Goal: Information Seeking & Learning: Learn about a topic

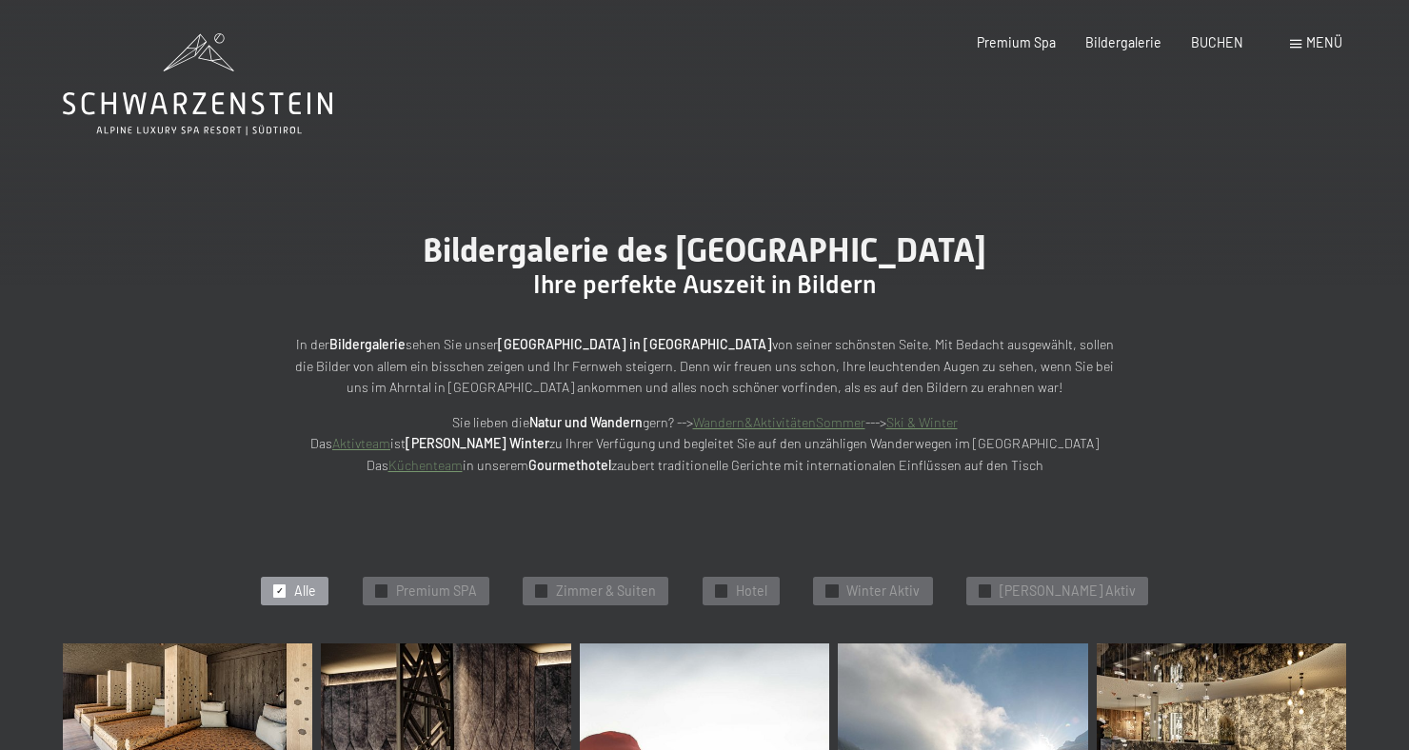
click at [1330, 45] on span "Menü" at bounding box center [1324, 42] width 36 height 16
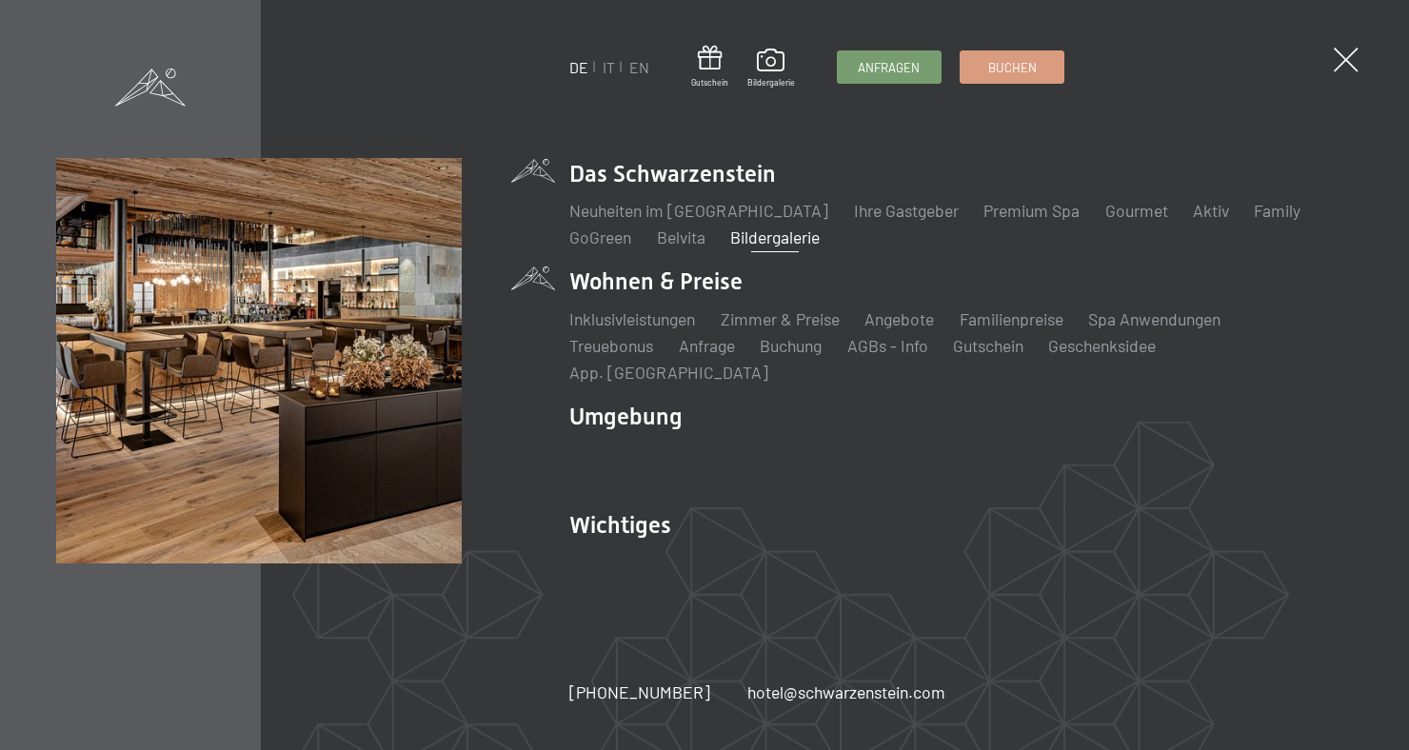
click at [676, 304] on li "Wohnen & Preise Inklusivleistungen Zimmer & Preise Liste Angebote Liste Familie…" at bounding box center [960, 325] width 783 height 118
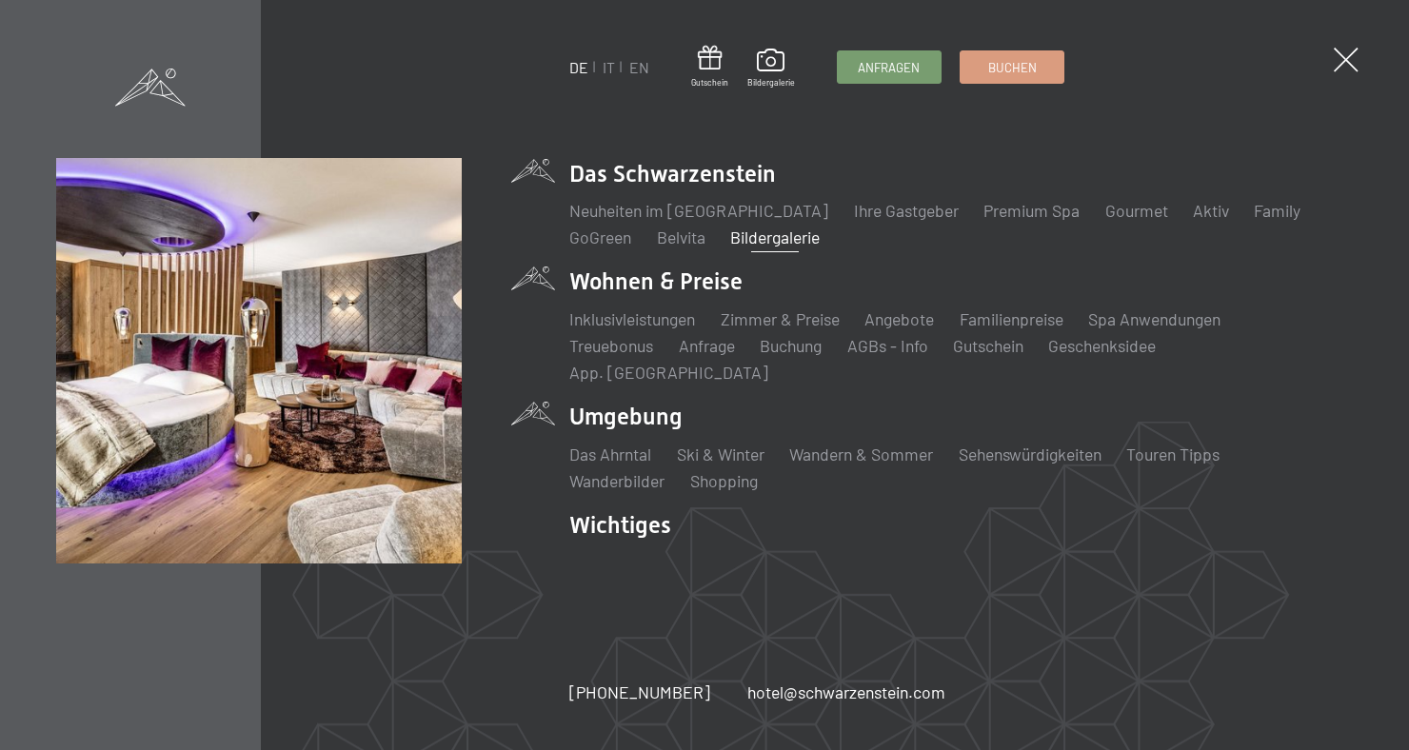
click at [1109, 443] on ul "Das Ahrntal Ski & Winter Skifahren Skischule Wandern & Sommer Wandern Biken Seh…" at bounding box center [960, 468] width 783 height 50
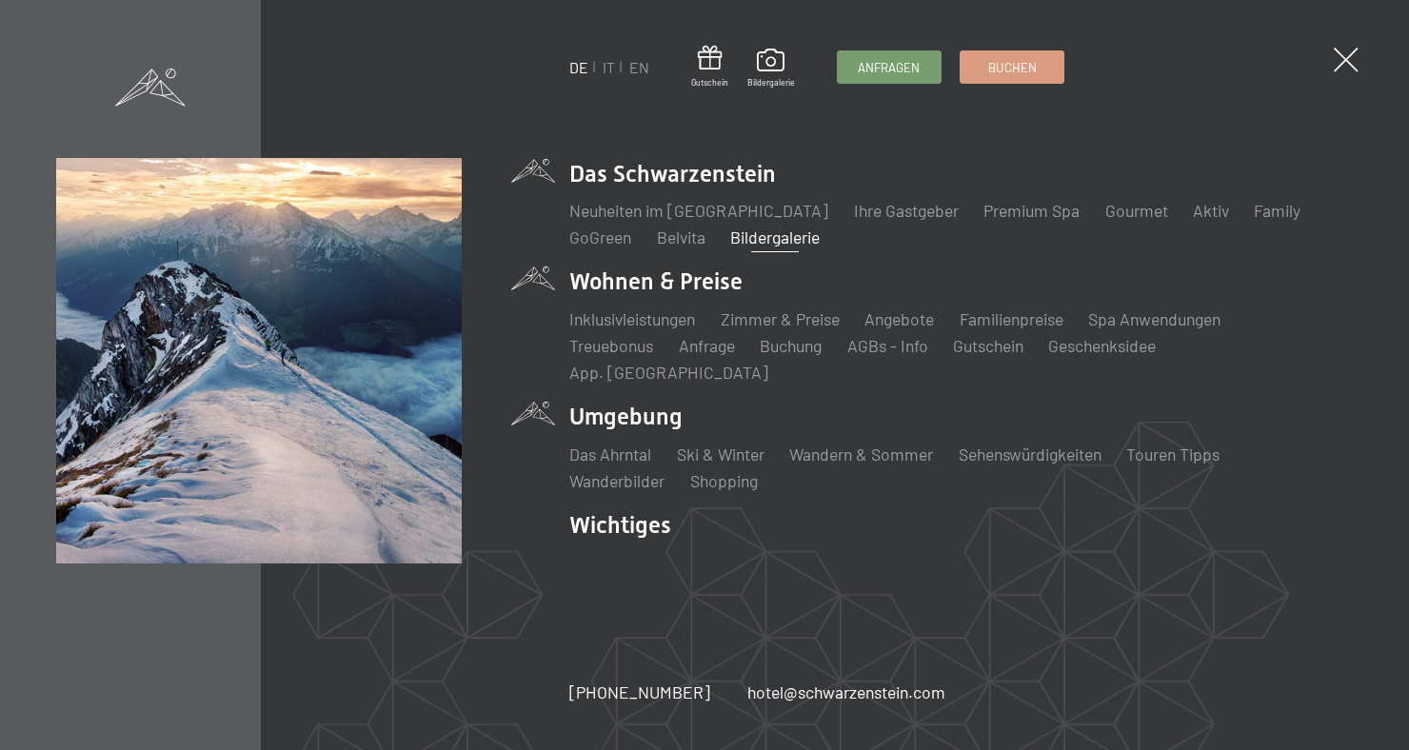
click at [696, 307] on li "Wohnen & Preise Inklusivleistungen Zimmer & Preise Liste Angebote Liste Familie…" at bounding box center [960, 325] width 783 height 118
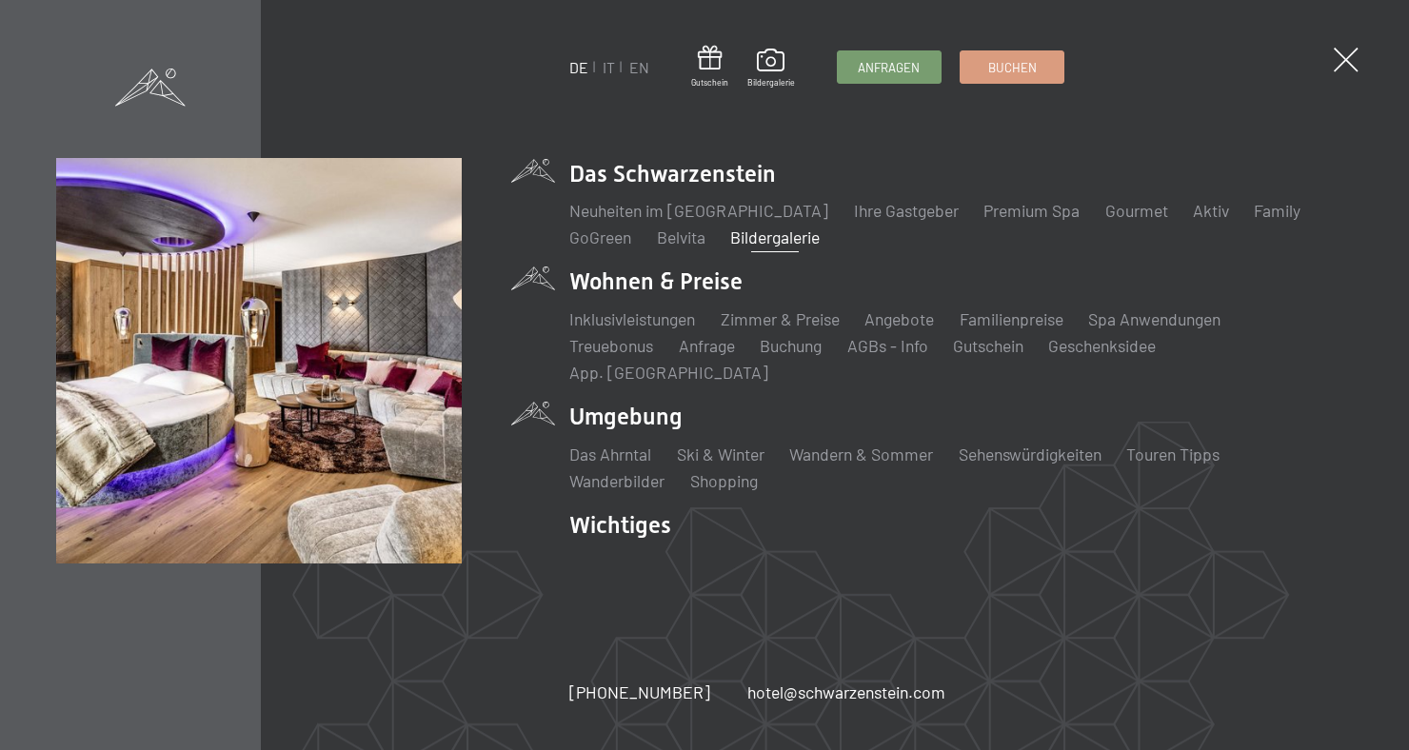
click at [630, 303] on li "Wohnen & Preise Inklusivleistungen Zimmer & Preise Liste Angebote Liste Familie…" at bounding box center [960, 325] width 783 height 118
click at [1343, 64] on span at bounding box center [1345, 60] width 35 height 35
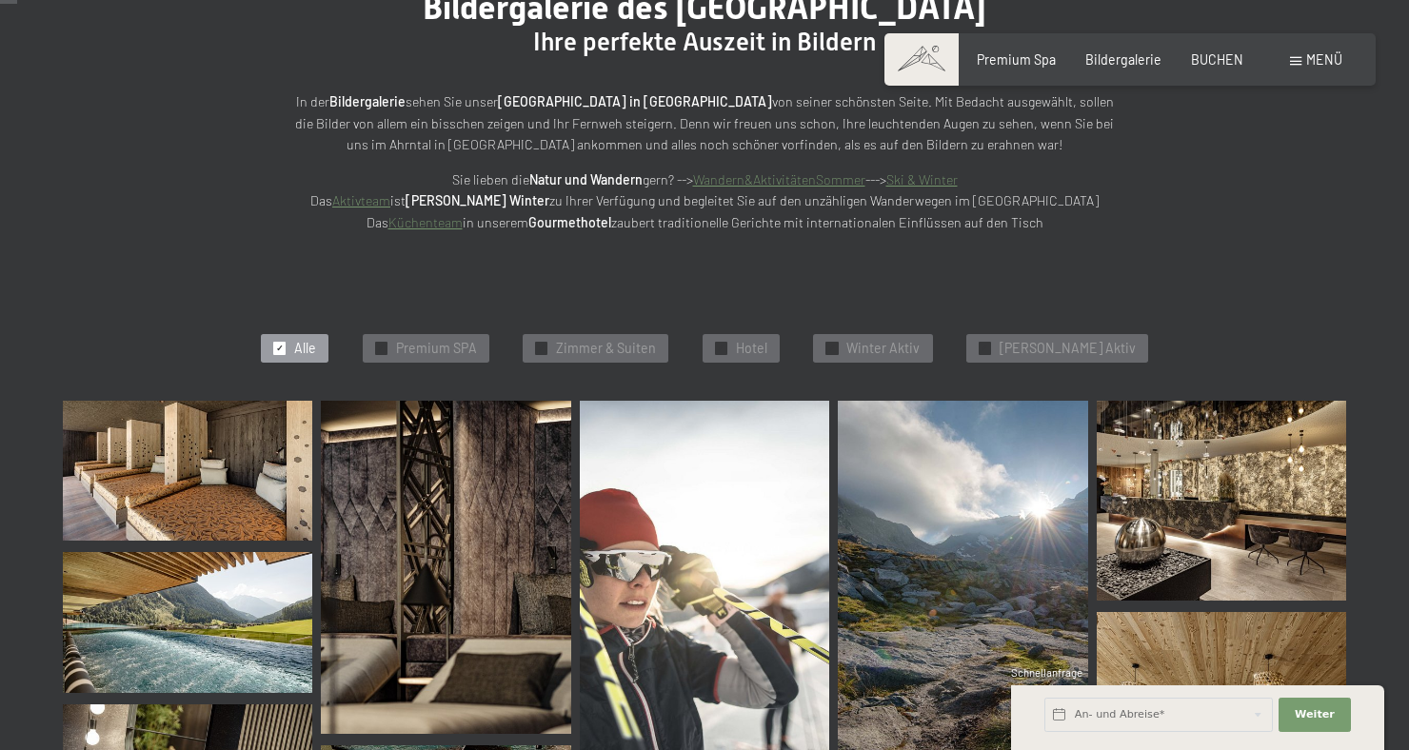
scroll to position [245, 0]
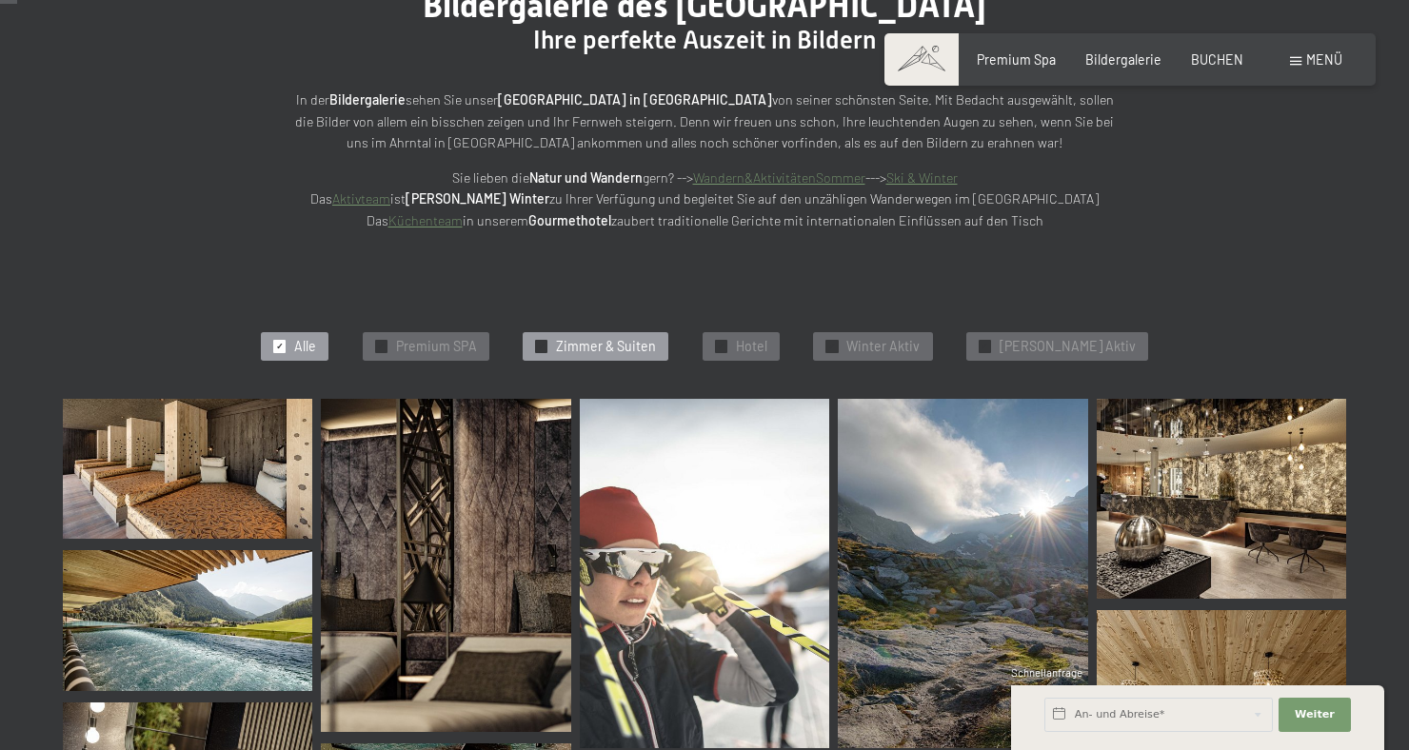
click at [622, 343] on span "Zimmer & Suiten" at bounding box center [606, 346] width 100 height 19
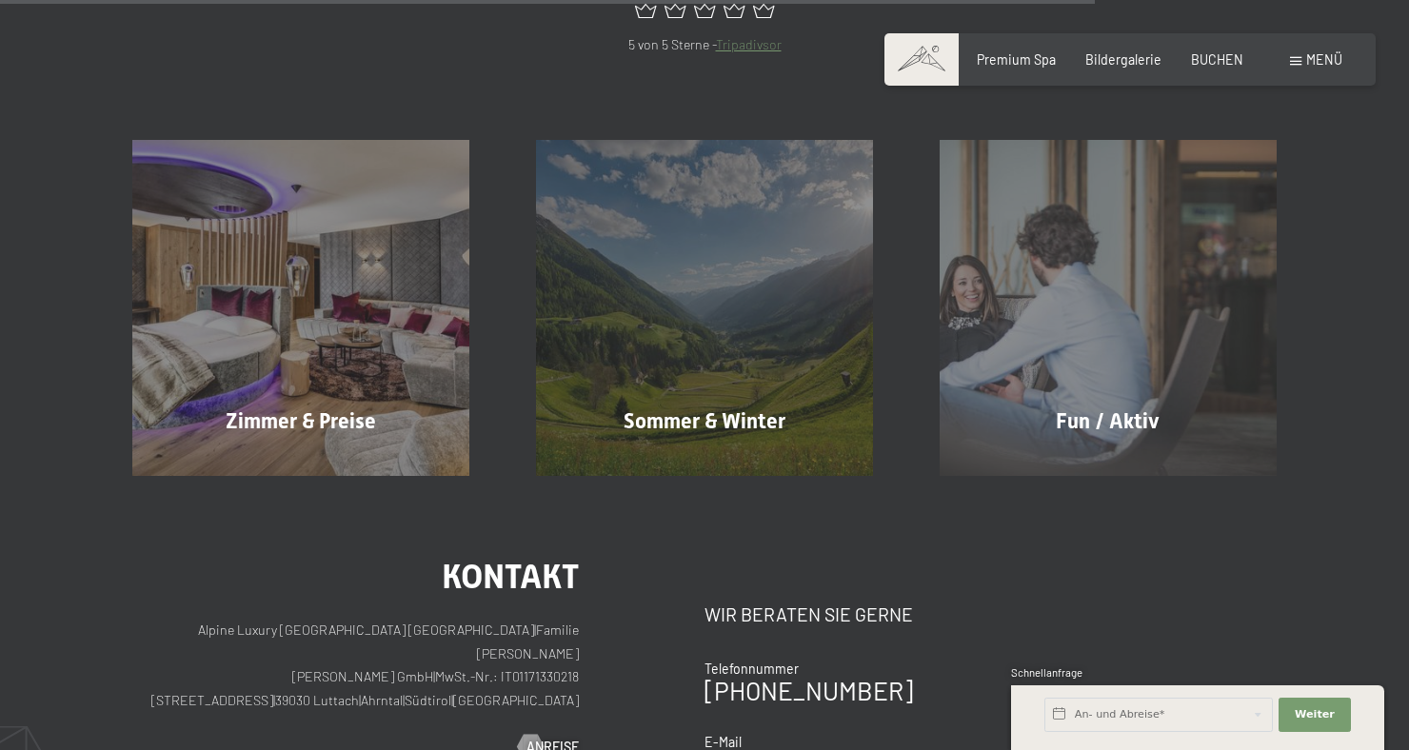
scroll to position [1593, 0]
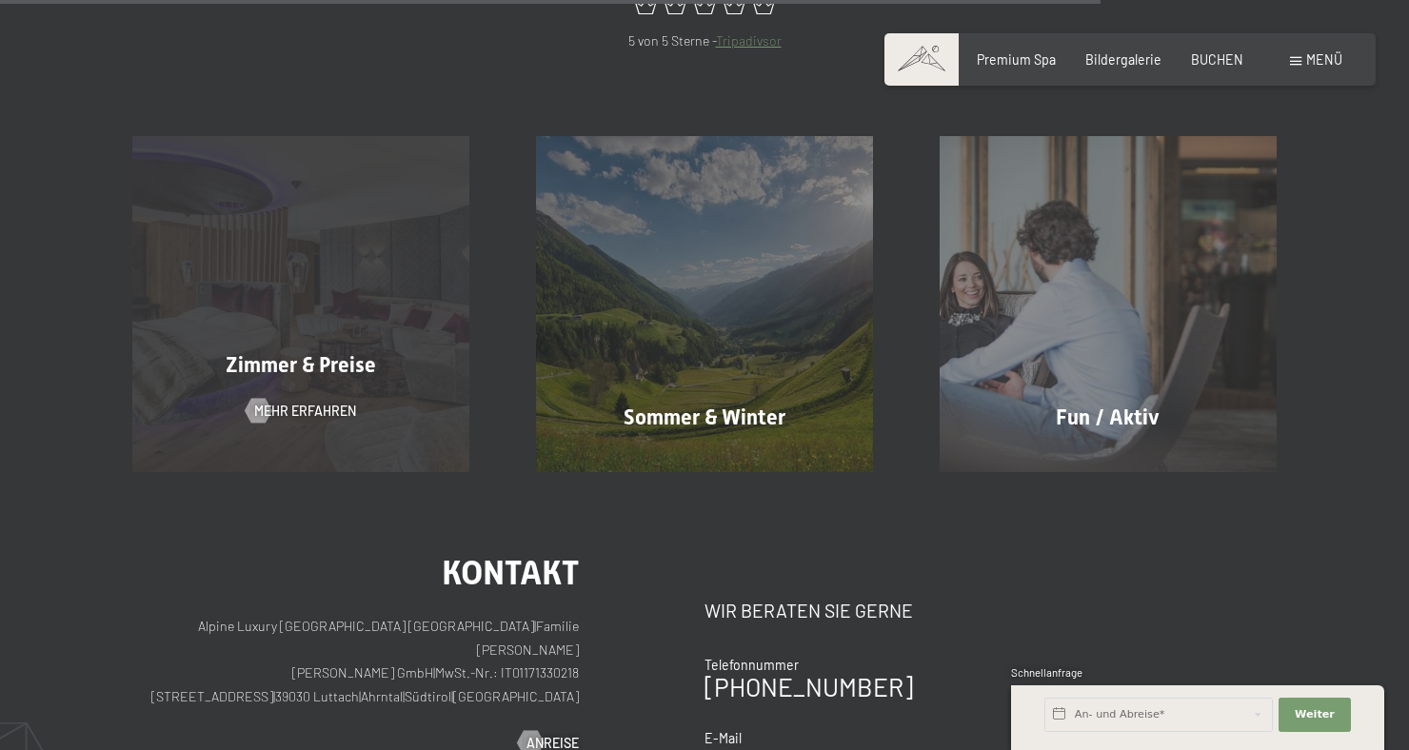
click at [308, 346] on div "Zimmer & Preise Mehr erfahren" at bounding box center [301, 304] width 404 height 336
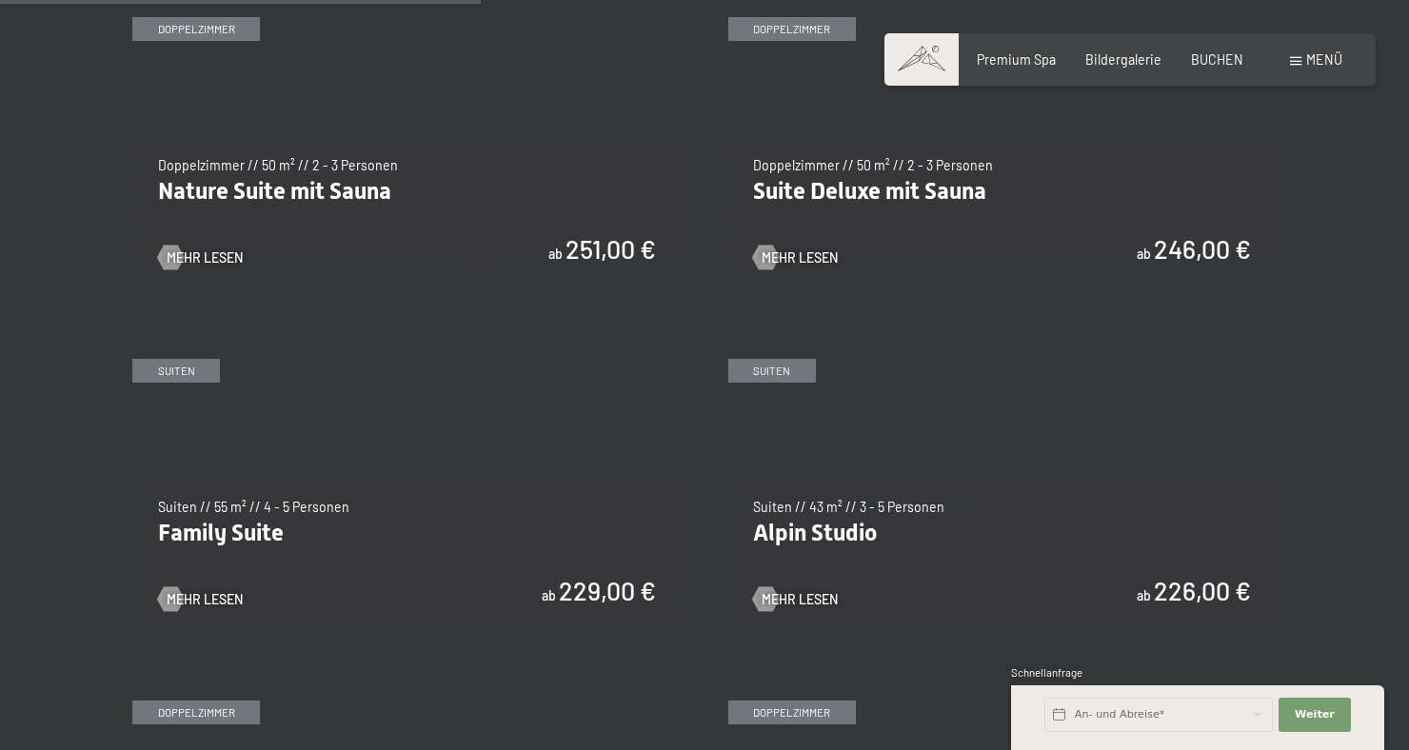
scroll to position [1820, 0]
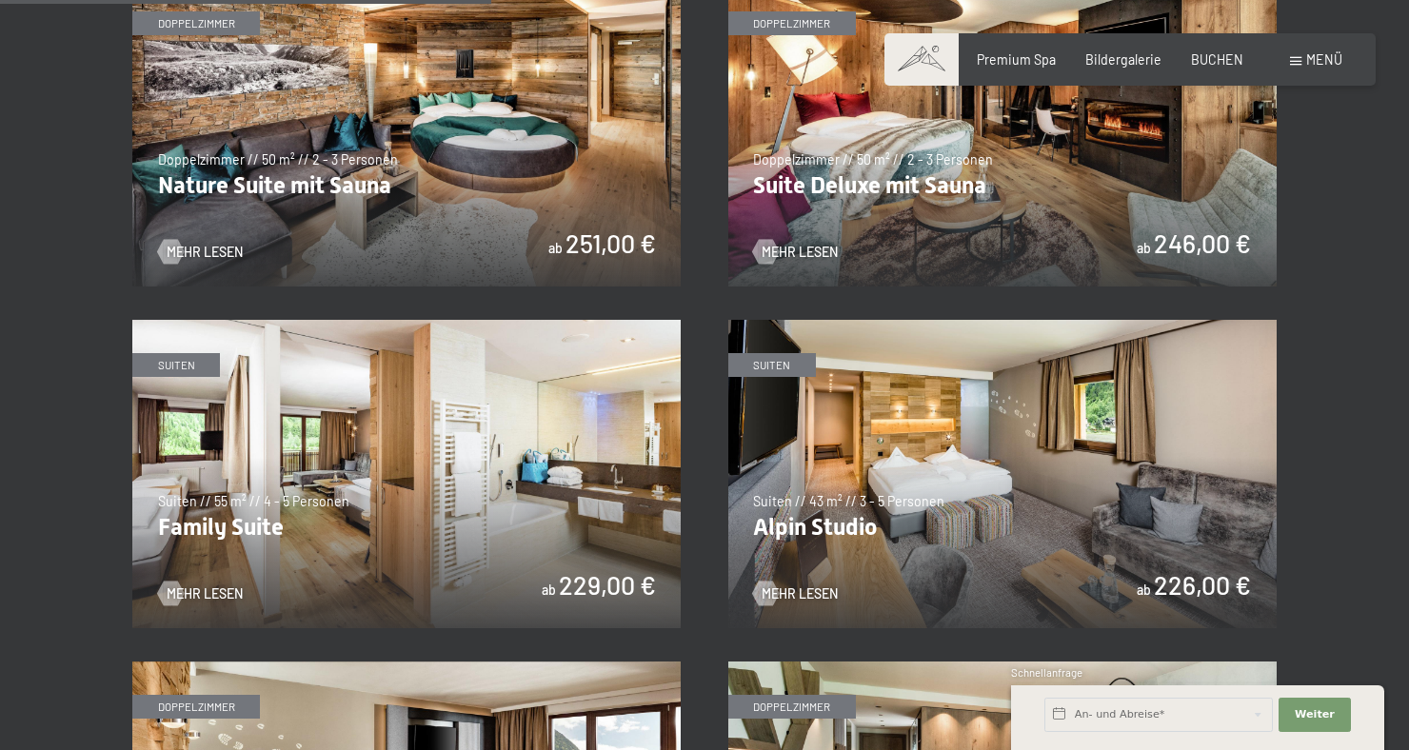
click at [728, 619] on img at bounding box center [454, 474] width 548 height 308
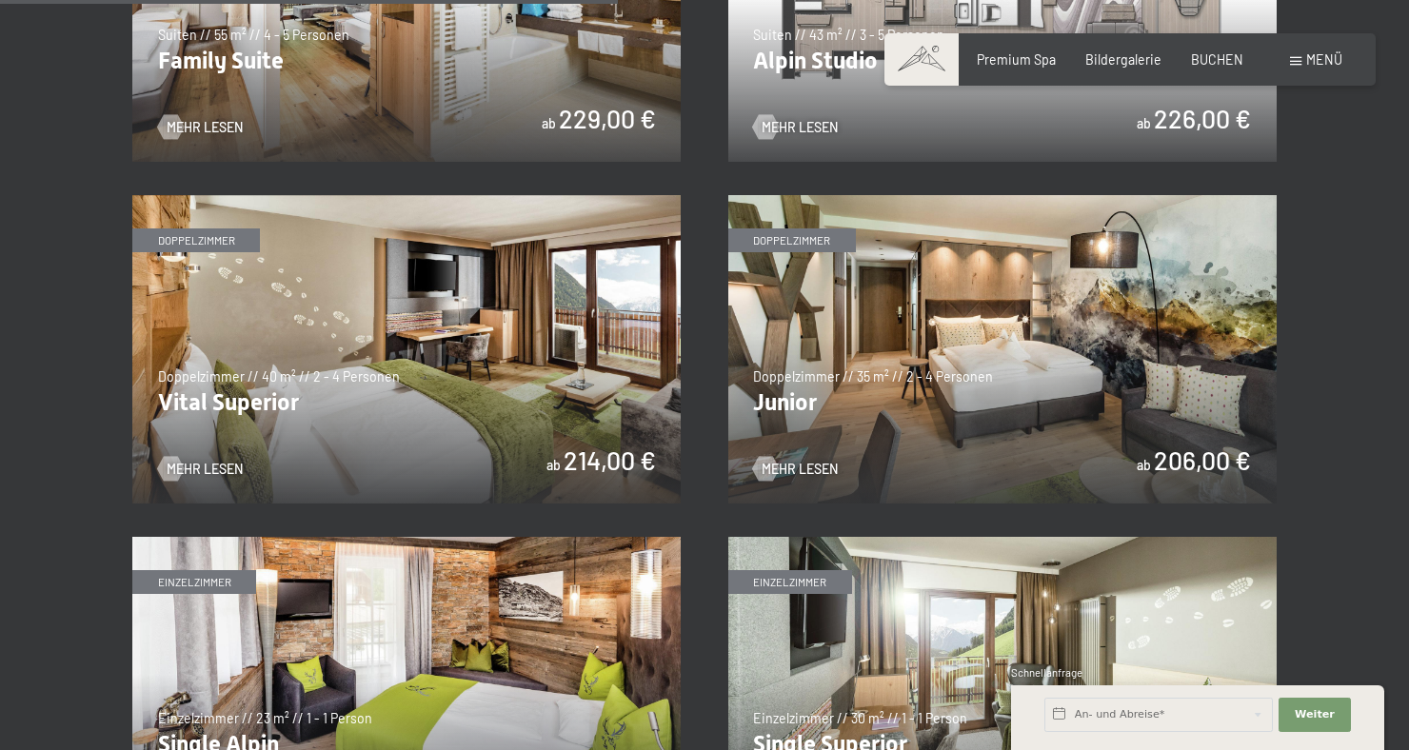
scroll to position [2285, 0]
click at [422, 337] on img at bounding box center [406, 350] width 548 height 308
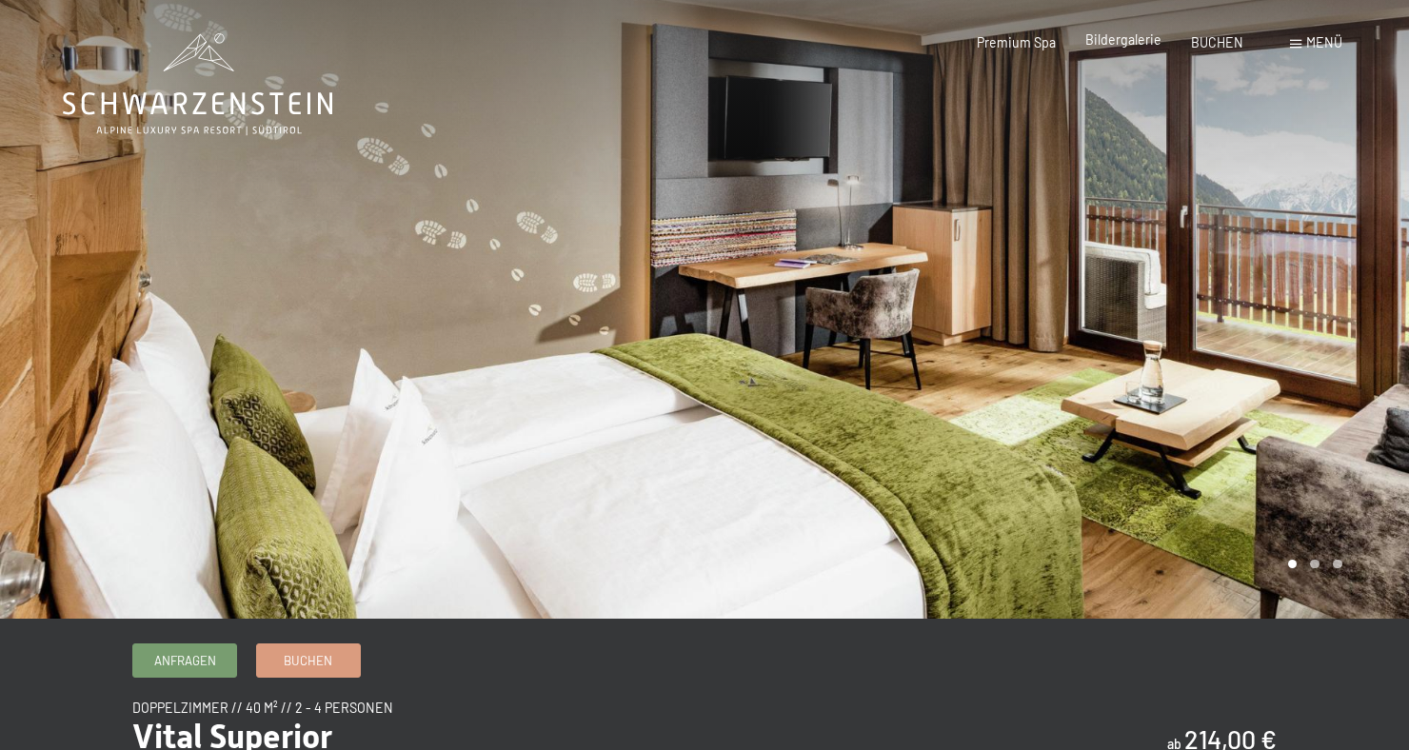
click at [1135, 48] on span "Bildergalerie" at bounding box center [1123, 39] width 76 height 16
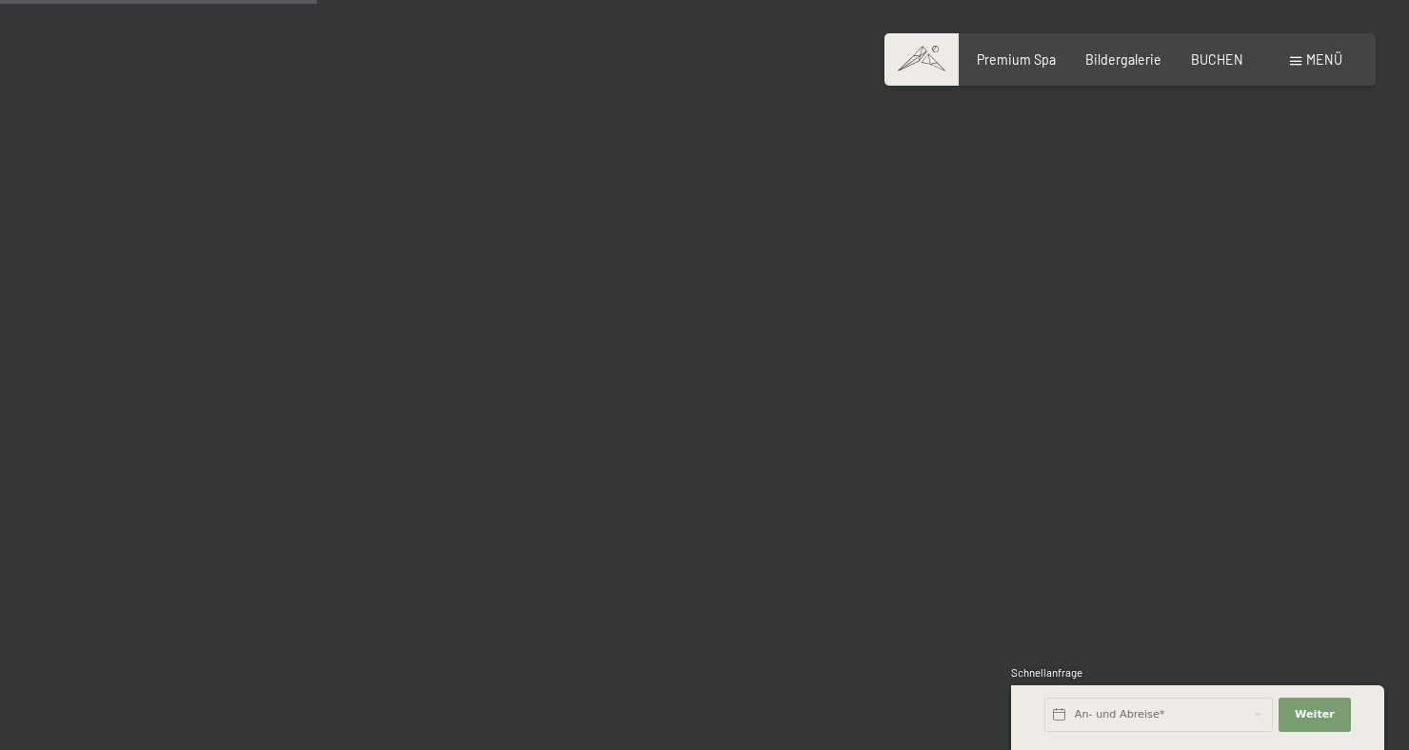
scroll to position [4484, 0]
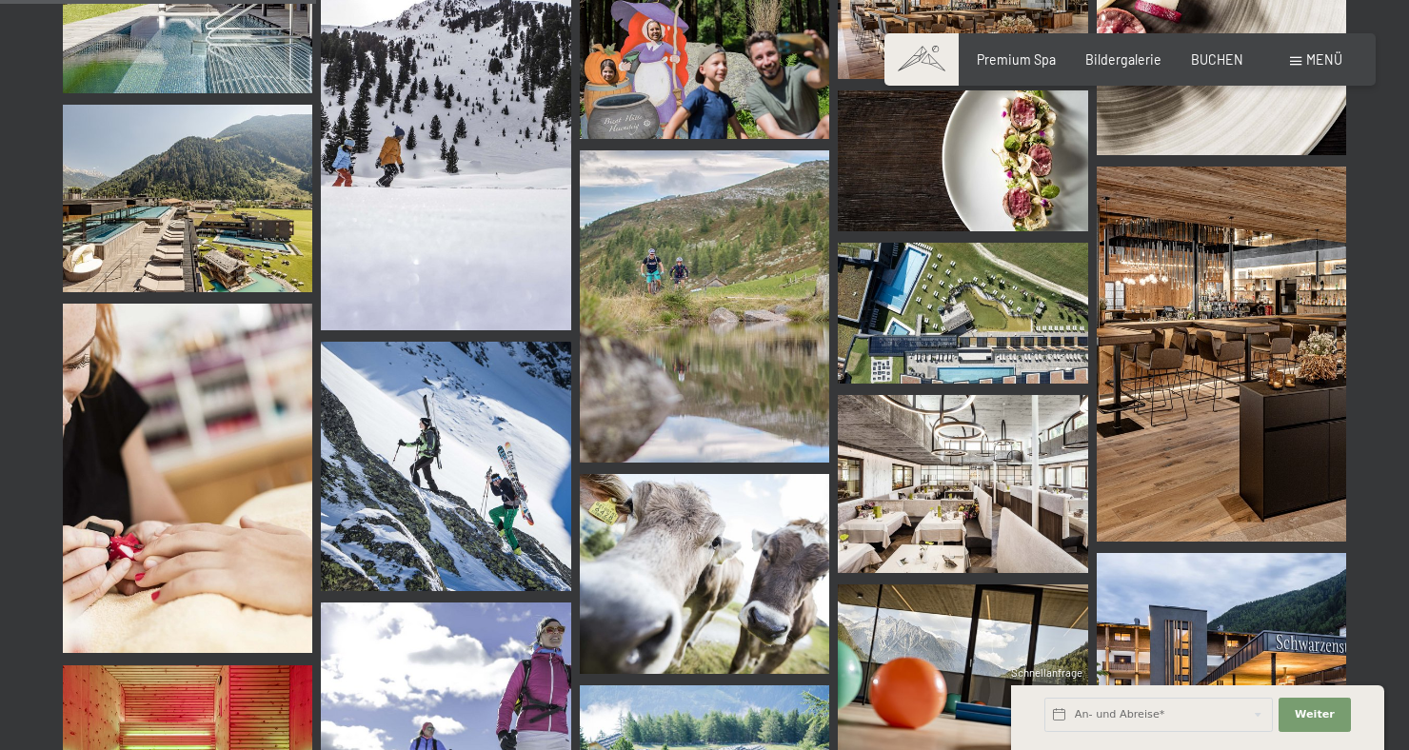
click at [985, 314] on img at bounding box center [962, 313] width 249 height 141
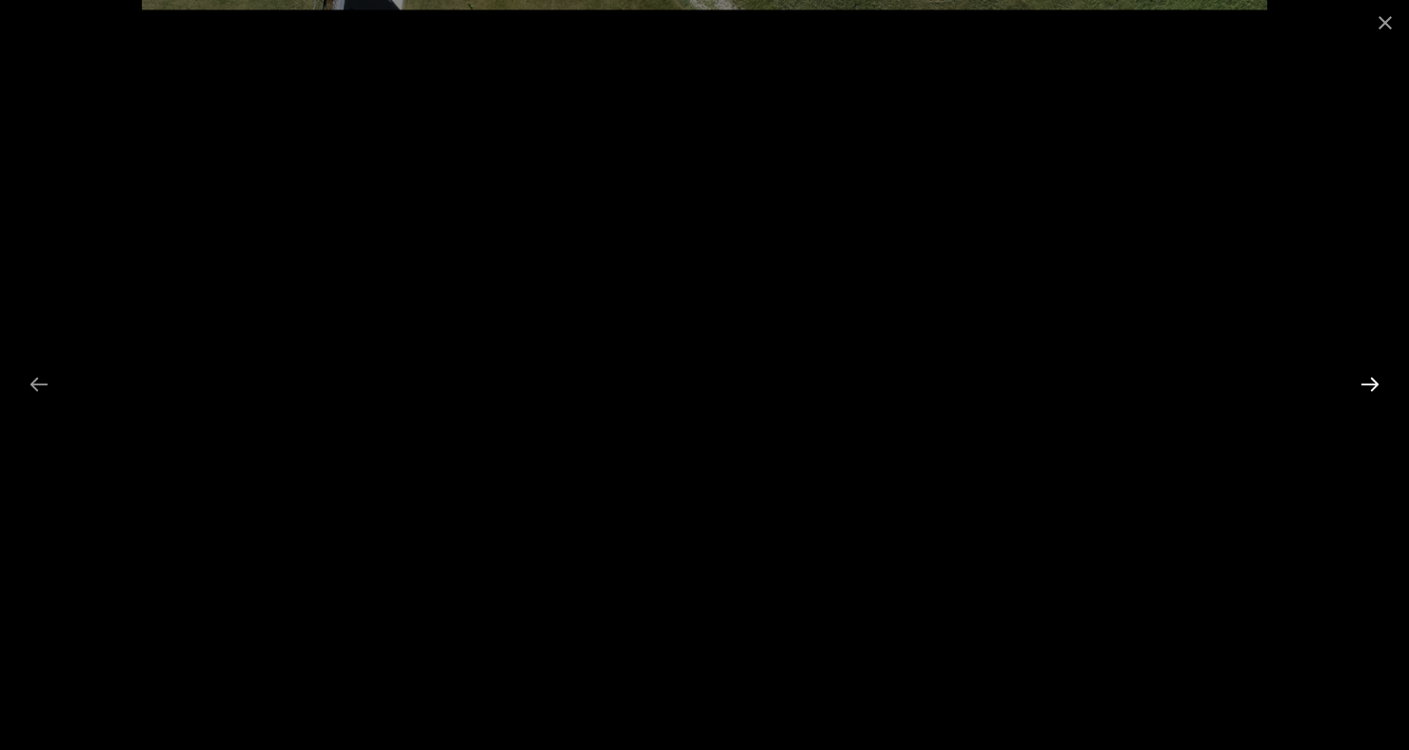
click at [1367, 393] on button "Next slide" at bounding box center [1370, 384] width 40 height 37
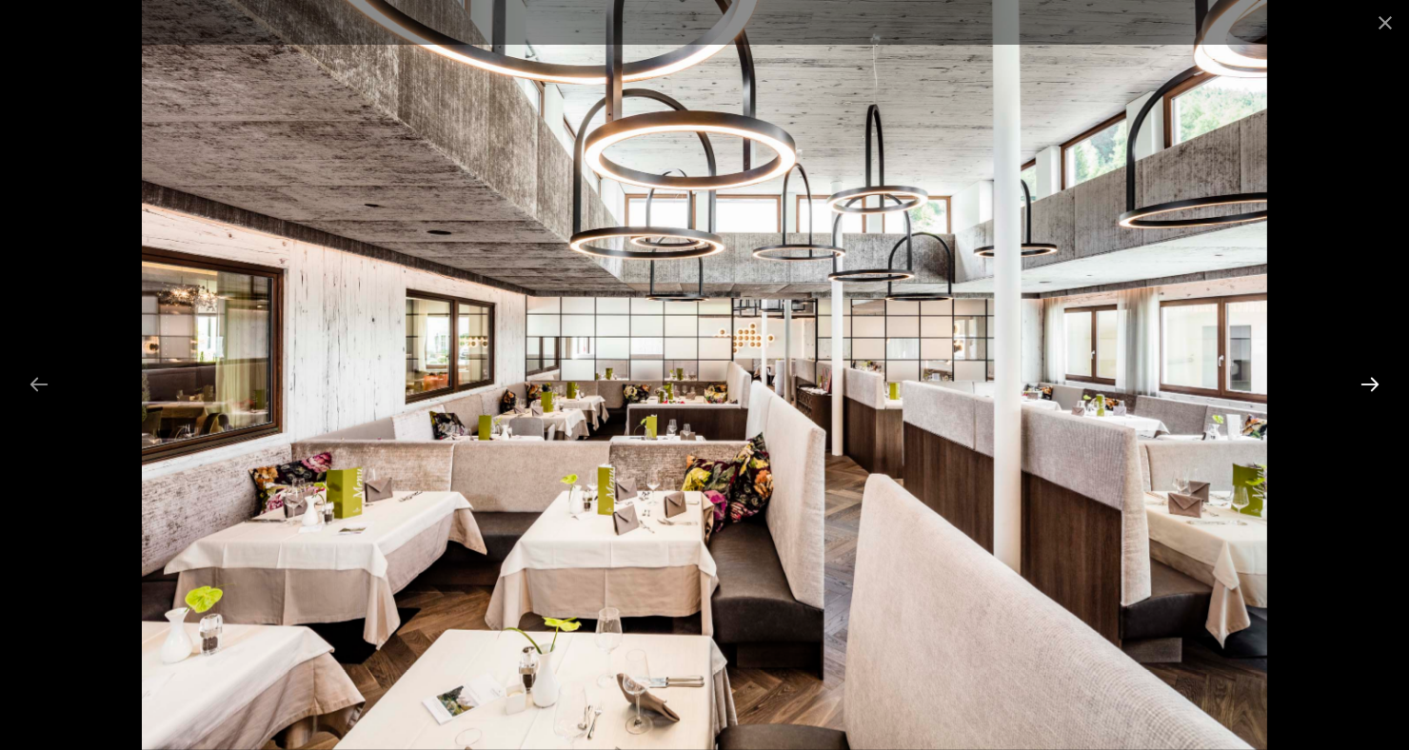
click at [1361, 393] on button "Next slide" at bounding box center [1370, 384] width 40 height 37
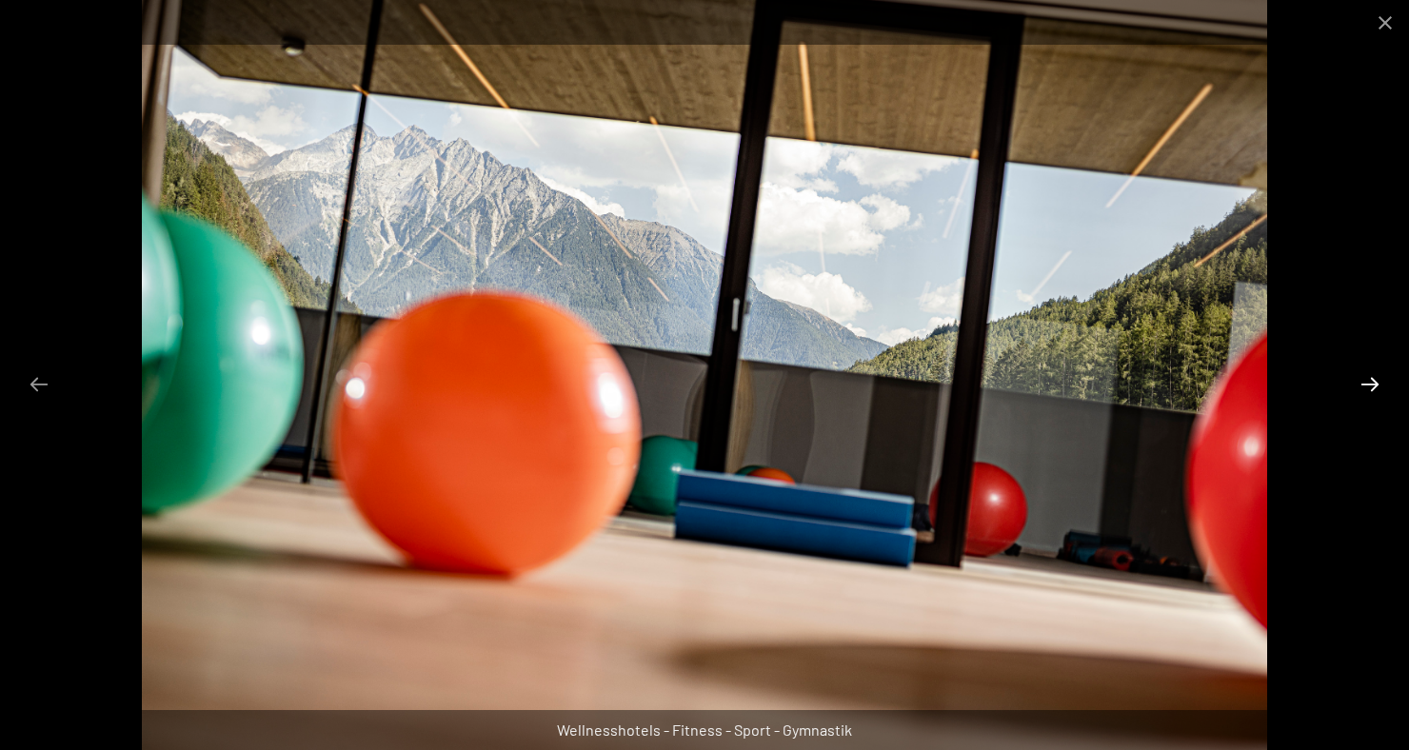
click at [1372, 392] on button "Next slide" at bounding box center [1370, 384] width 40 height 37
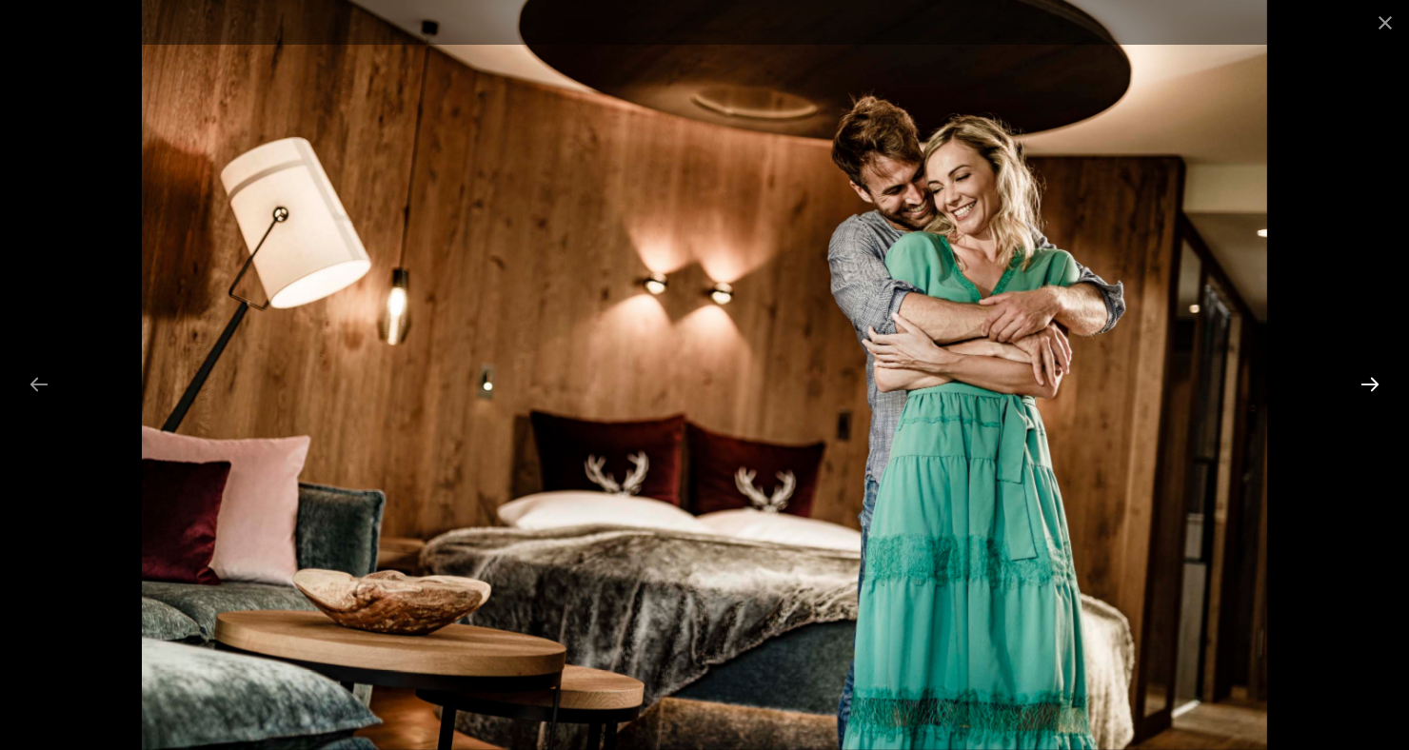
click at [1372, 394] on button "Next slide" at bounding box center [1370, 384] width 40 height 37
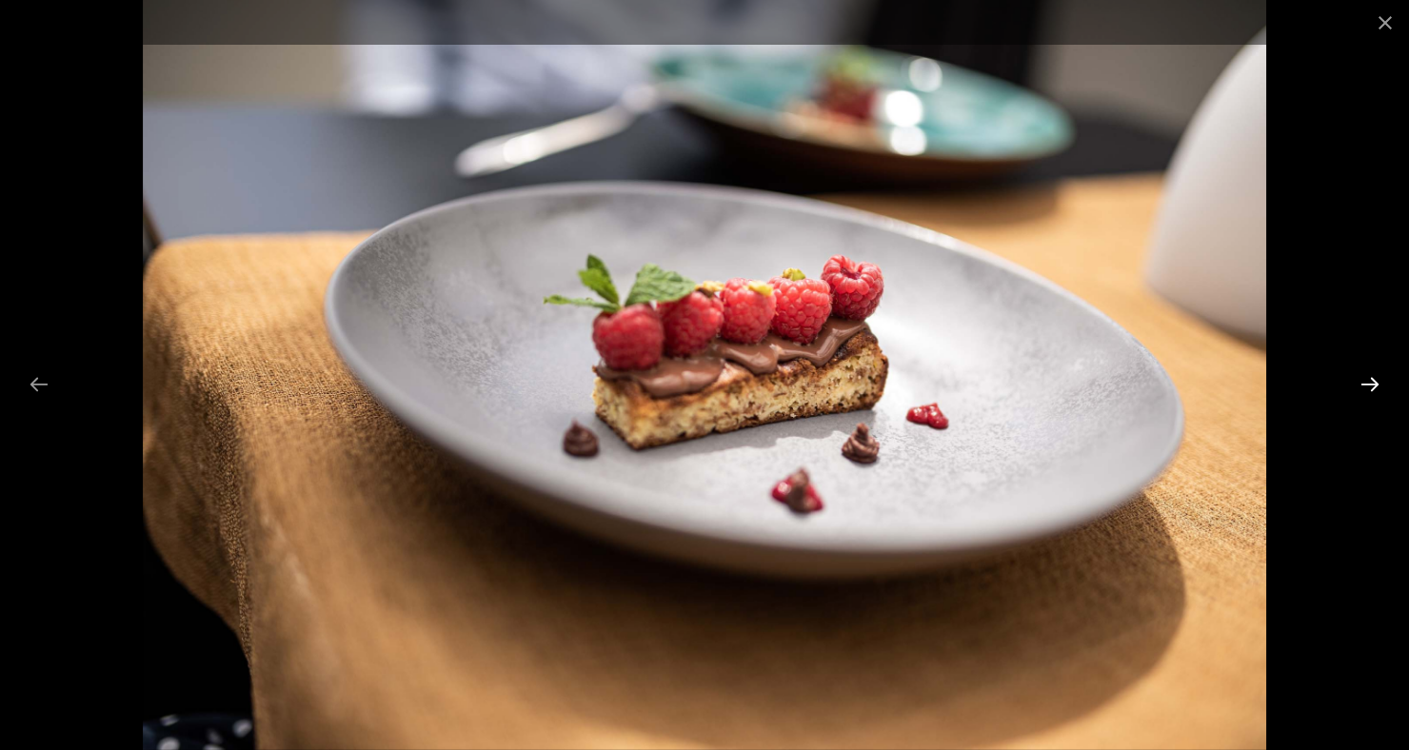
click at [1366, 371] on button "Next slide" at bounding box center [1370, 384] width 40 height 37
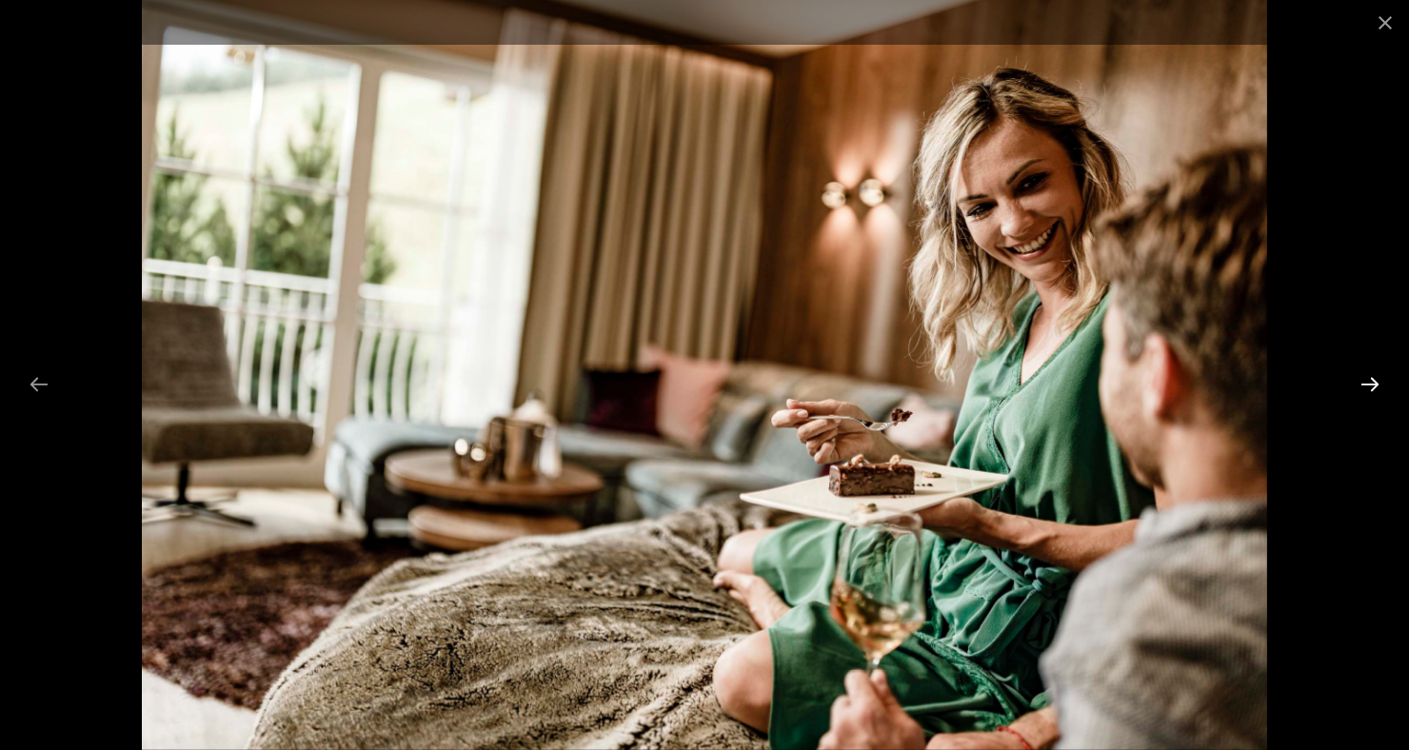
click at [1369, 394] on button "Next slide" at bounding box center [1370, 384] width 40 height 37
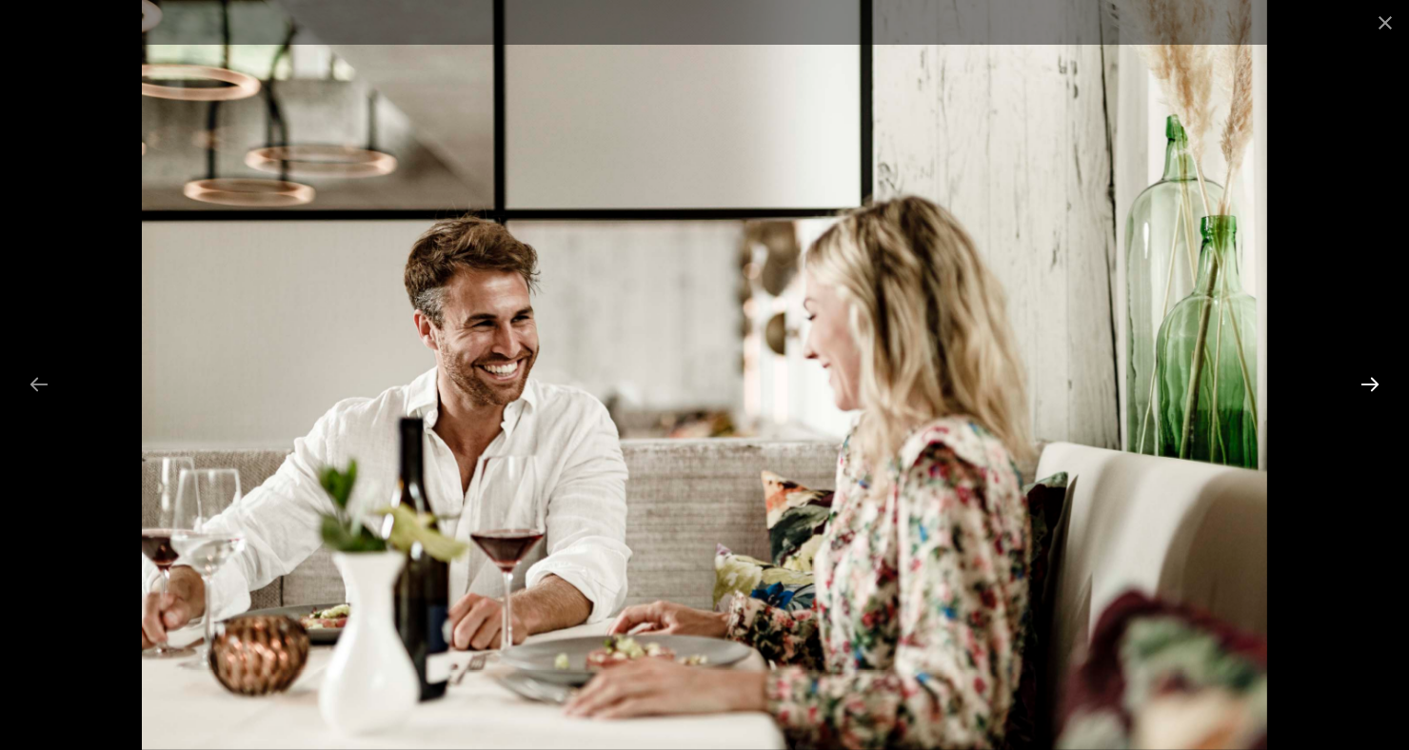
click at [1358, 388] on button "Next slide" at bounding box center [1370, 384] width 40 height 37
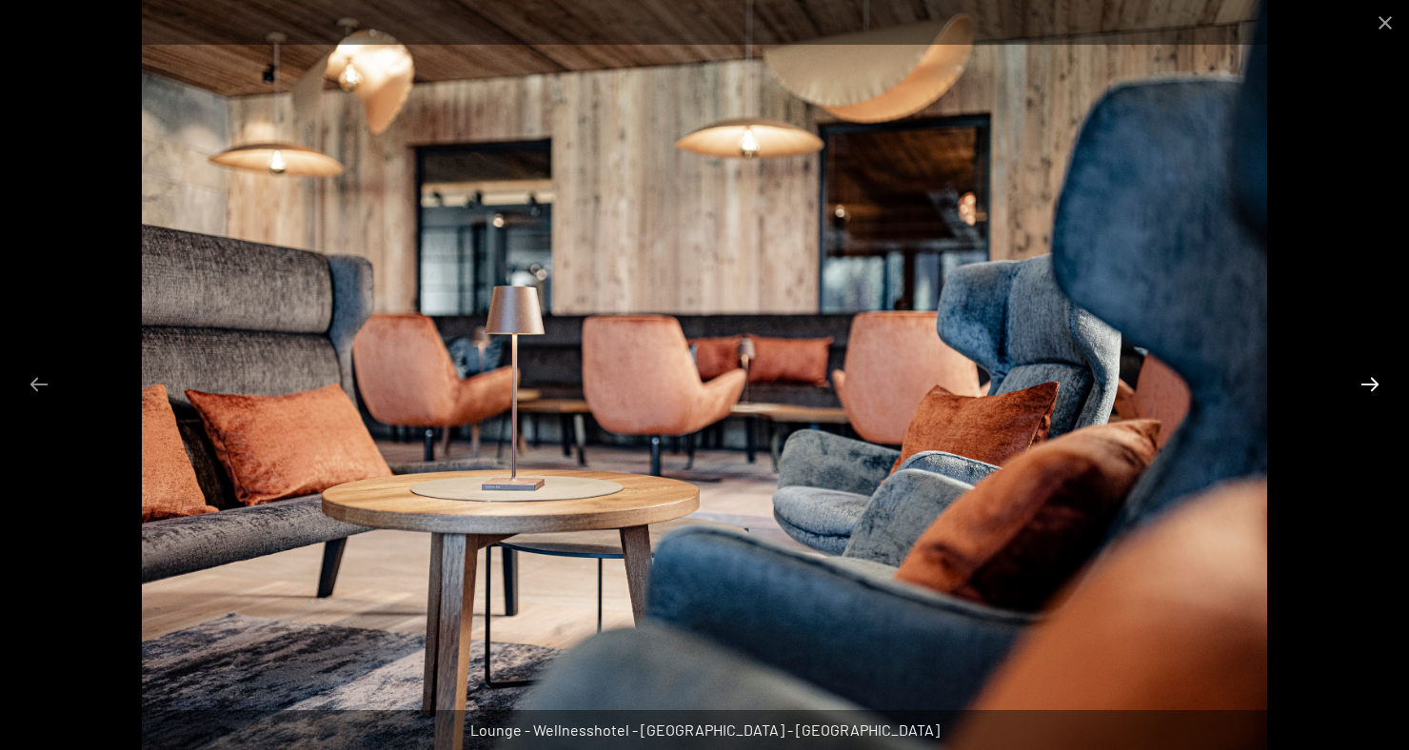
click at [1370, 395] on button "Next slide" at bounding box center [1370, 384] width 40 height 37
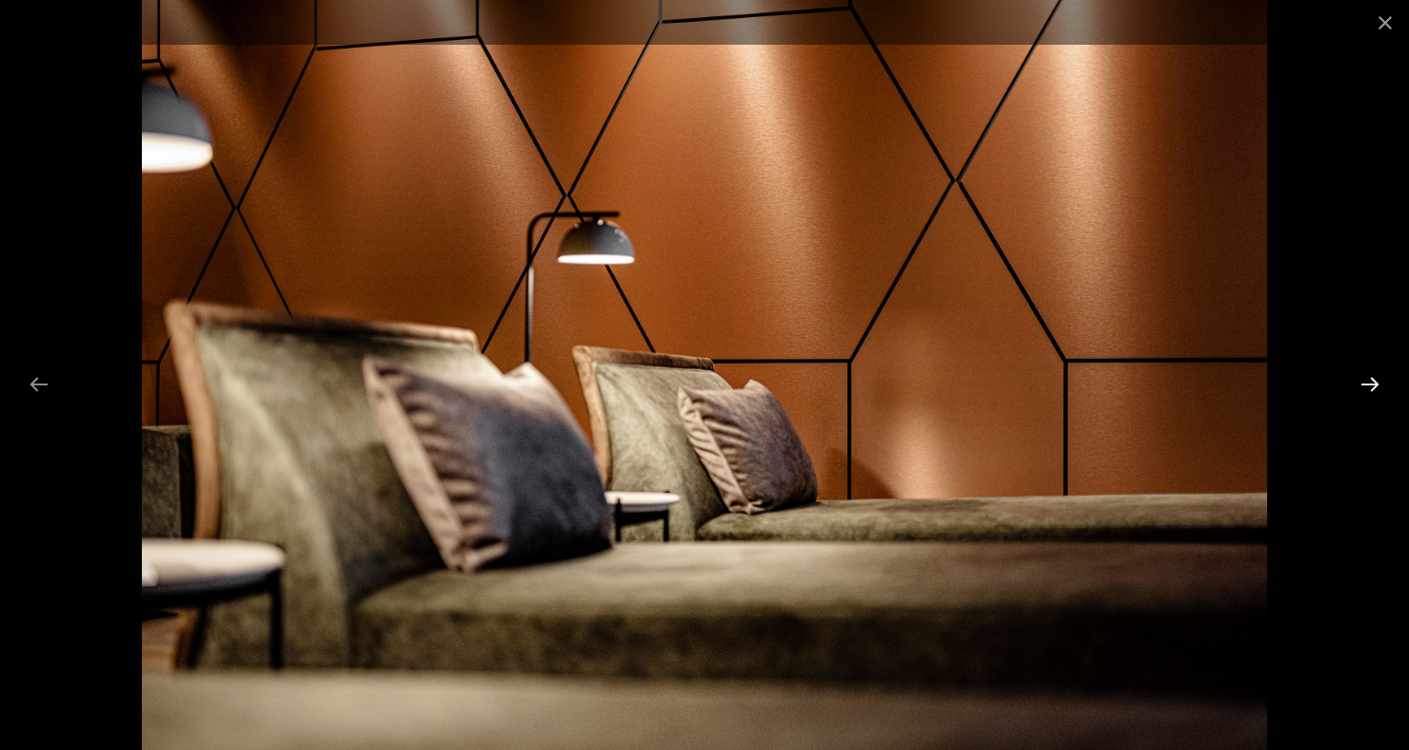
click at [1375, 383] on button "Next slide" at bounding box center [1370, 384] width 40 height 37
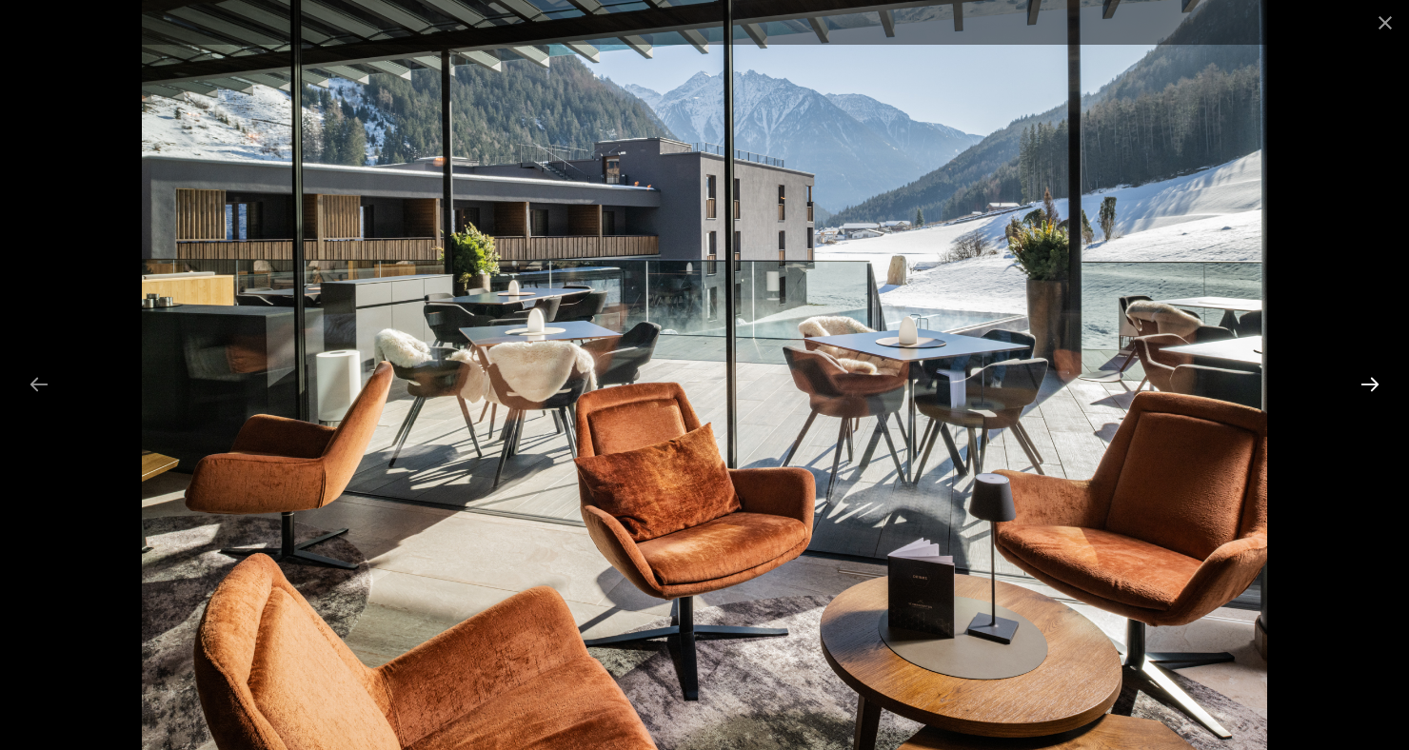
click at [1378, 380] on button "Next slide" at bounding box center [1370, 384] width 40 height 37
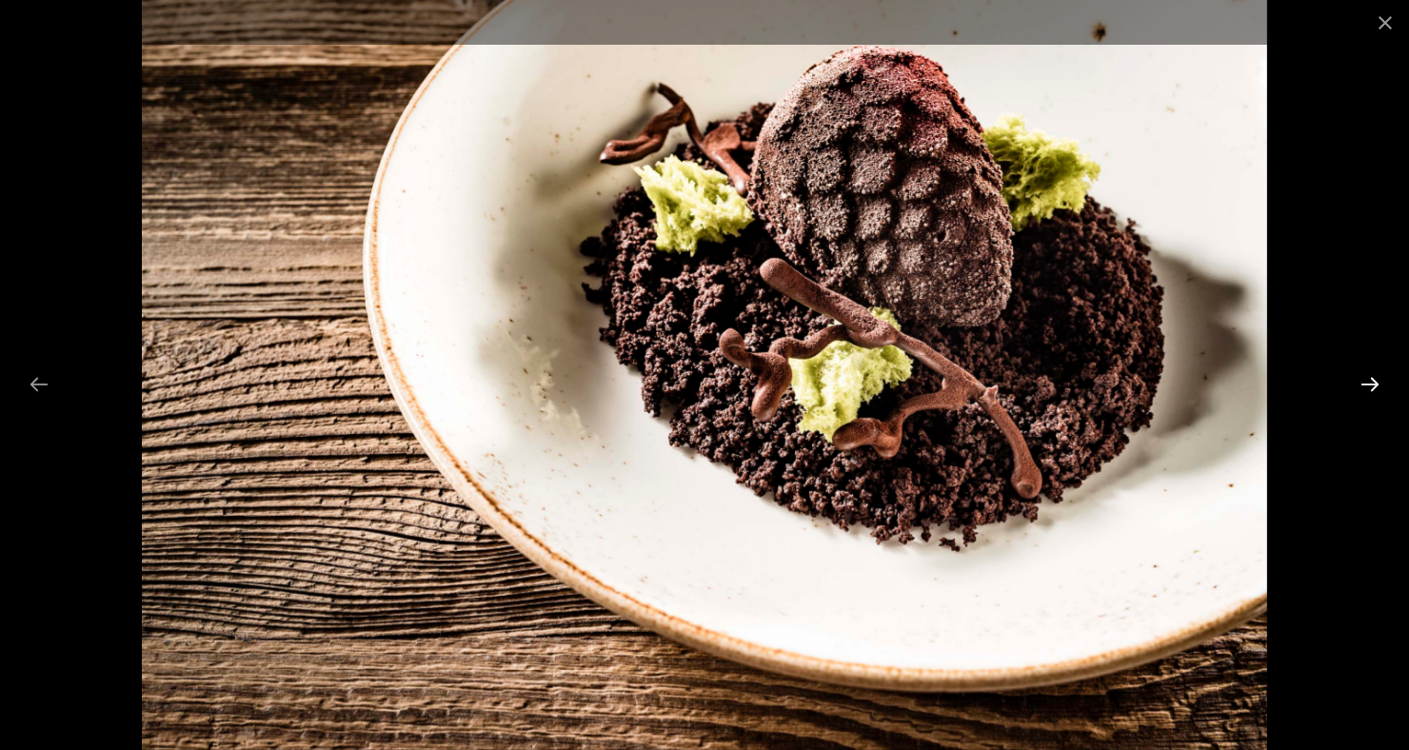
click at [1362, 393] on button "Next slide" at bounding box center [1370, 384] width 40 height 37
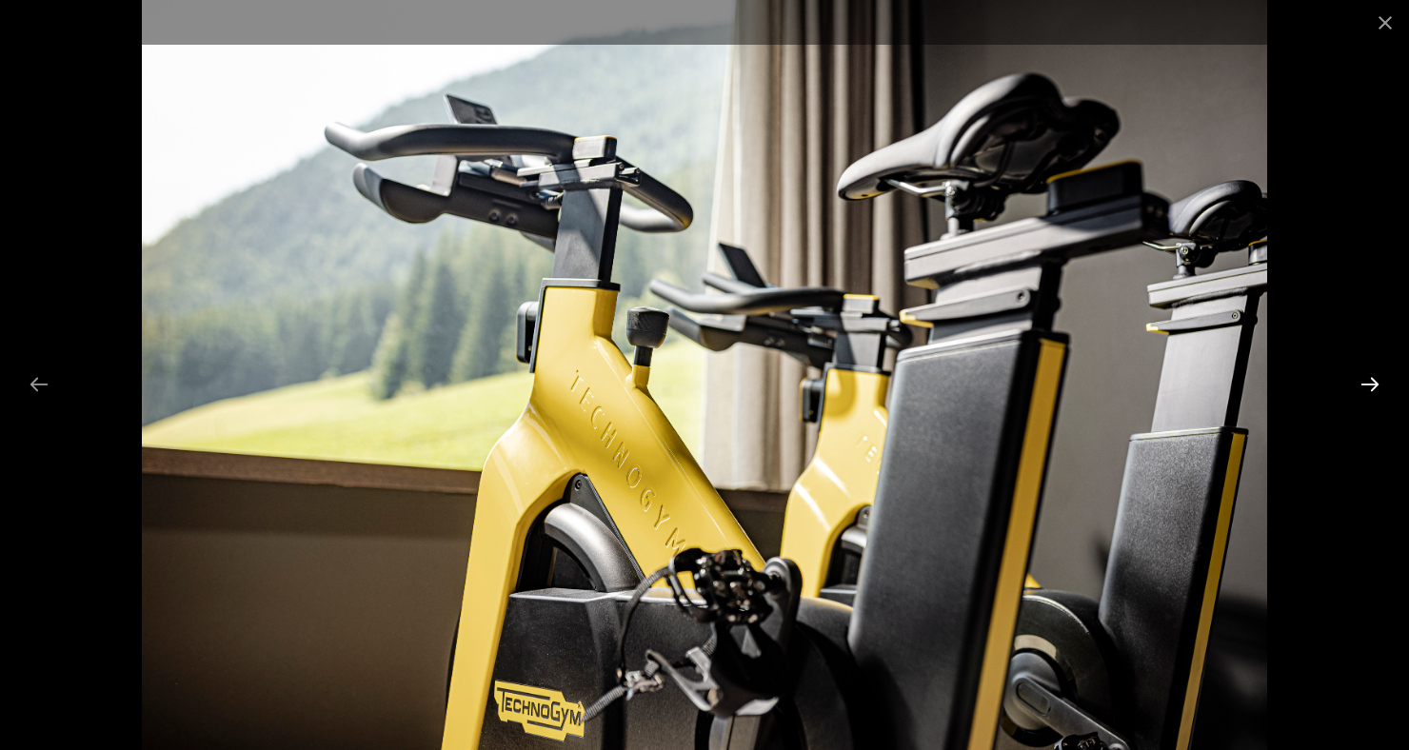
click at [1368, 391] on button "Next slide" at bounding box center [1370, 384] width 40 height 37
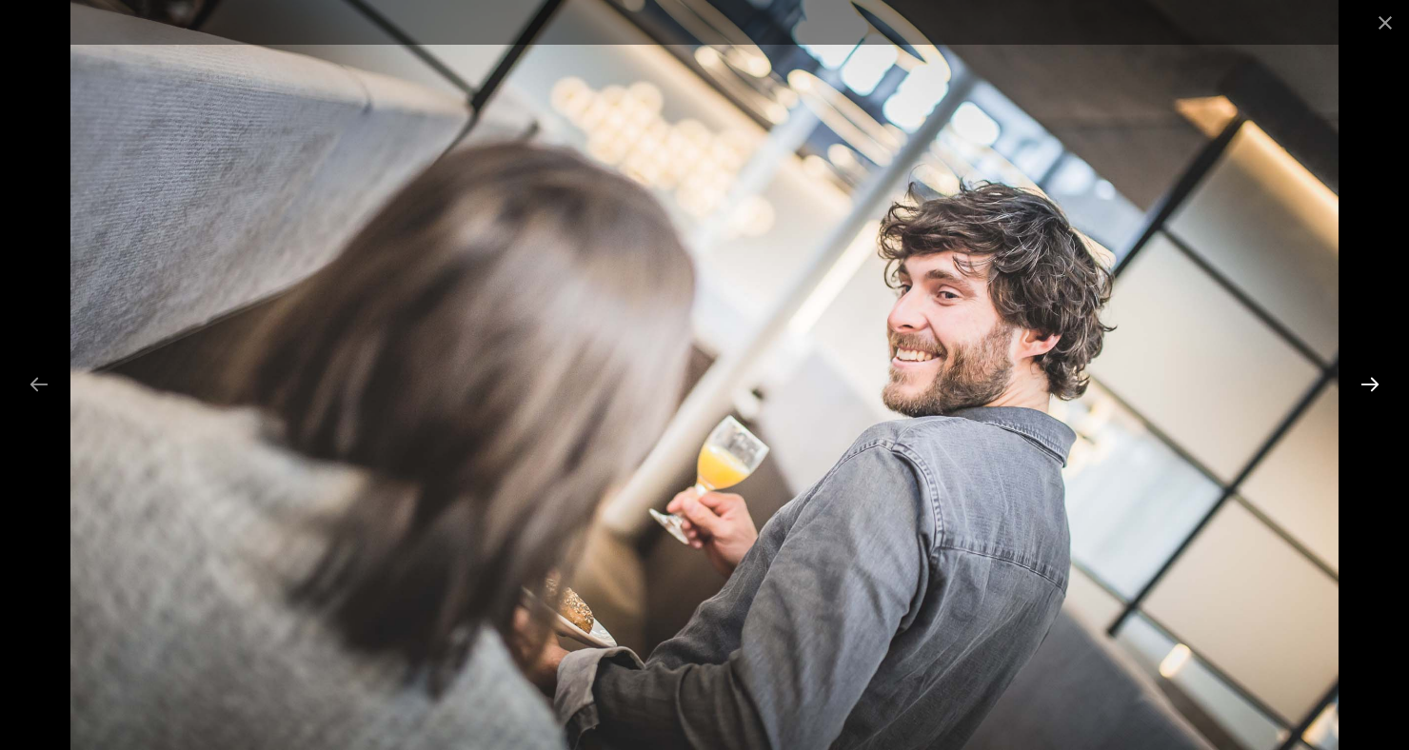
click at [1377, 392] on button "Next slide" at bounding box center [1370, 384] width 40 height 37
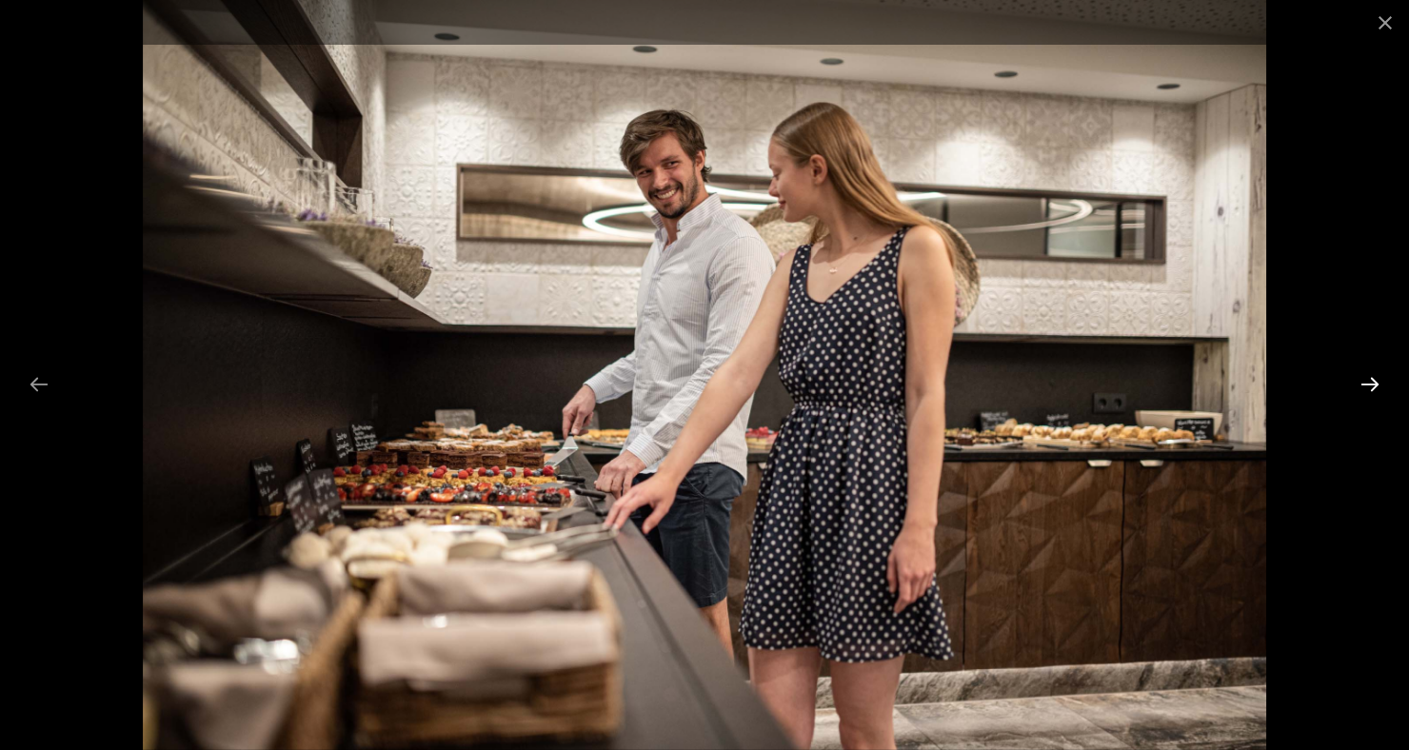
click at [1366, 384] on button "Next slide" at bounding box center [1370, 384] width 40 height 37
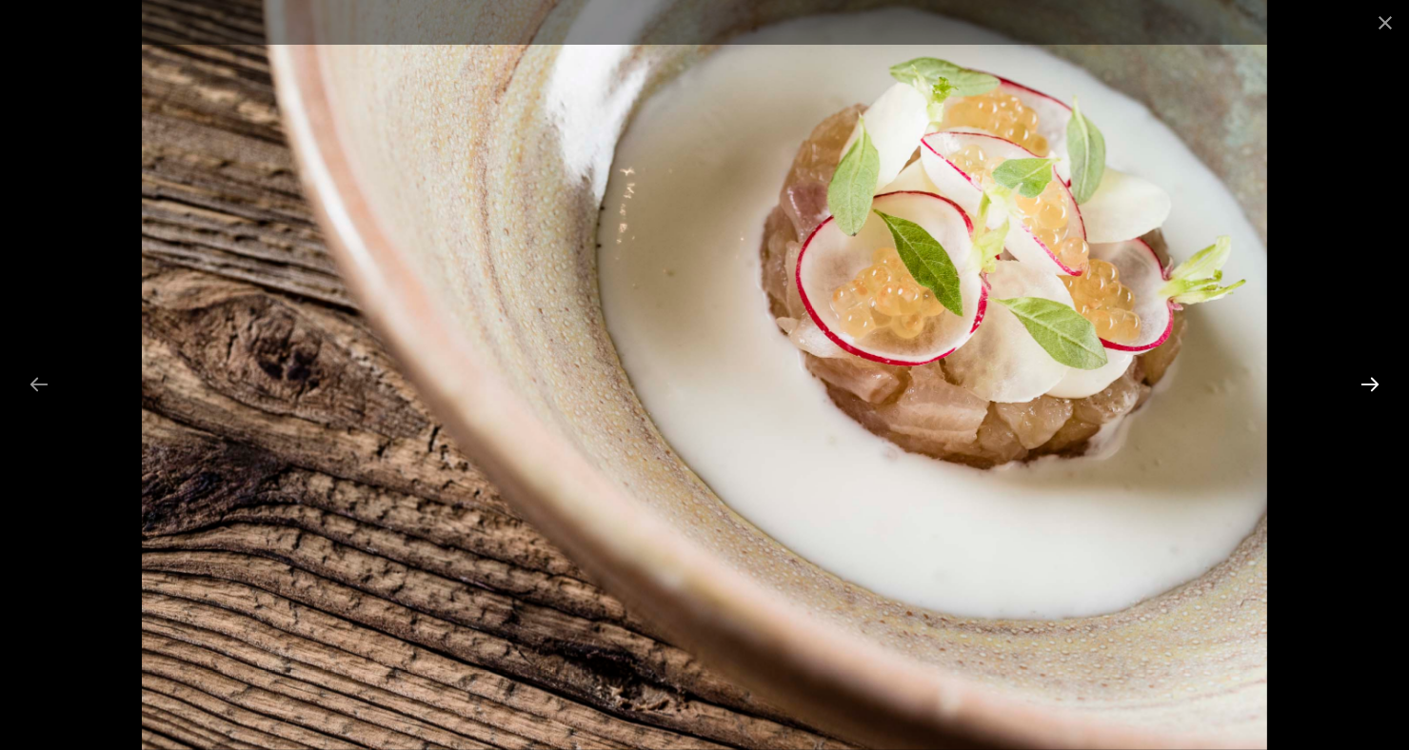
click at [1364, 379] on button "Next slide" at bounding box center [1370, 384] width 40 height 37
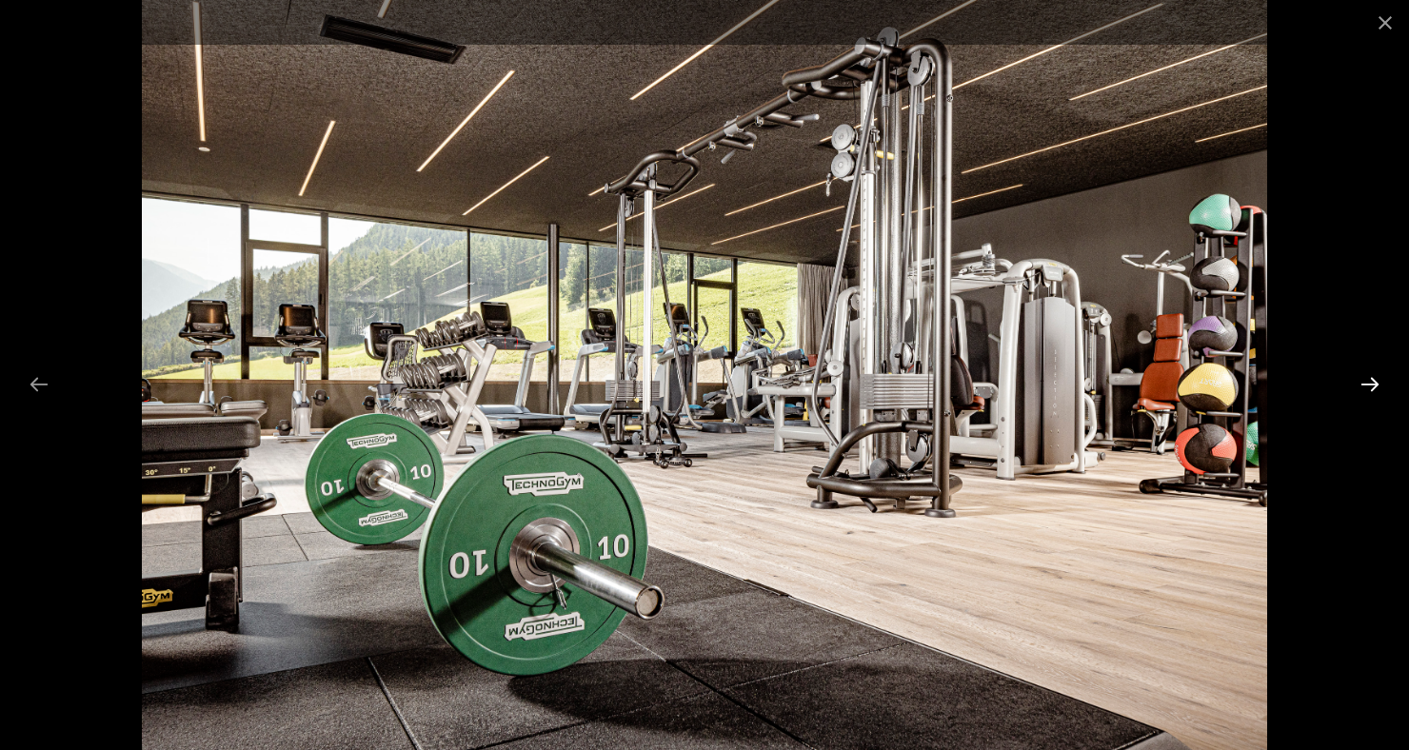
click at [1366, 381] on button "Next slide" at bounding box center [1370, 384] width 40 height 37
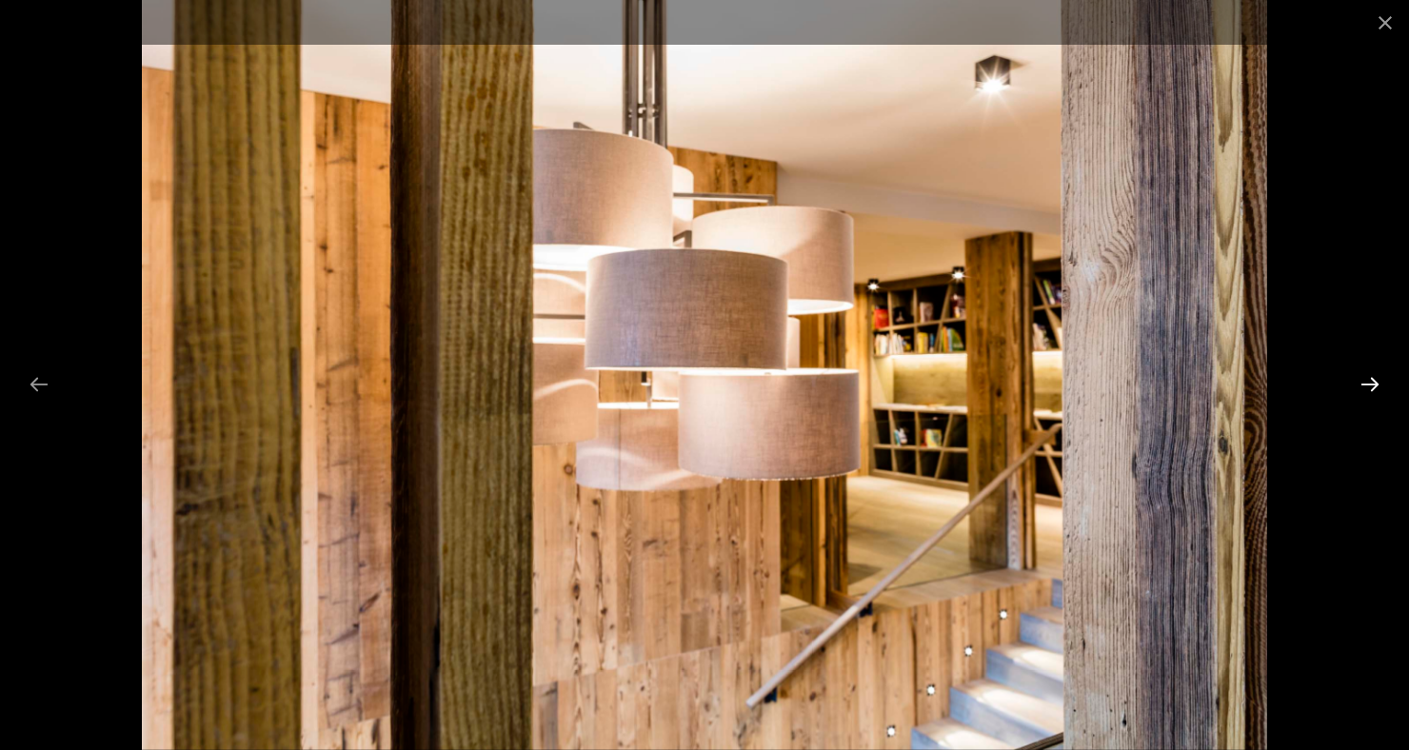
click at [1369, 390] on button "Next slide" at bounding box center [1370, 384] width 40 height 37
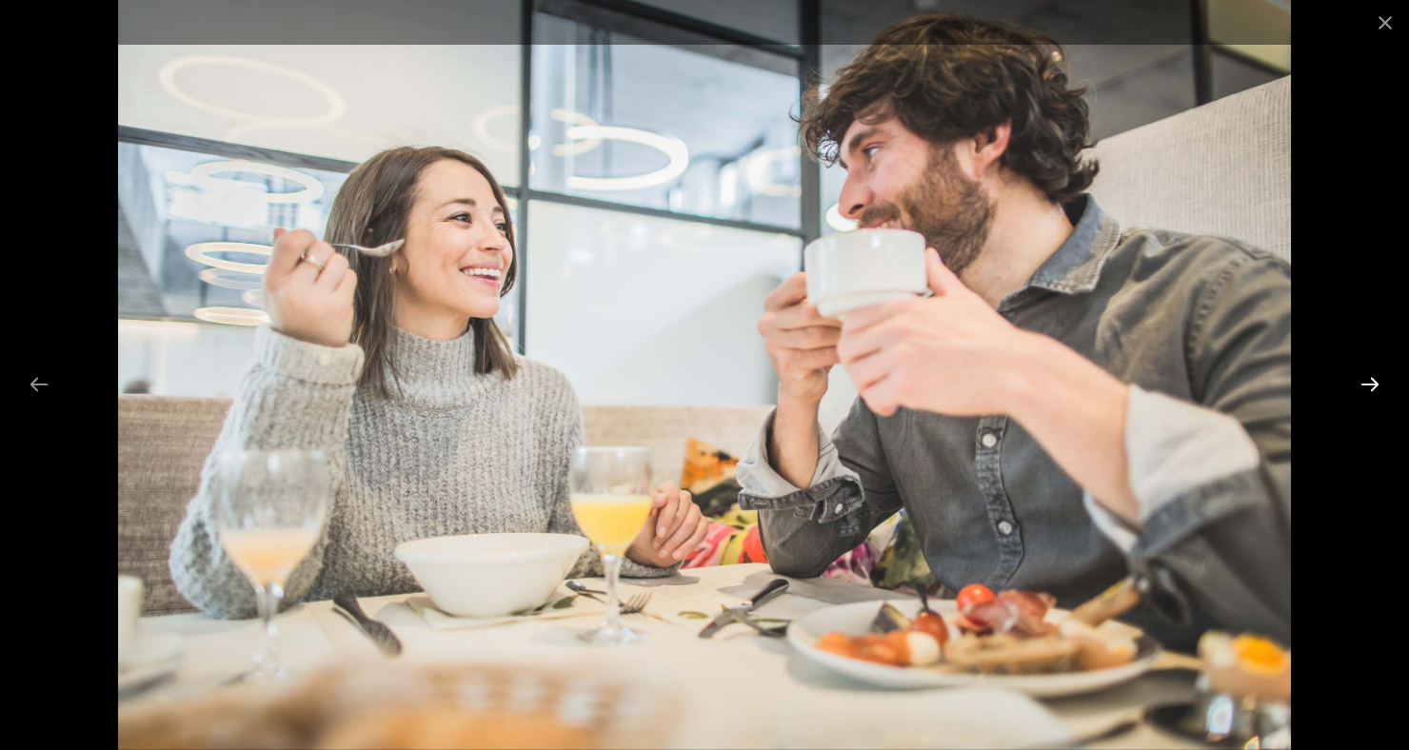
click at [1371, 386] on button "Next slide" at bounding box center [1370, 384] width 40 height 37
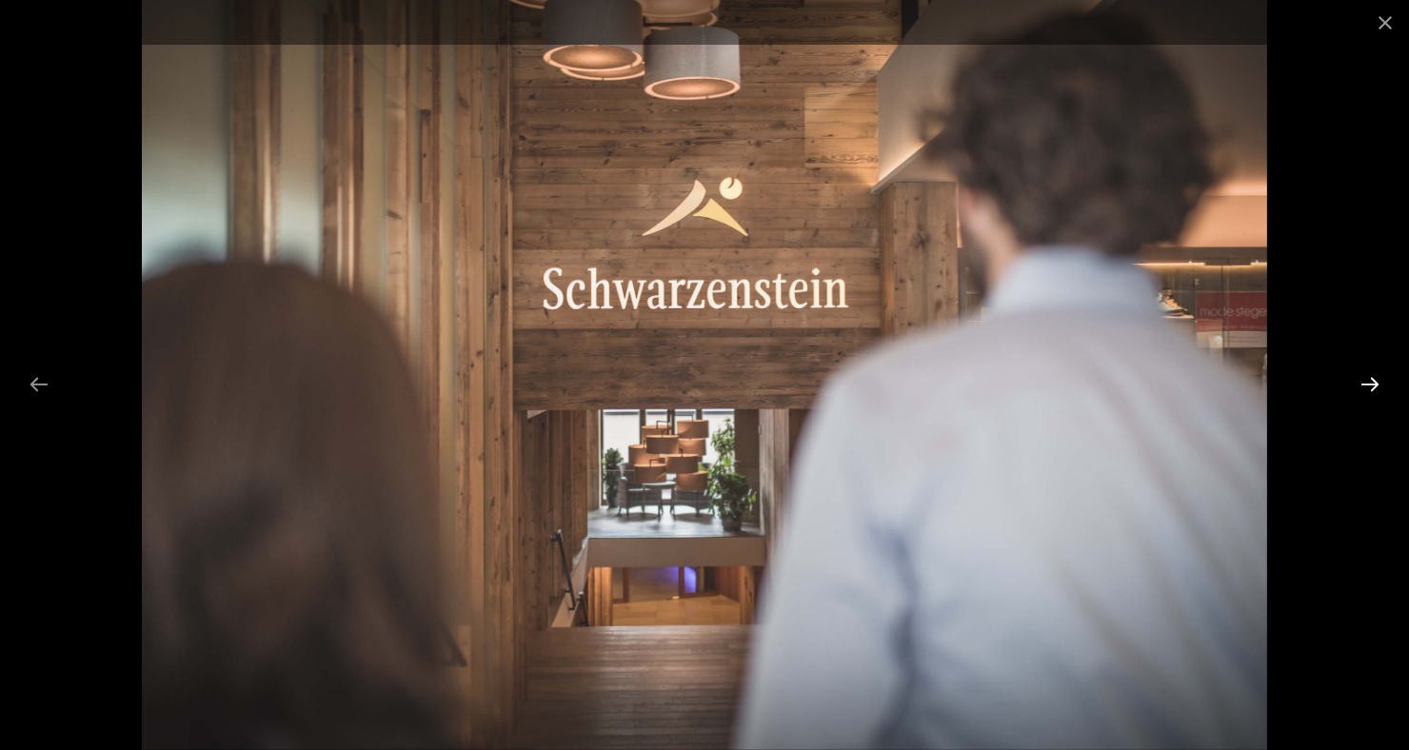
click at [1371, 387] on button "Next slide" at bounding box center [1370, 384] width 40 height 37
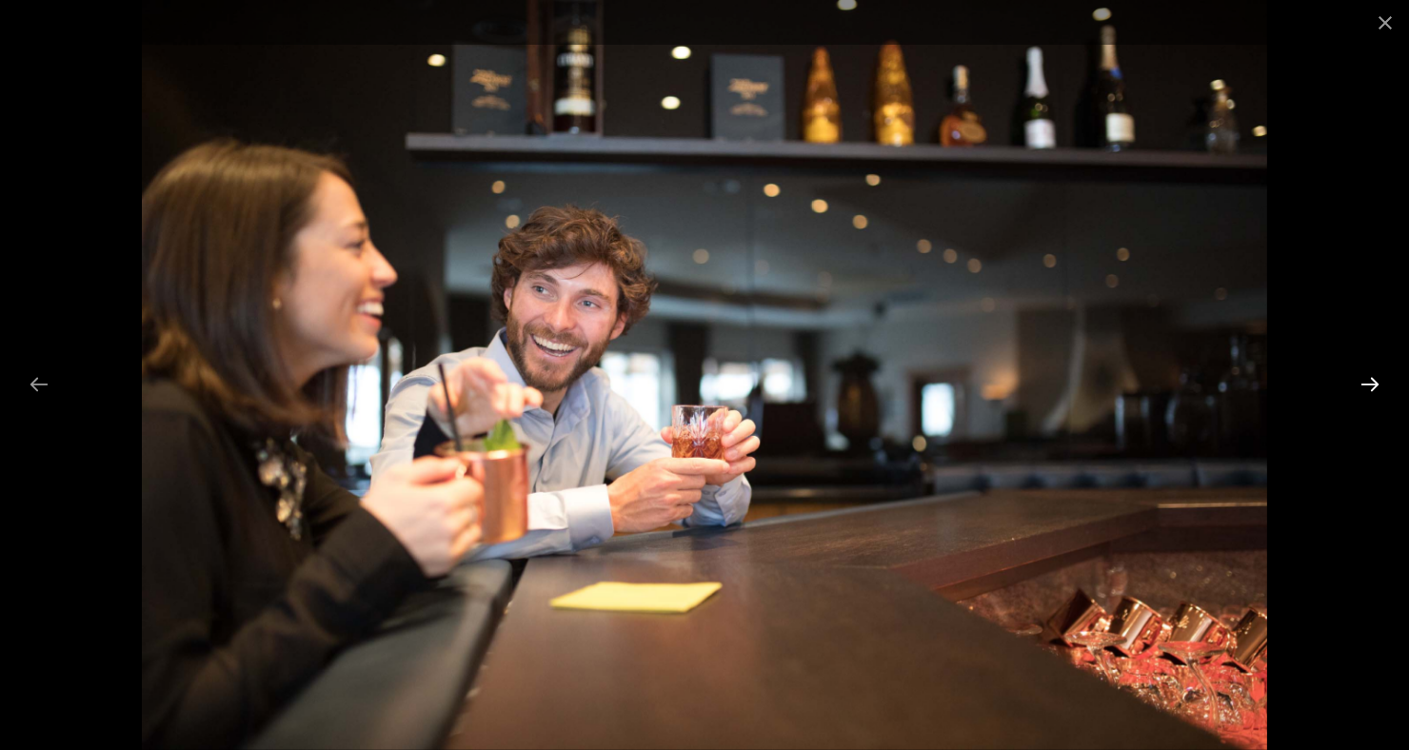
click at [1372, 401] on button "Next slide" at bounding box center [1370, 384] width 40 height 37
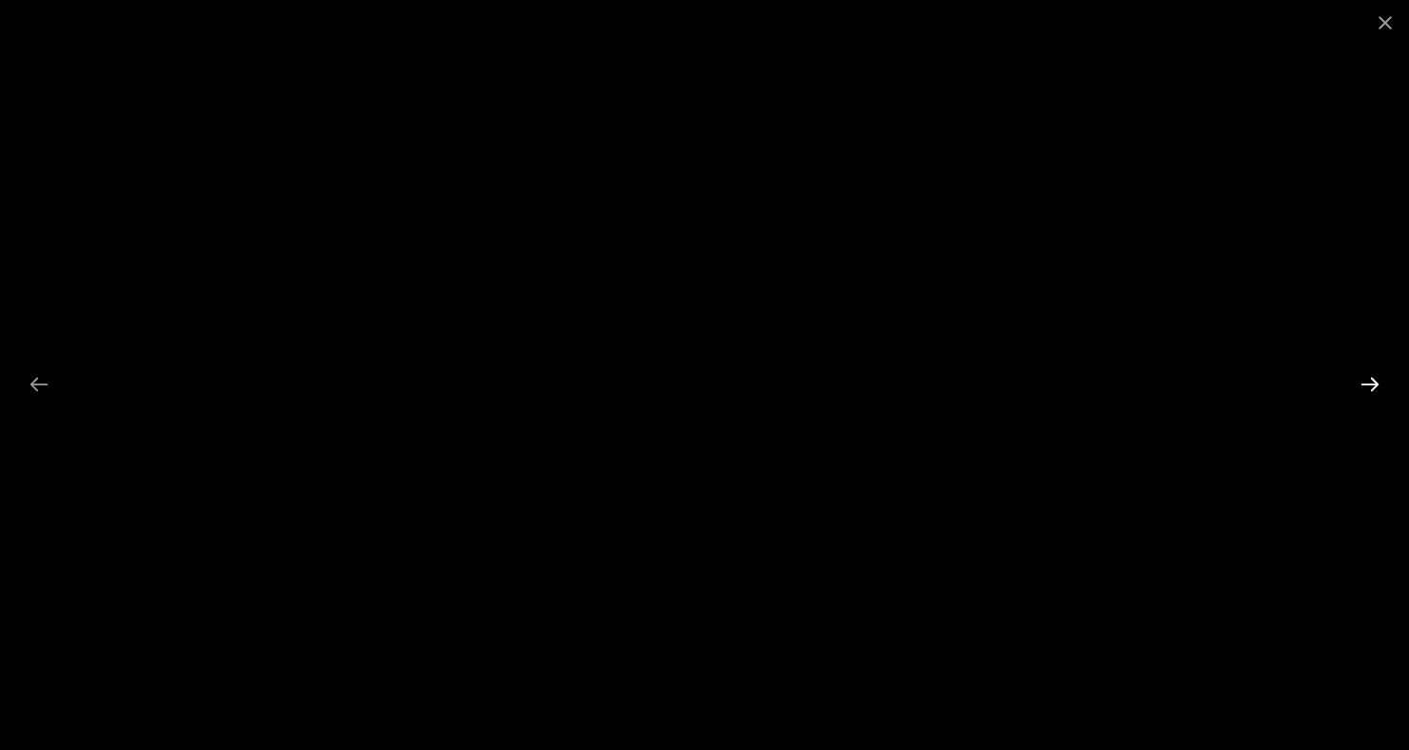
click at [1365, 399] on button "Next slide" at bounding box center [1370, 384] width 40 height 37
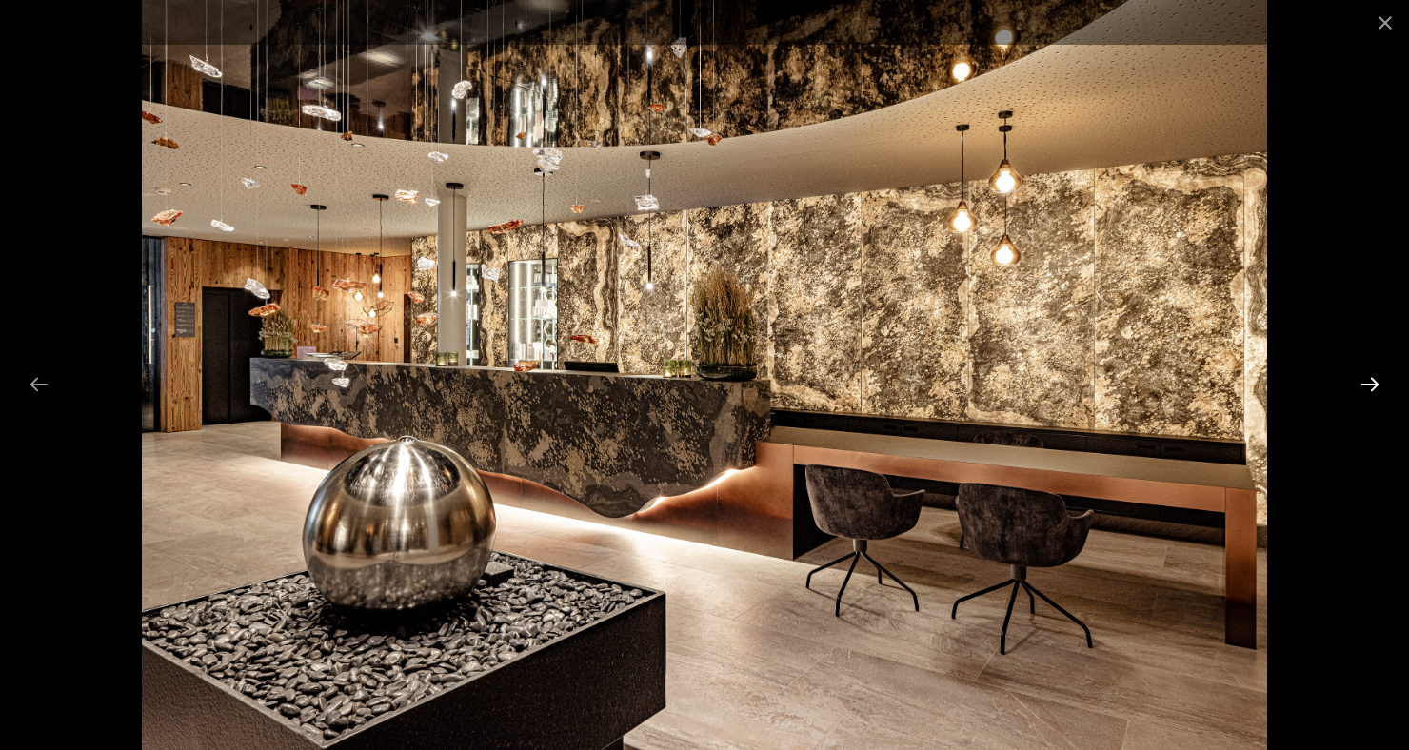
click at [1381, 386] on button "Next slide" at bounding box center [1370, 384] width 40 height 37
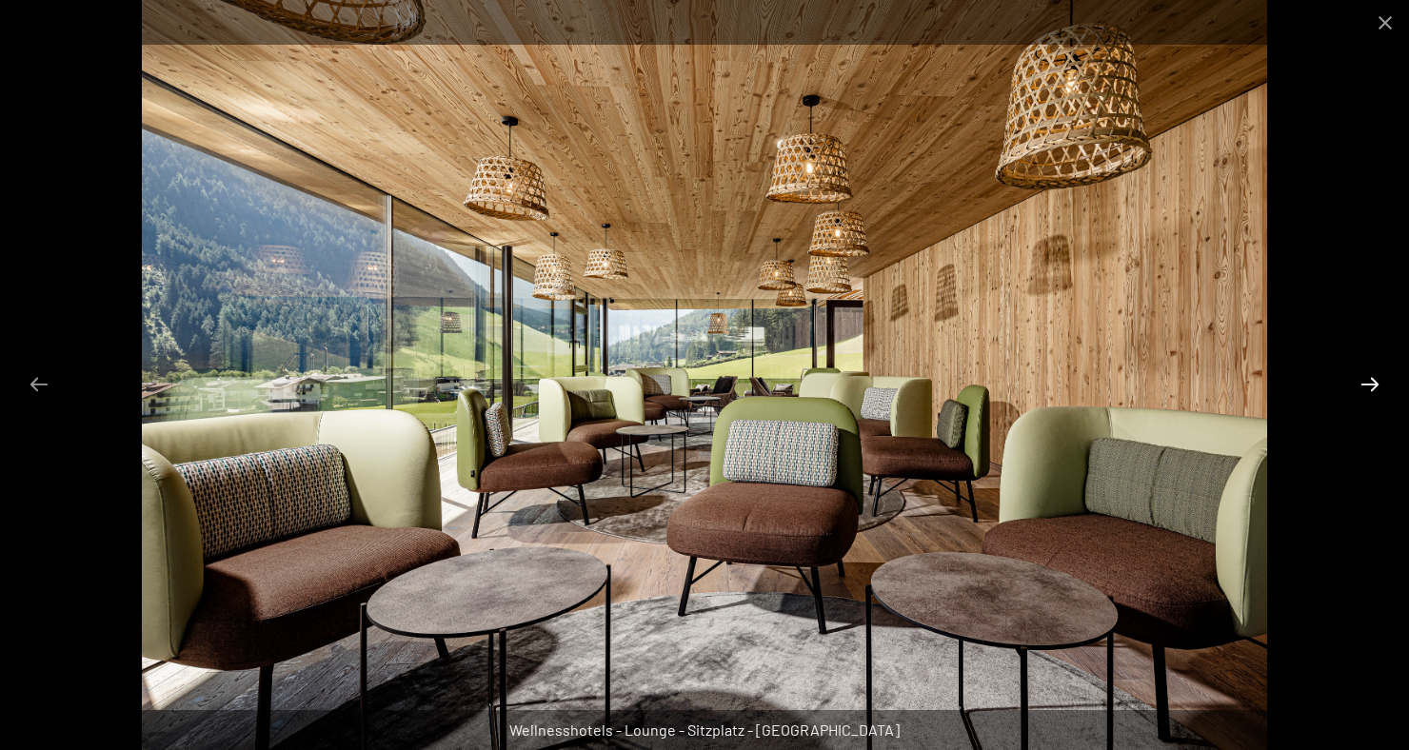
click at [1369, 378] on button "Next slide" at bounding box center [1370, 384] width 40 height 37
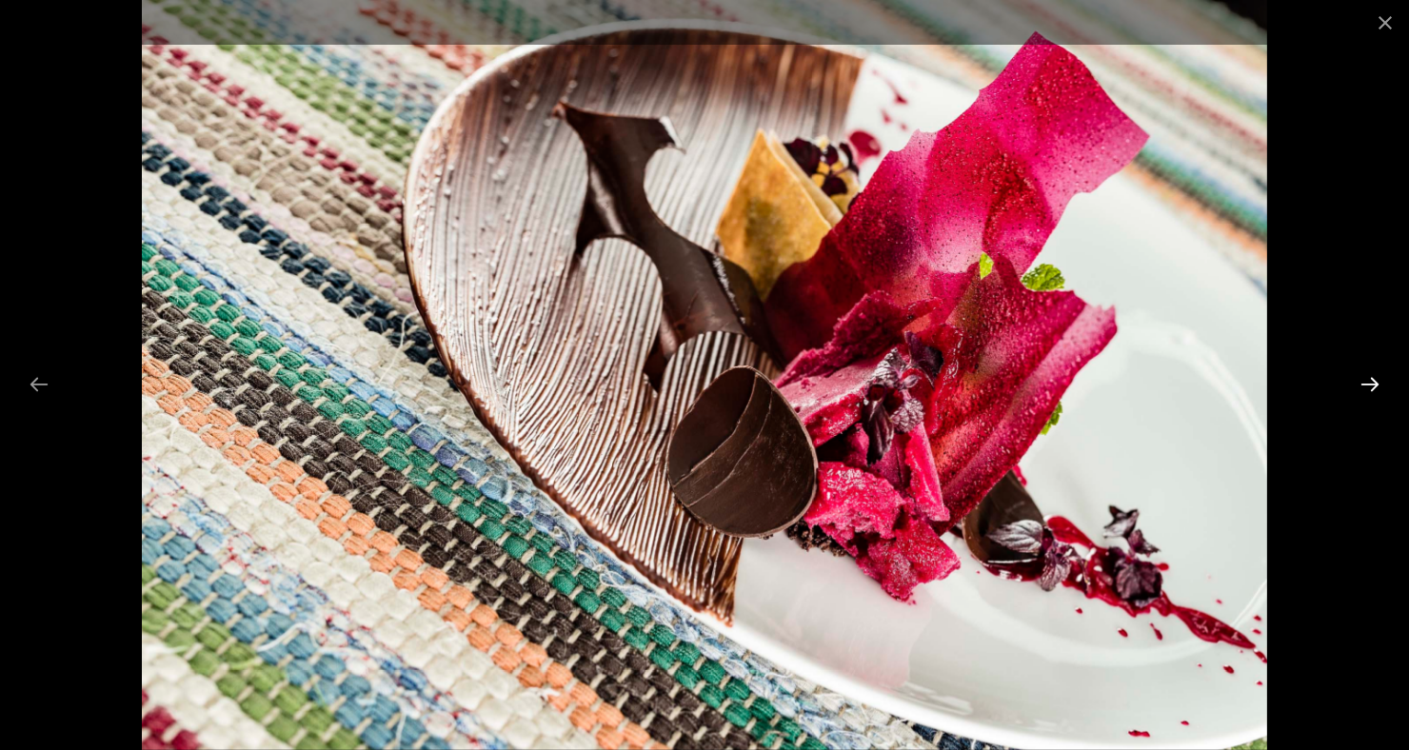
click at [1376, 386] on button "Next slide" at bounding box center [1370, 384] width 40 height 37
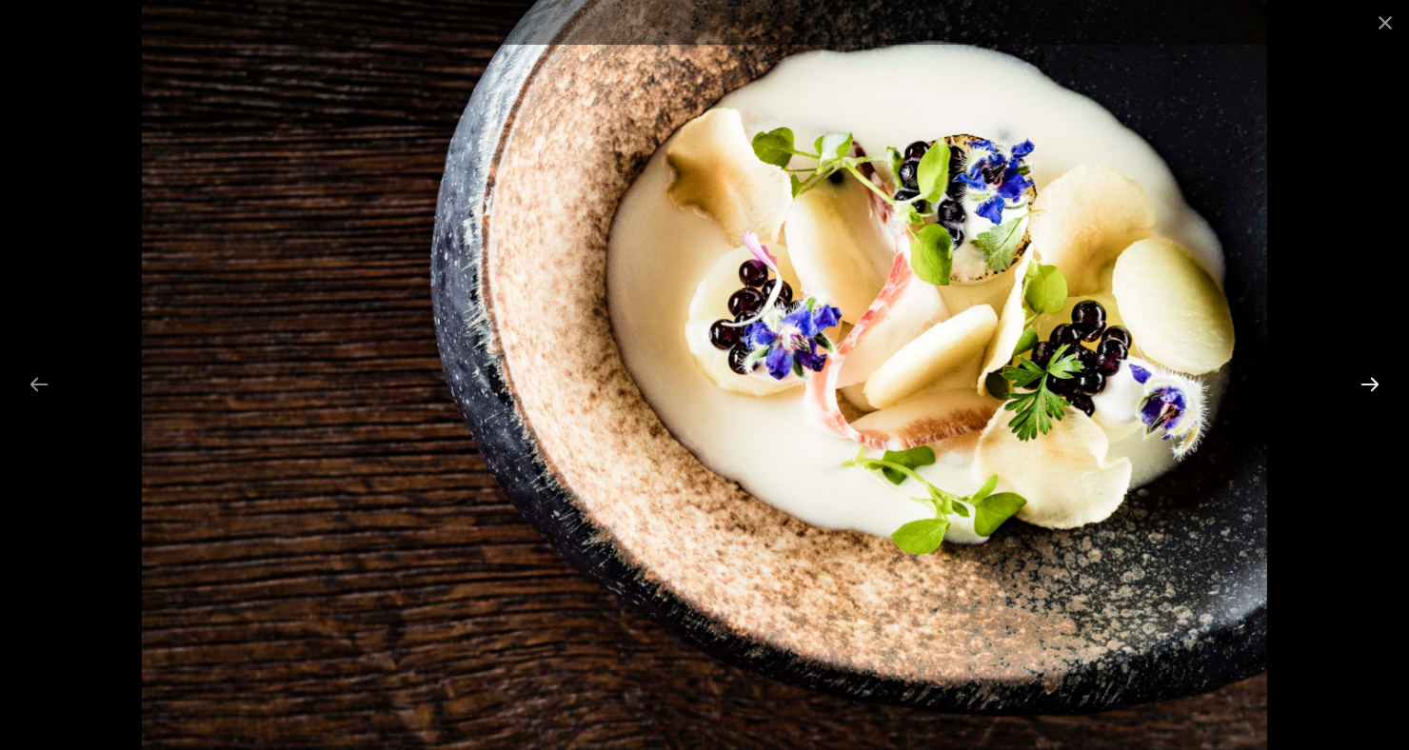
click at [1374, 389] on button "Next slide" at bounding box center [1370, 384] width 40 height 37
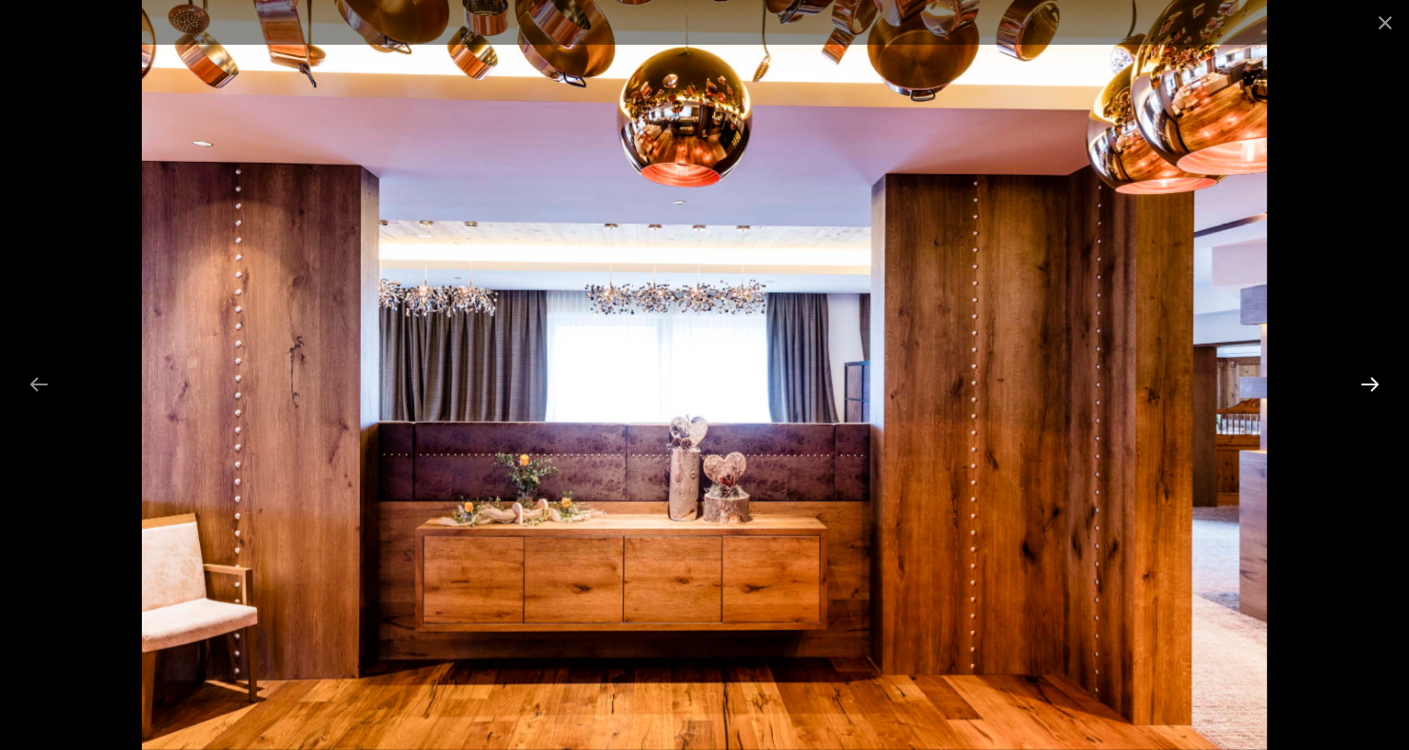
click at [1365, 398] on button "Next slide" at bounding box center [1370, 384] width 40 height 37
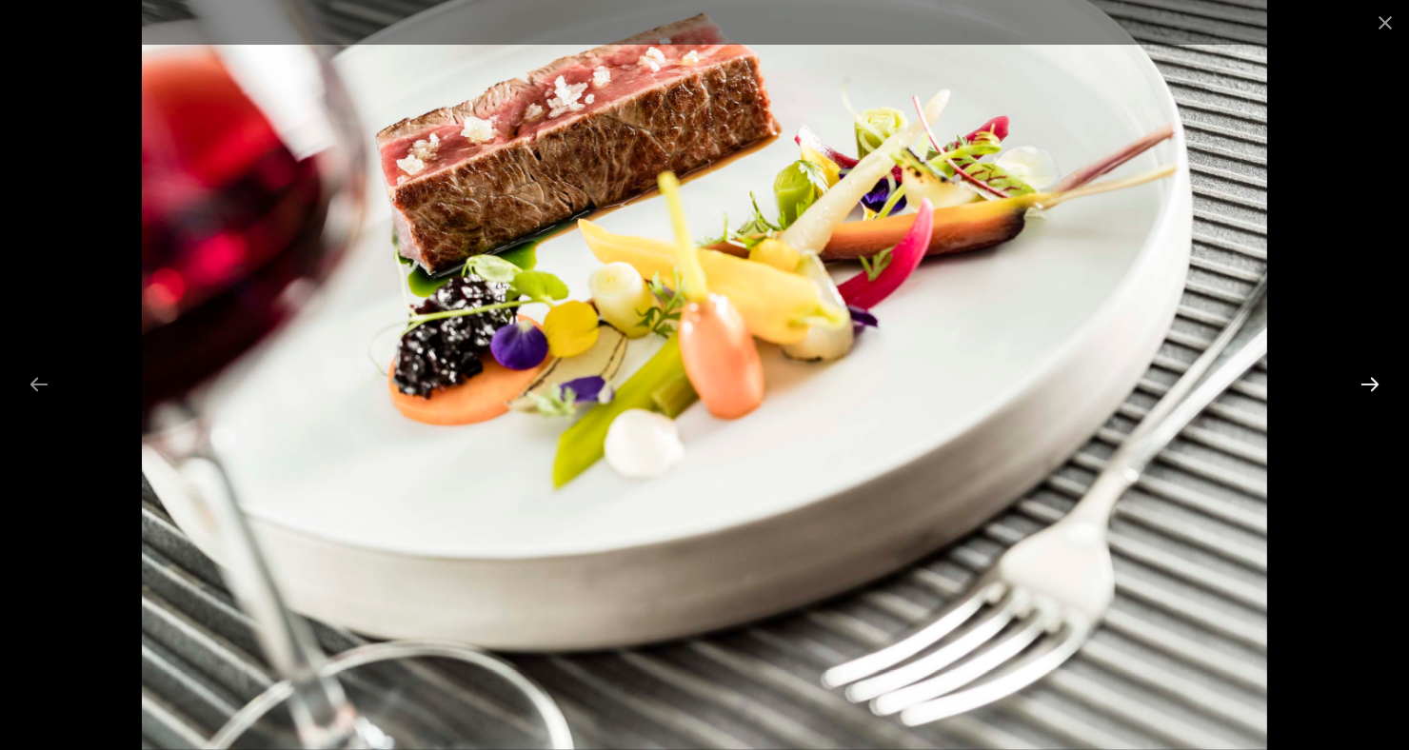
click at [1366, 392] on button "Next slide" at bounding box center [1370, 384] width 40 height 37
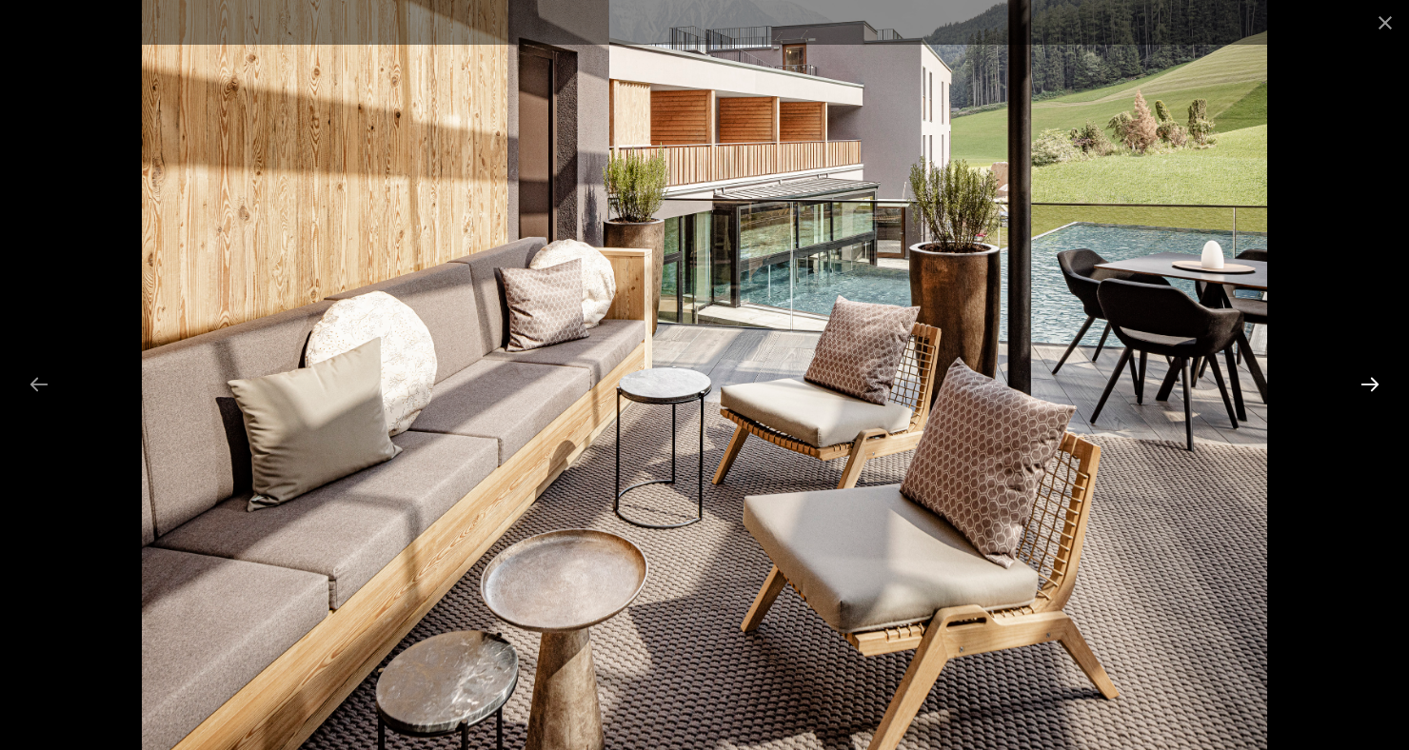
click at [1367, 385] on button "Next slide" at bounding box center [1370, 384] width 40 height 37
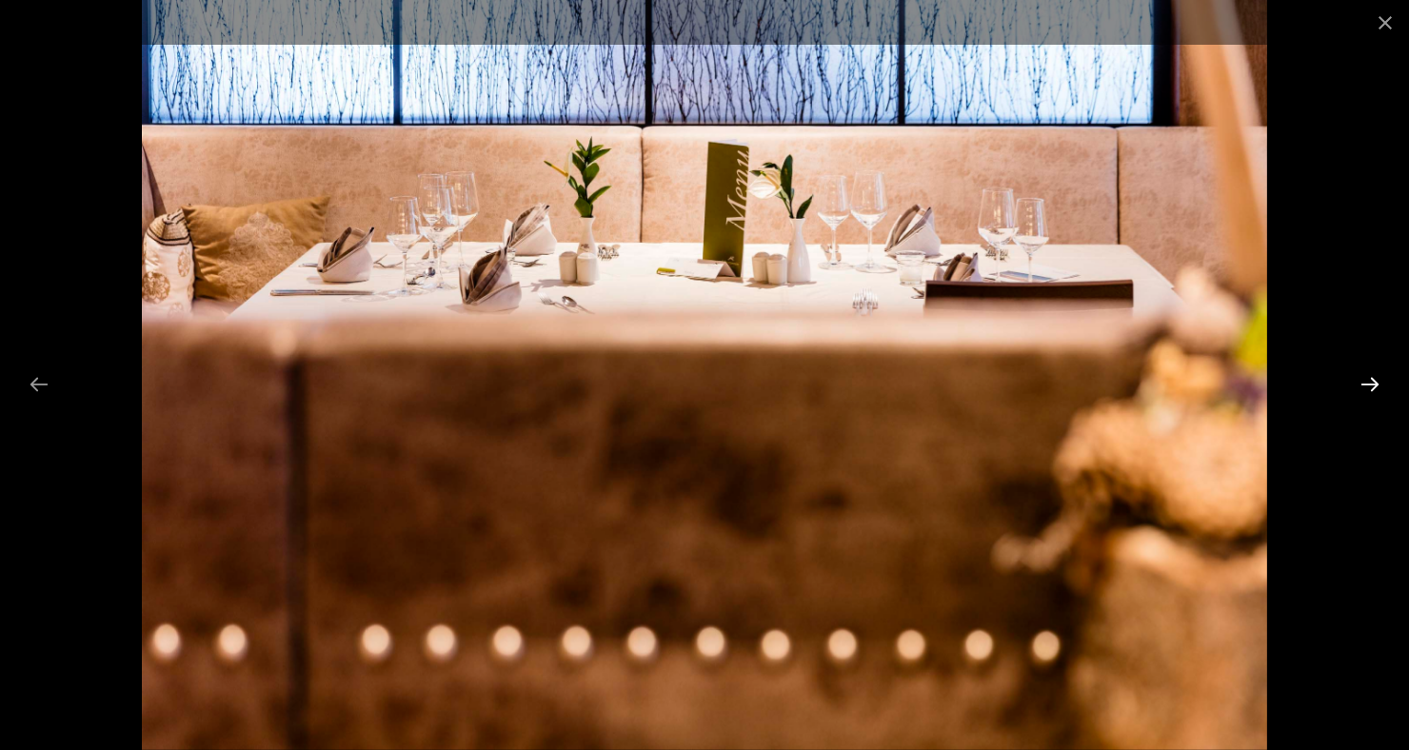
click at [1365, 402] on button "Next slide" at bounding box center [1370, 384] width 40 height 37
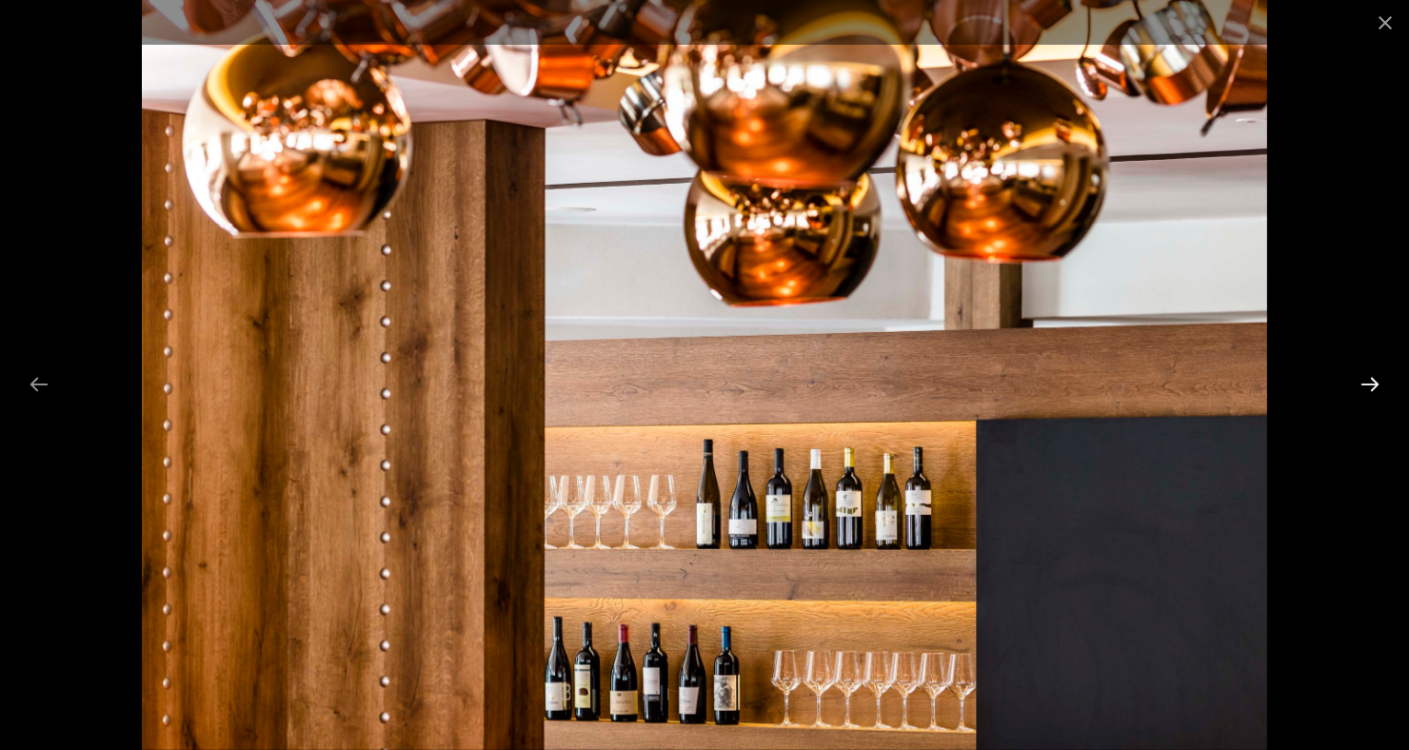
click at [1366, 395] on button "Next slide" at bounding box center [1370, 384] width 40 height 37
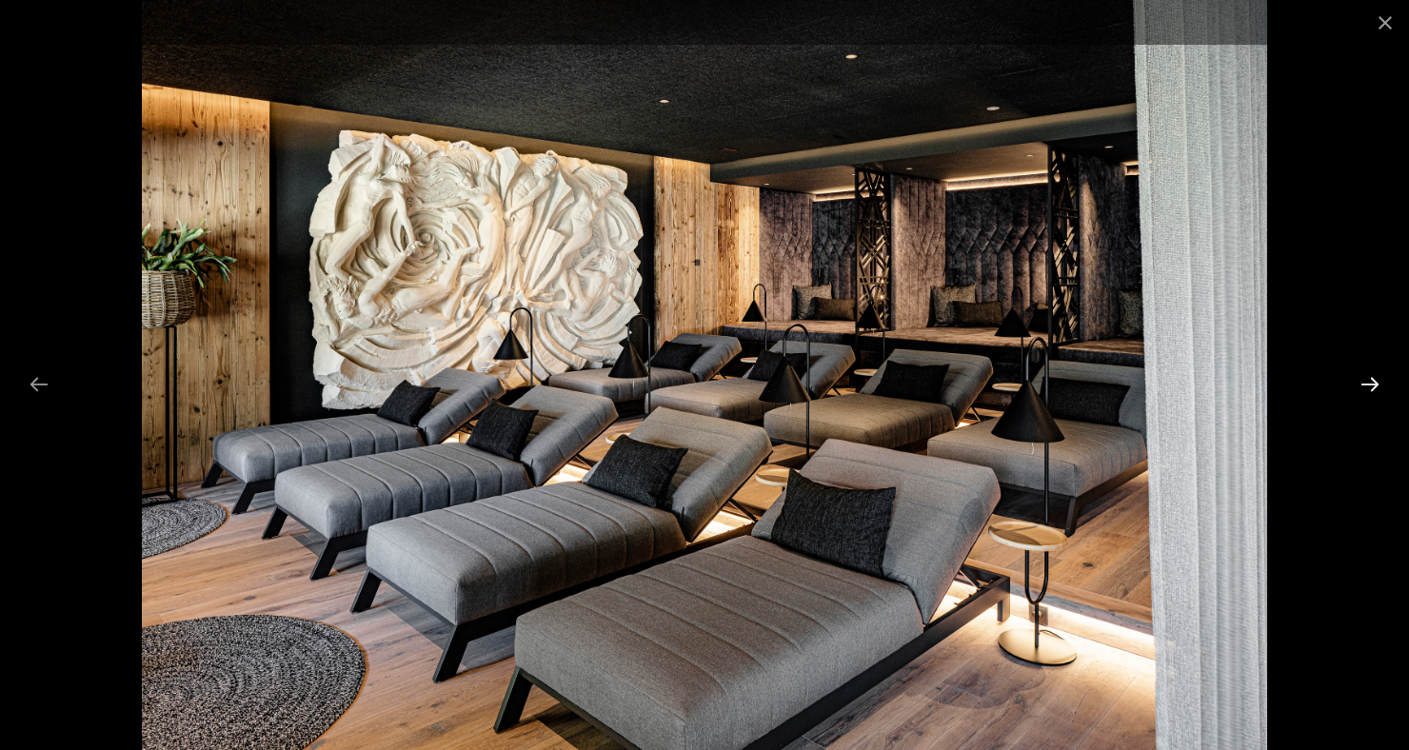
click at [1372, 383] on button "Next slide" at bounding box center [1370, 384] width 40 height 37
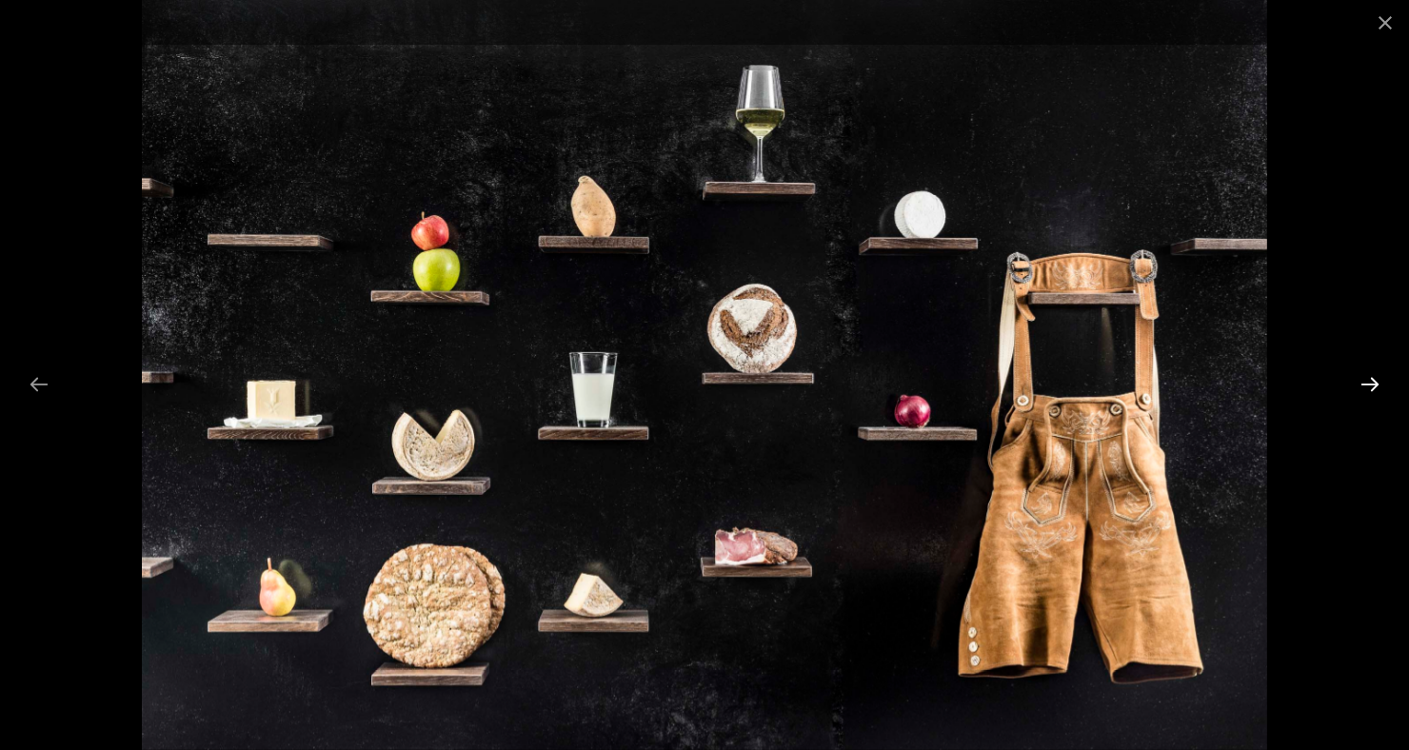
click at [1371, 386] on button "Next slide" at bounding box center [1370, 384] width 40 height 37
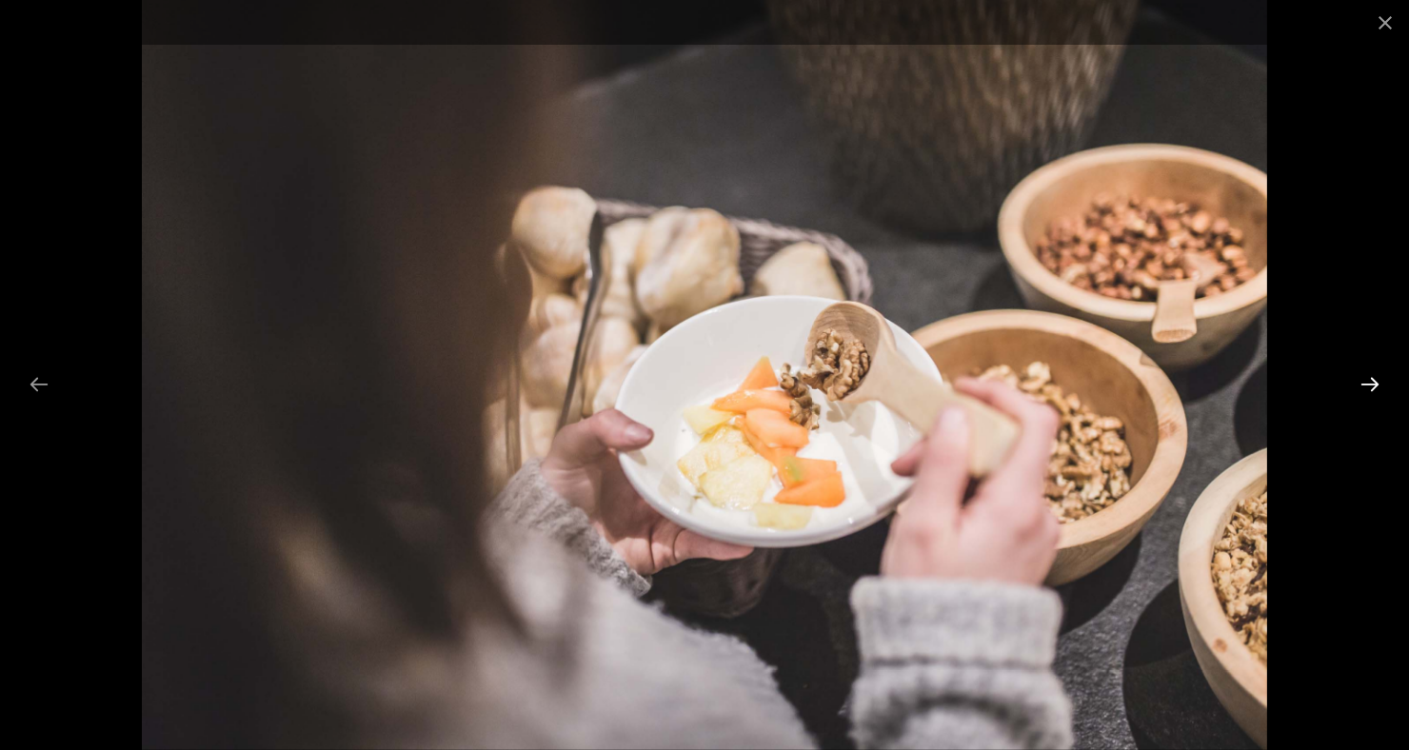
click at [1380, 386] on button "Next slide" at bounding box center [1370, 384] width 40 height 37
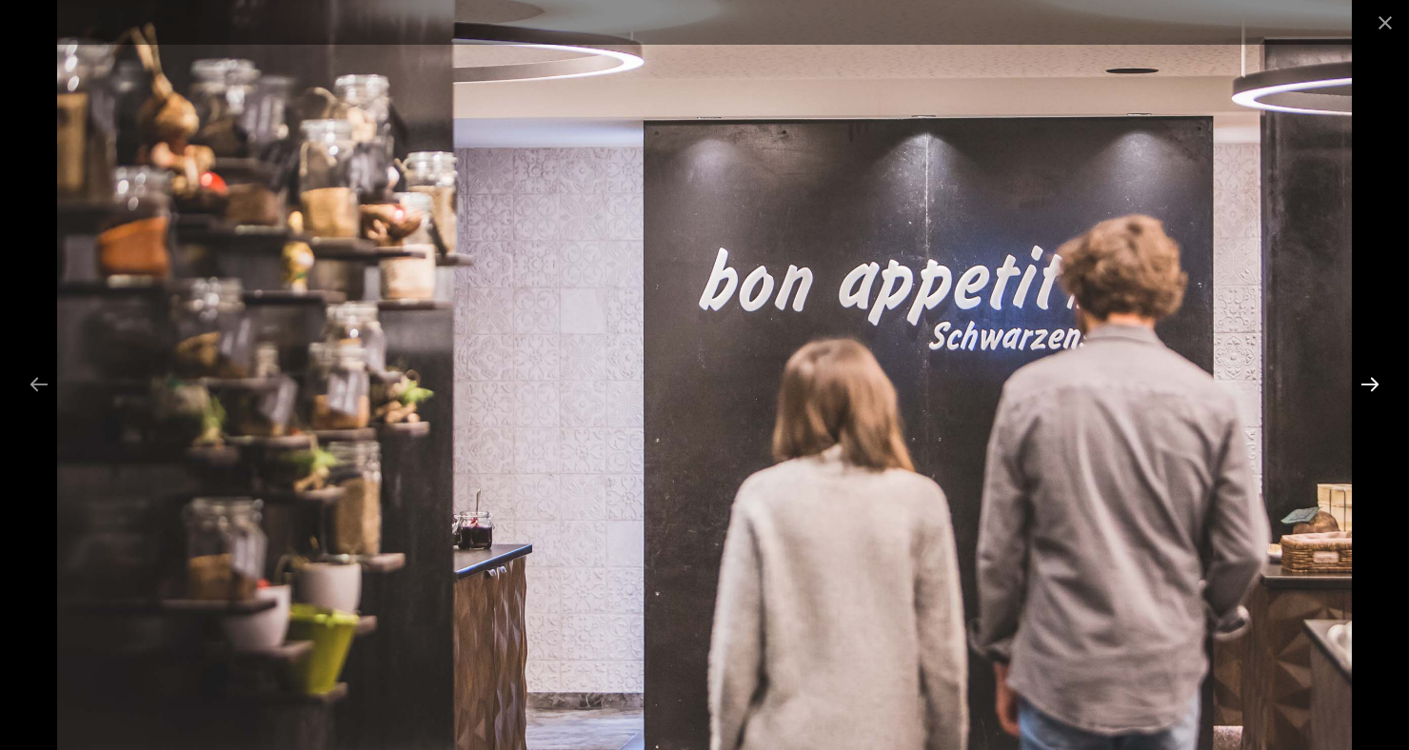
click at [1379, 386] on button "Next slide" at bounding box center [1370, 384] width 40 height 37
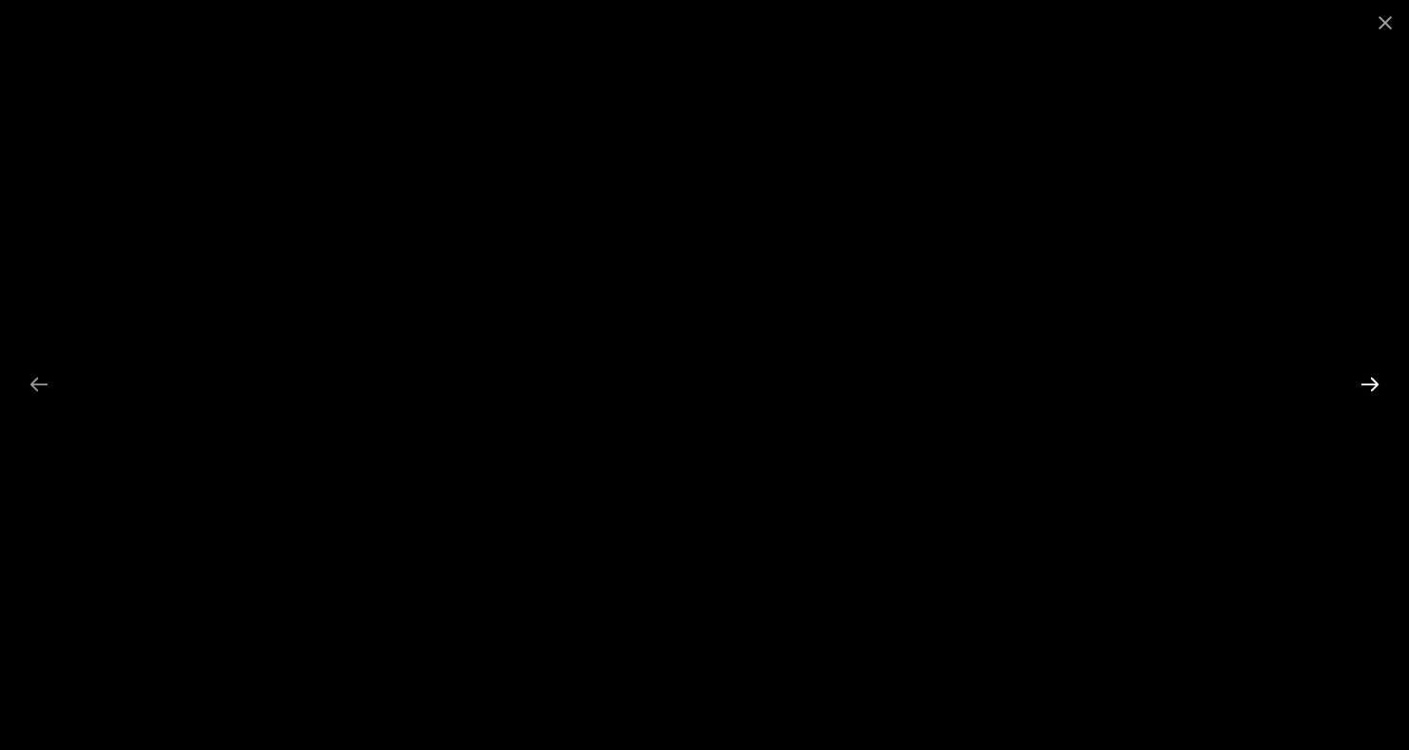
click at [1367, 388] on button "Next slide" at bounding box center [1370, 384] width 40 height 37
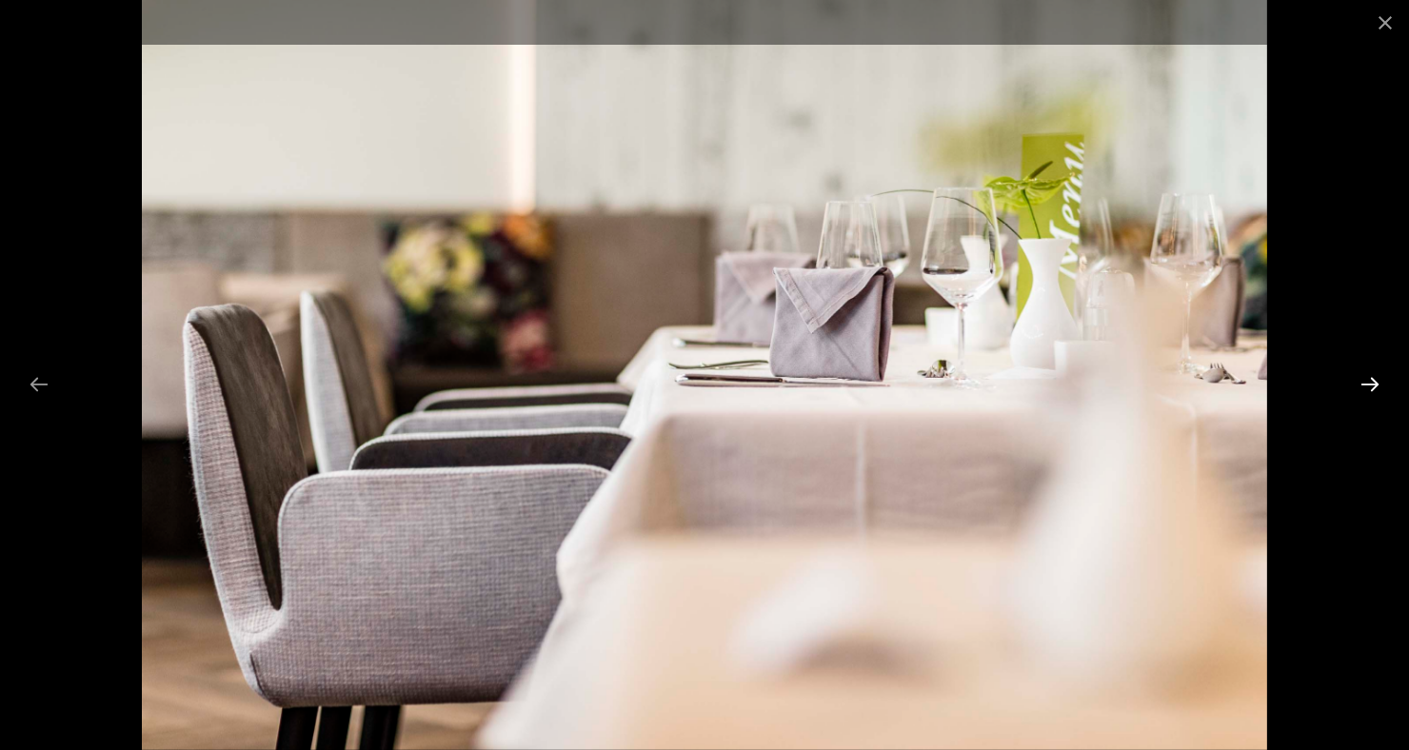
click at [1374, 376] on button "Next slide" at bounding box center [1370, 384] width 40 height 37
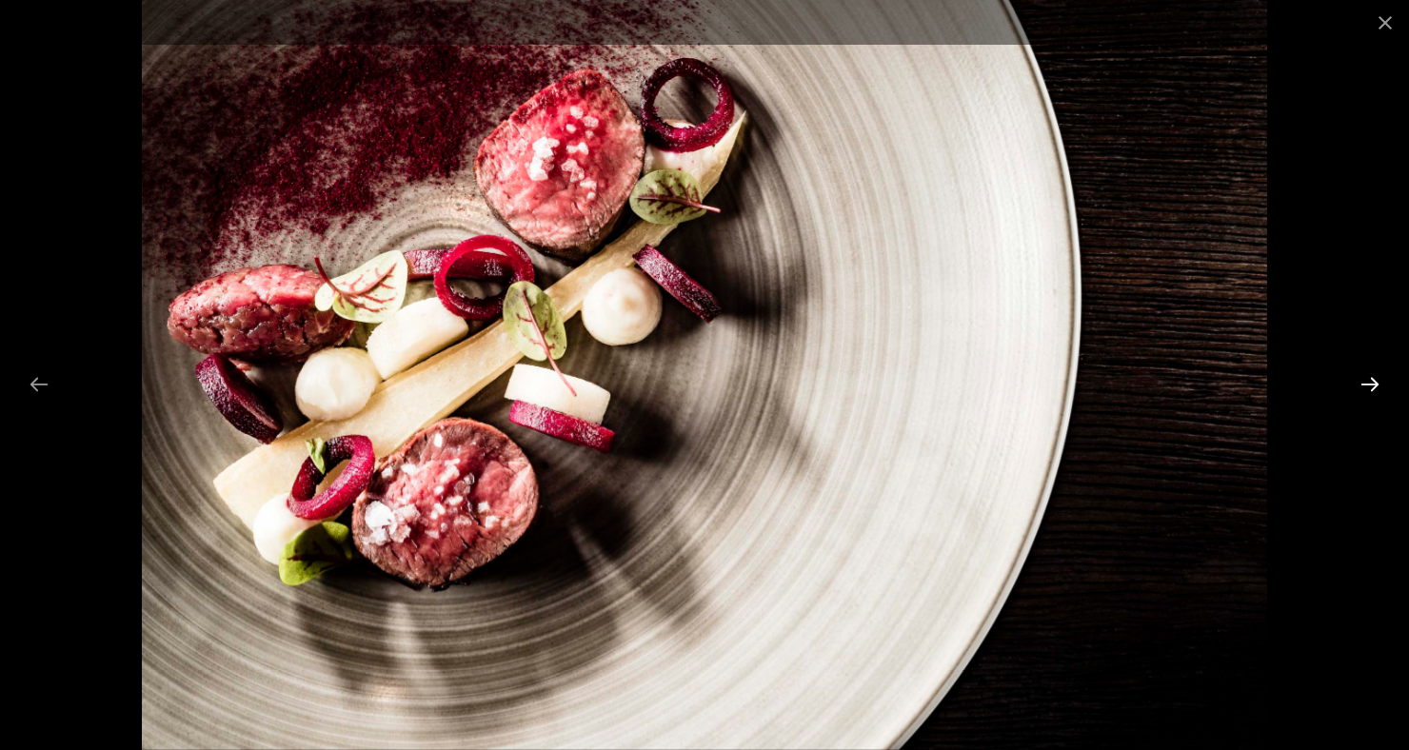
click at [1379, 388] on button "Next slide" at bounding box center [1370, 384] width 40 height 37
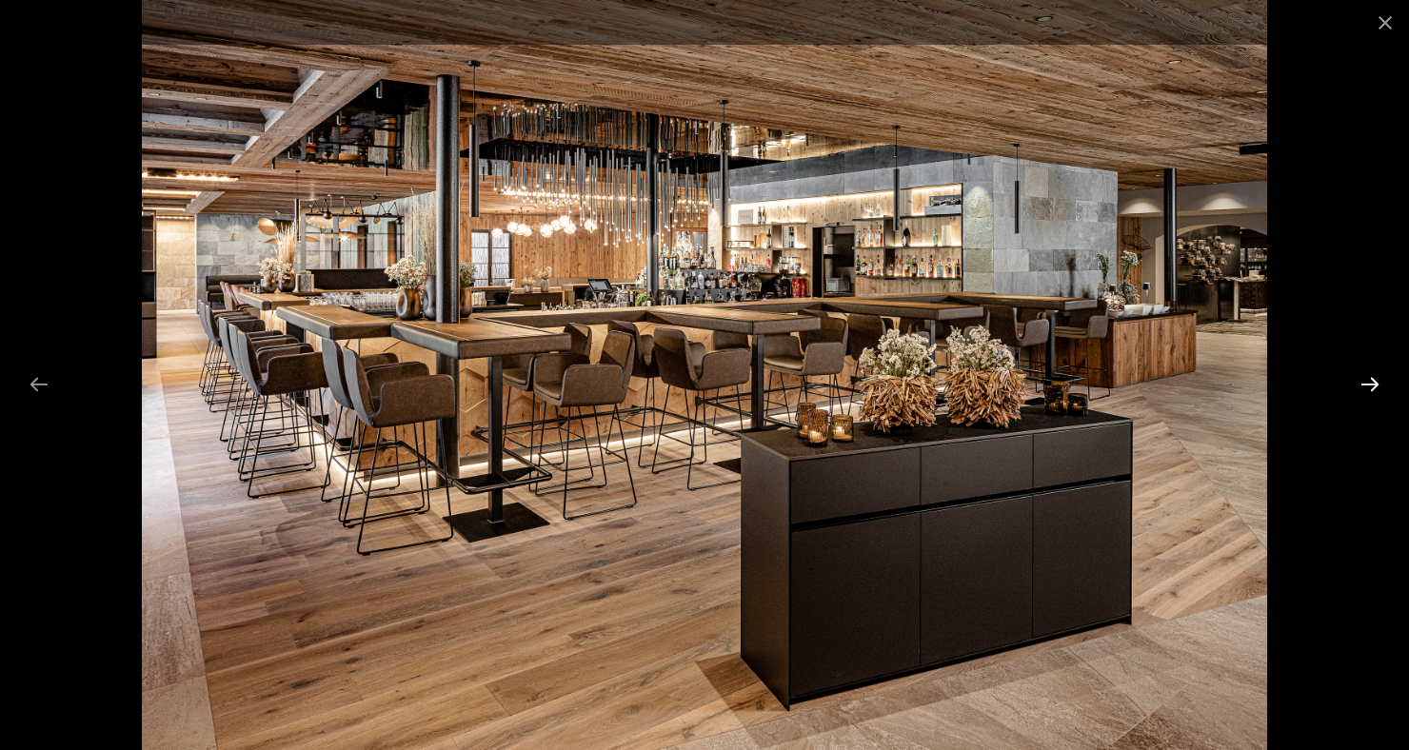
click at [1370, 383] on button "Next slide" at bounding box center [1370, 384] width 40 height 37
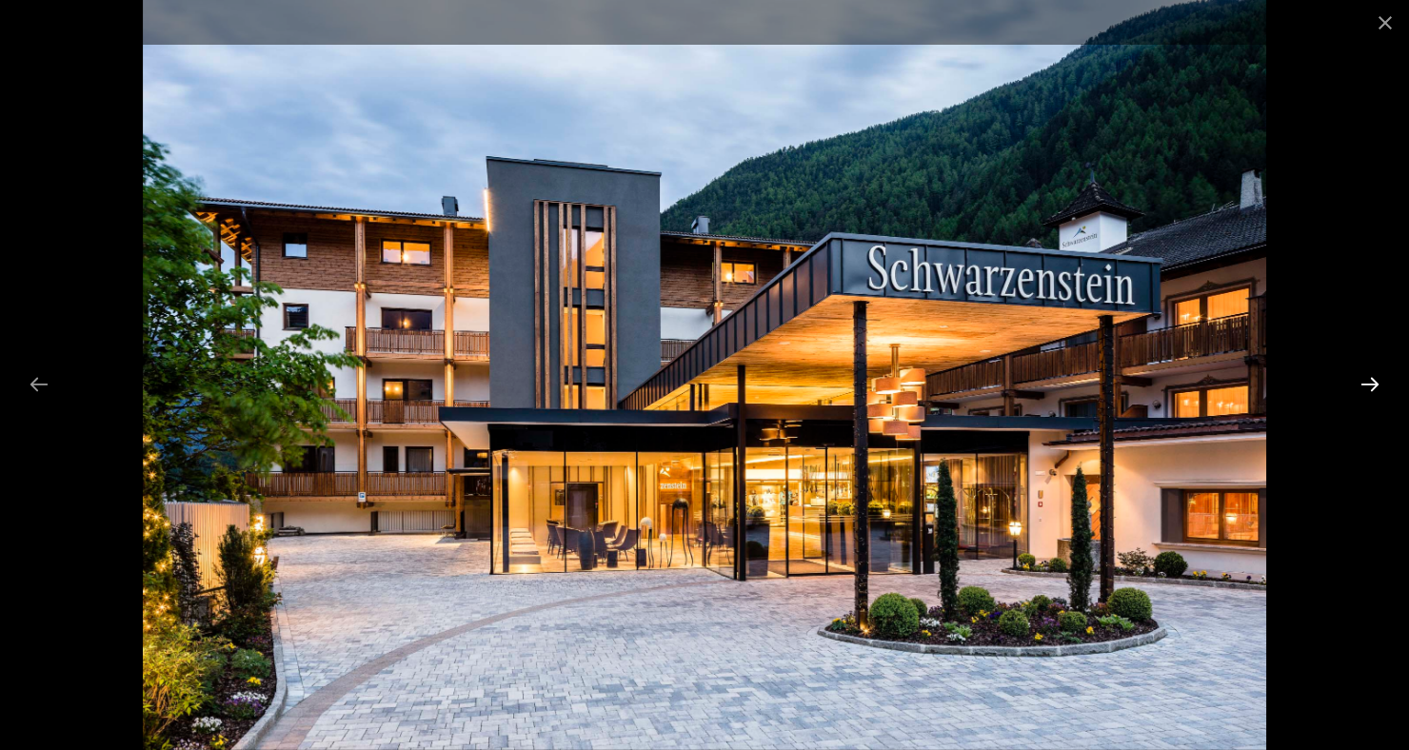
click at [1375, 383] on button "Next slide" at bounding box center [1370, 384] width 40 height 37
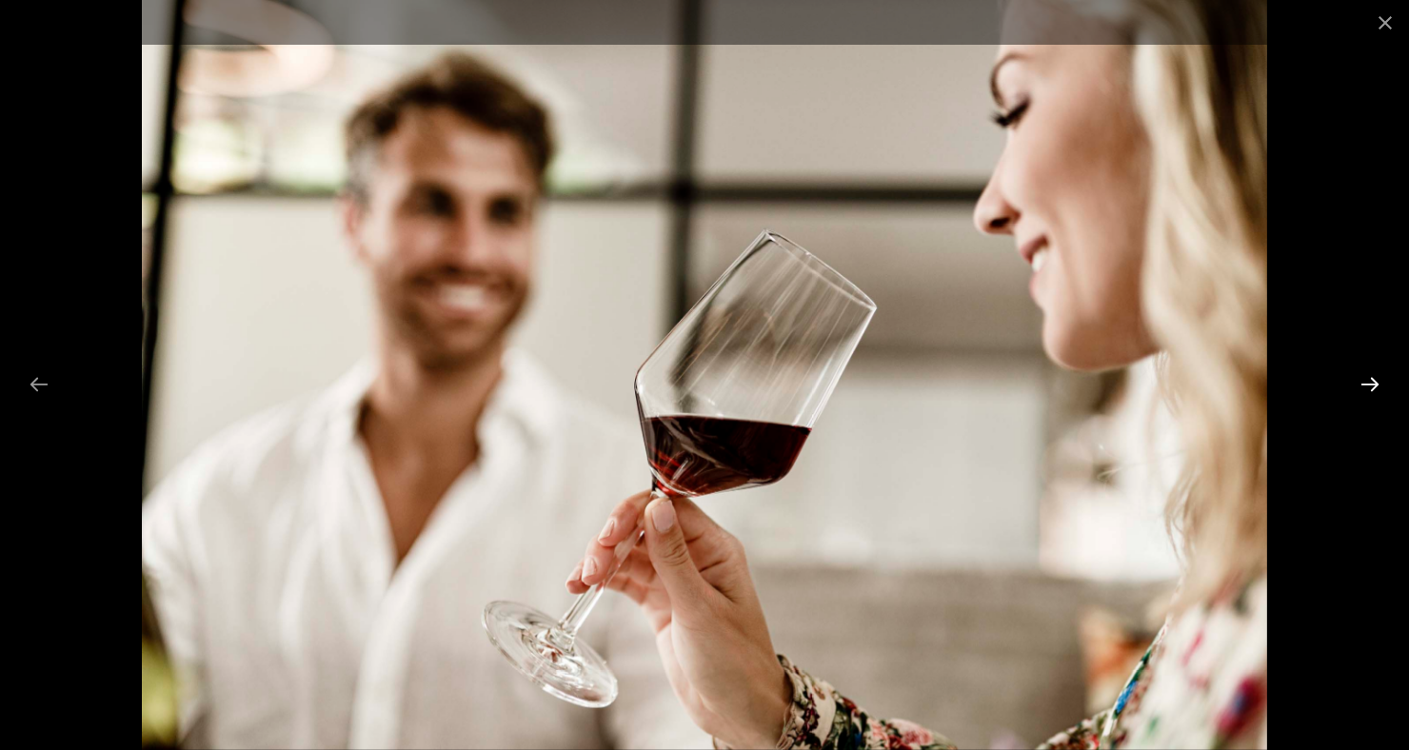
click at [1380, 398] on button "Next slide" at bounding box center [1370, 384] width 40 height 37
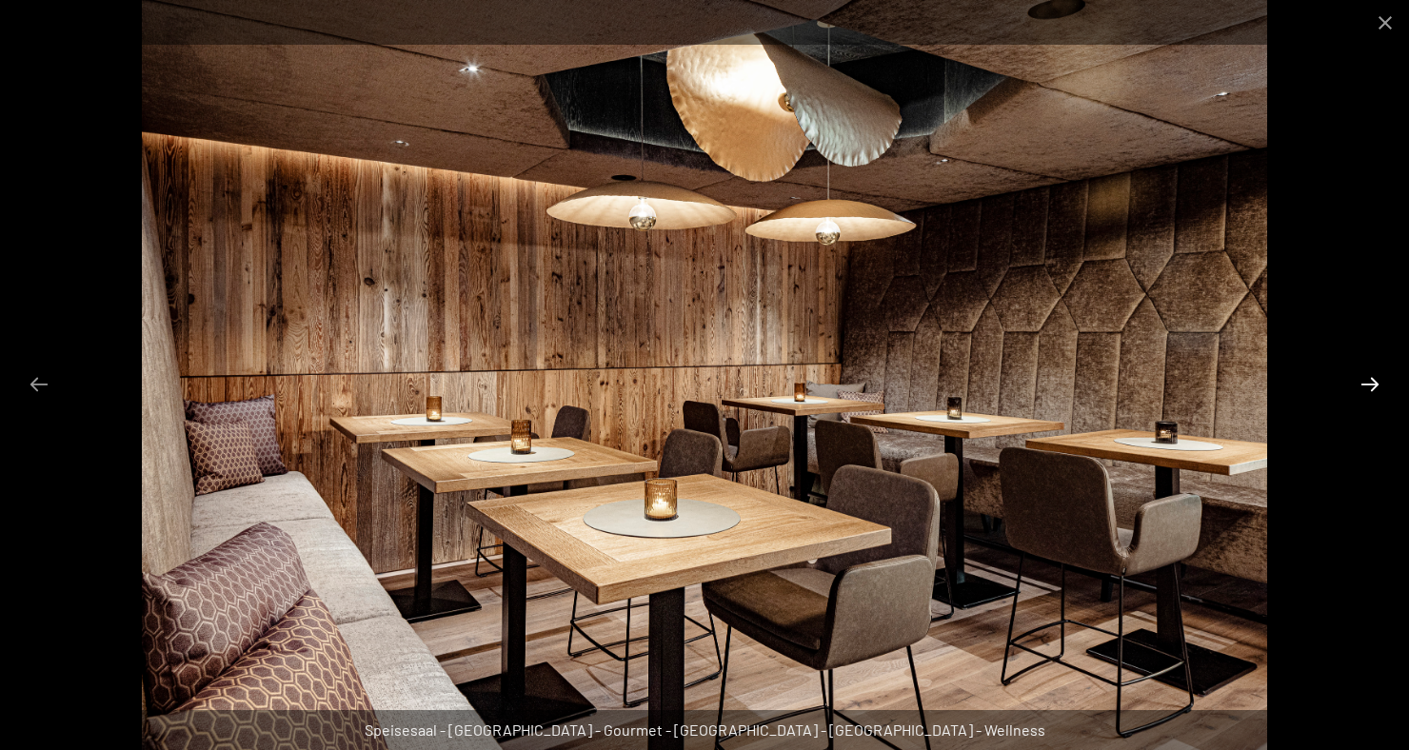
click at [1361, 385] on button "Next slide" at bounding box center [1370, 384] width 40 height 37
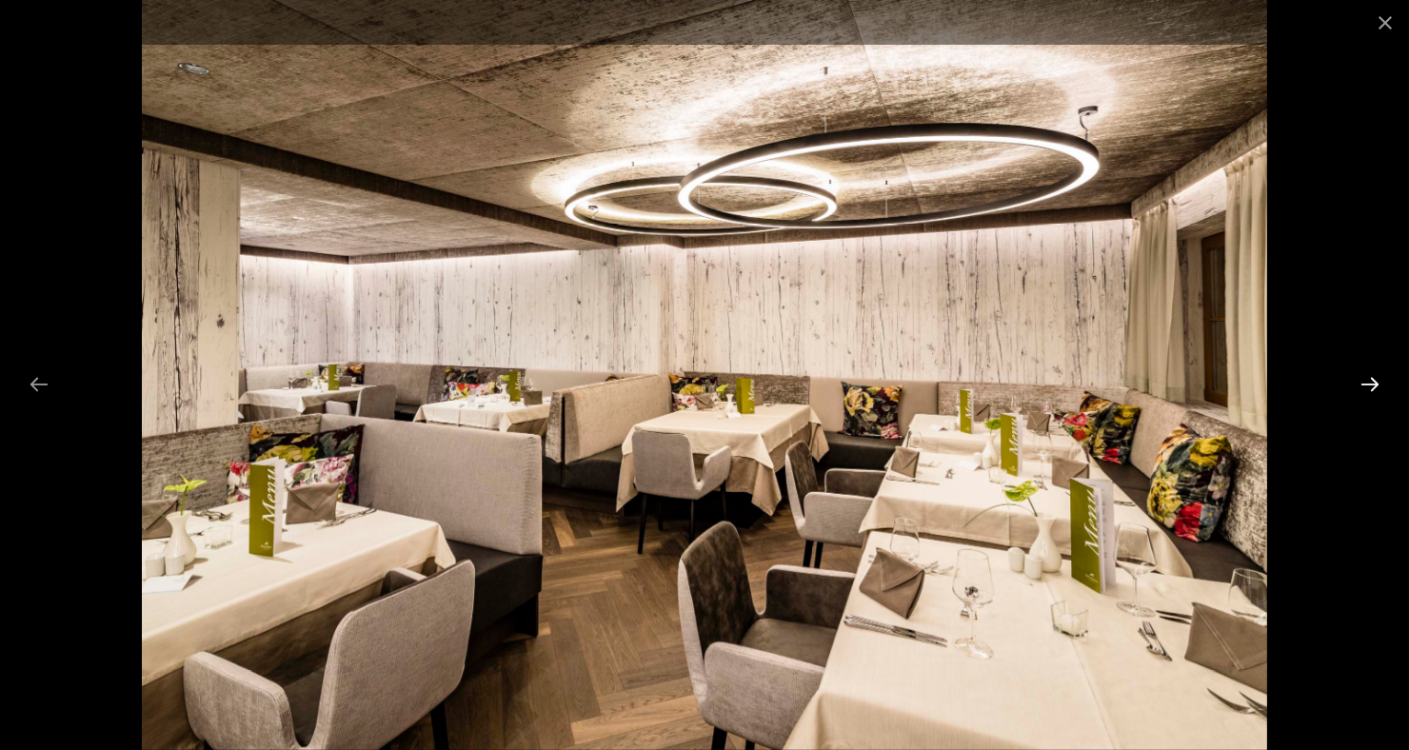
click at [1379, 391] on button "Next slide" at bounding box center [1370, 384] width 40 height 37
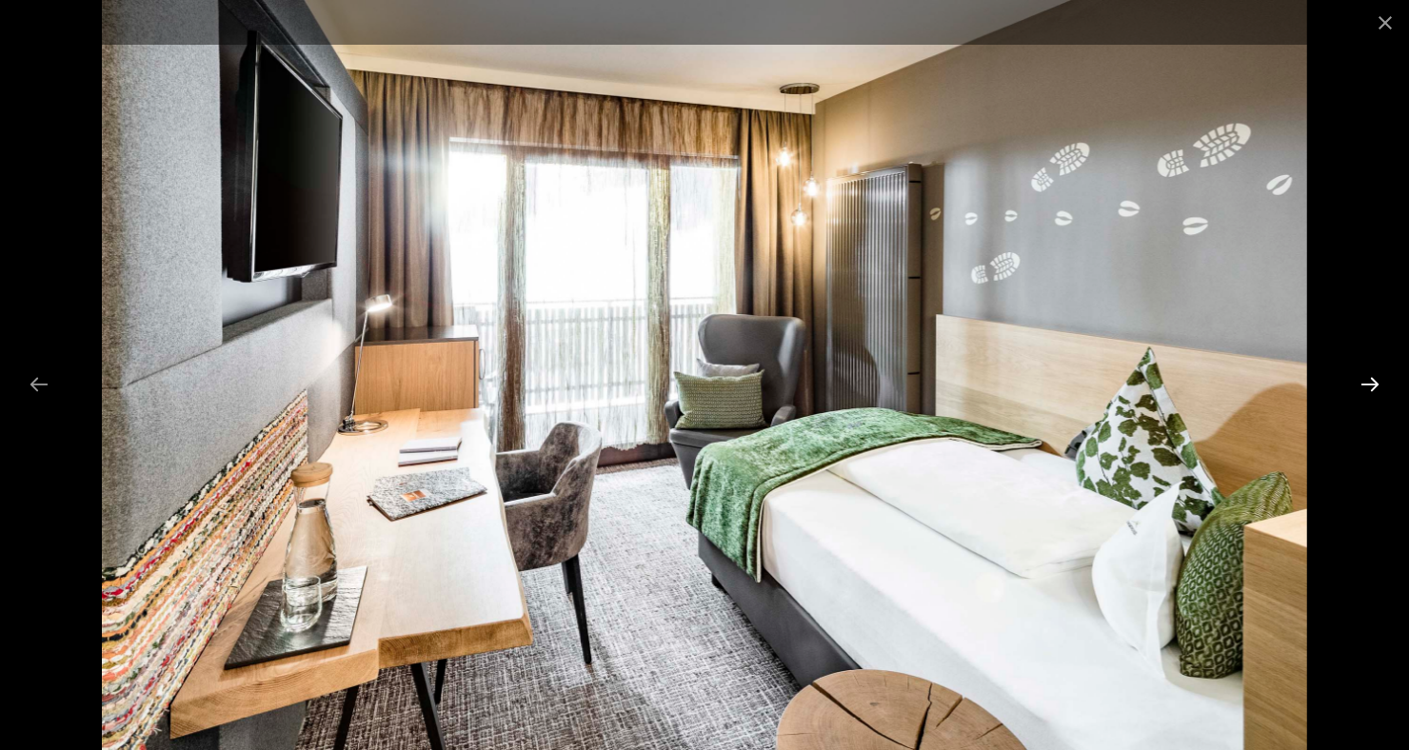
click at [1364, 384] on button "Next slide" at bounding box center [1370, 384] width 40 height 37
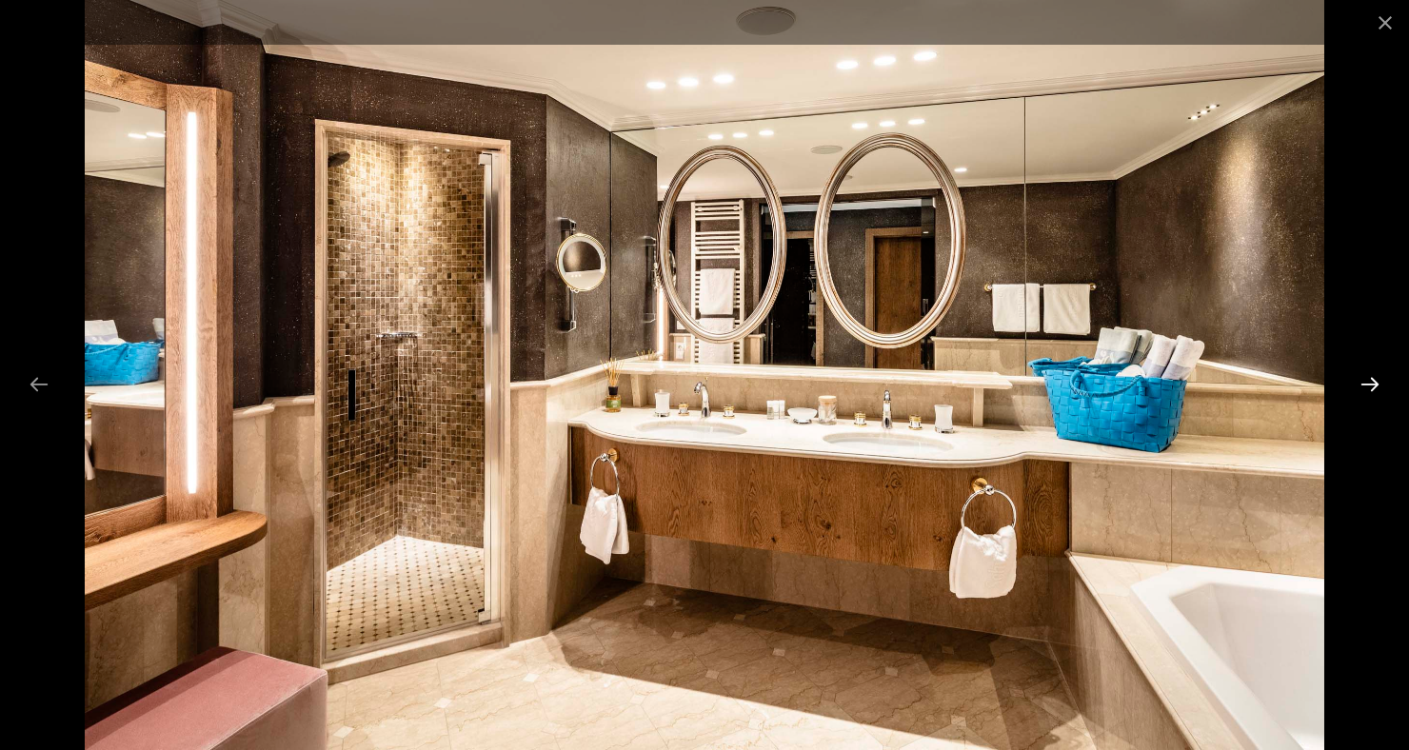
click at [1372, 396] on button "Next slide" at bounding box center [1370, 384] width 40 height 37
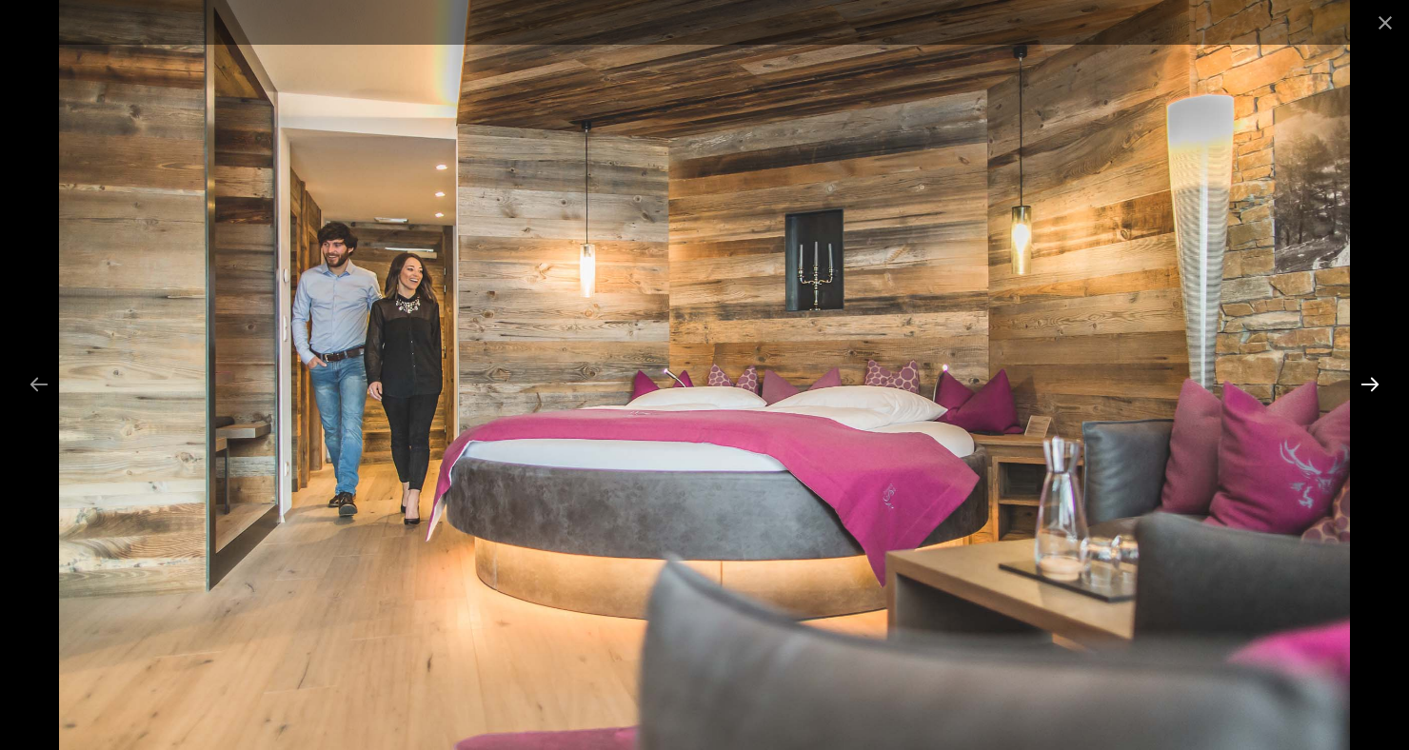
click at [1375, 389] on button "Next slide" at bounding box center [1370, 384] width 40 height 37
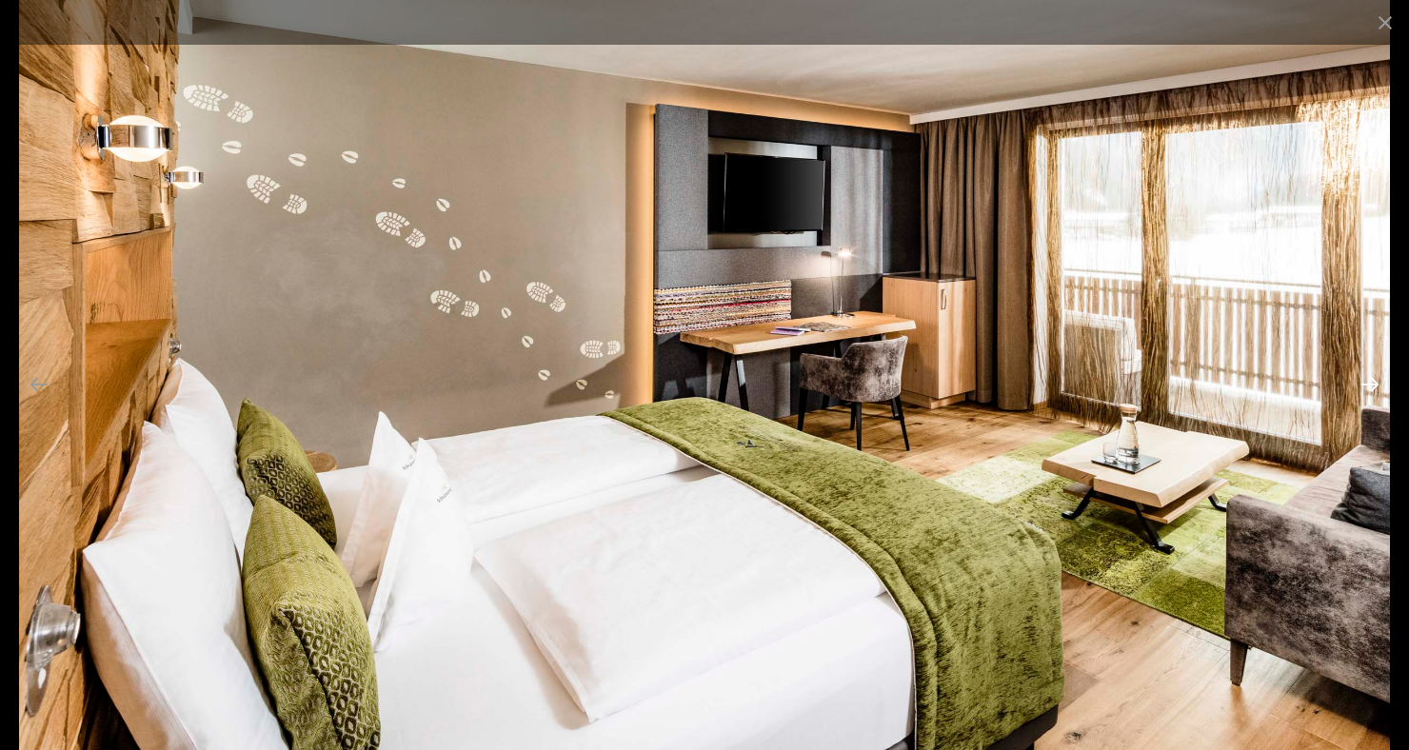
click at [1368, 393] on button "Next slide" at bounding box center [1370, 384] width 40 height 37
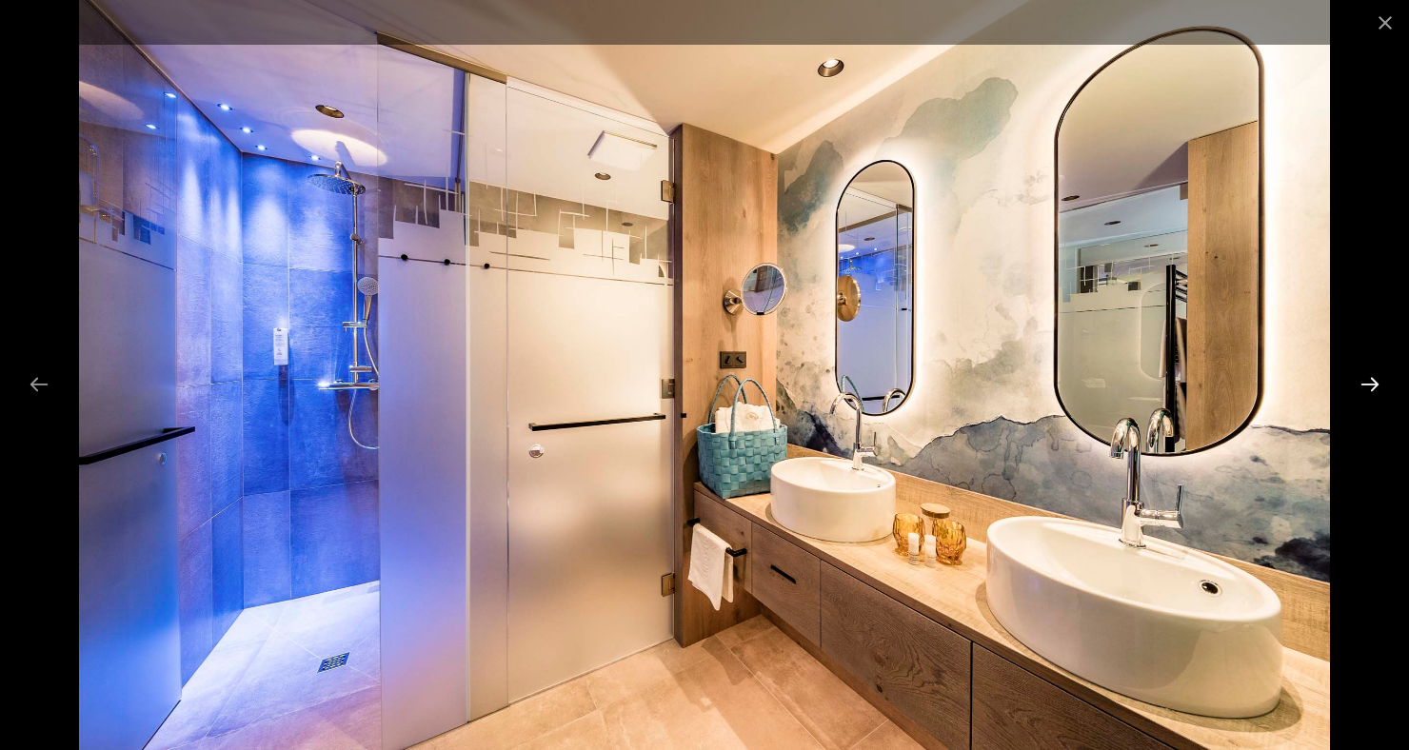
click at [1369, 382] on button "Next slide" at bounding box center [1370, 384] width 40 height 37
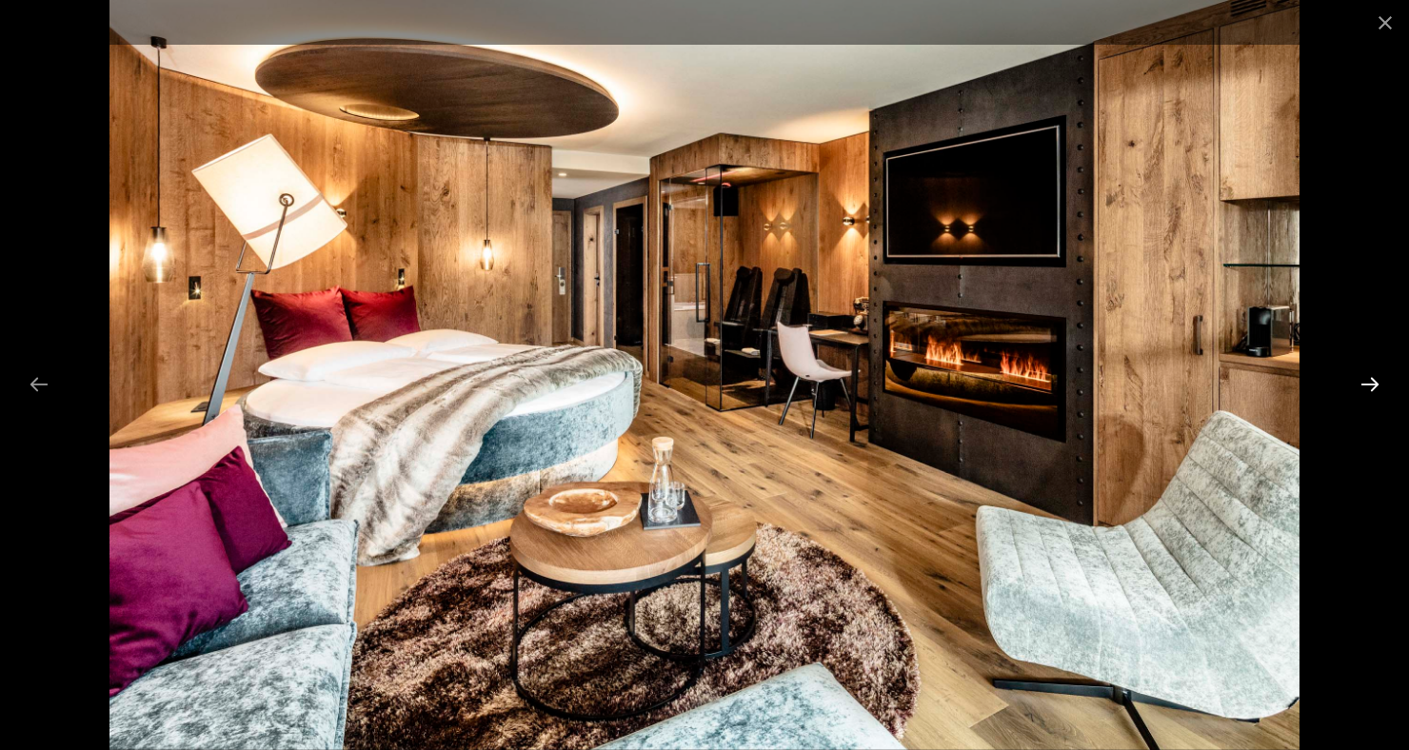
click at [1363, 386] on button "Next slide" at bounding box center [1370, 384] width 40 height 37
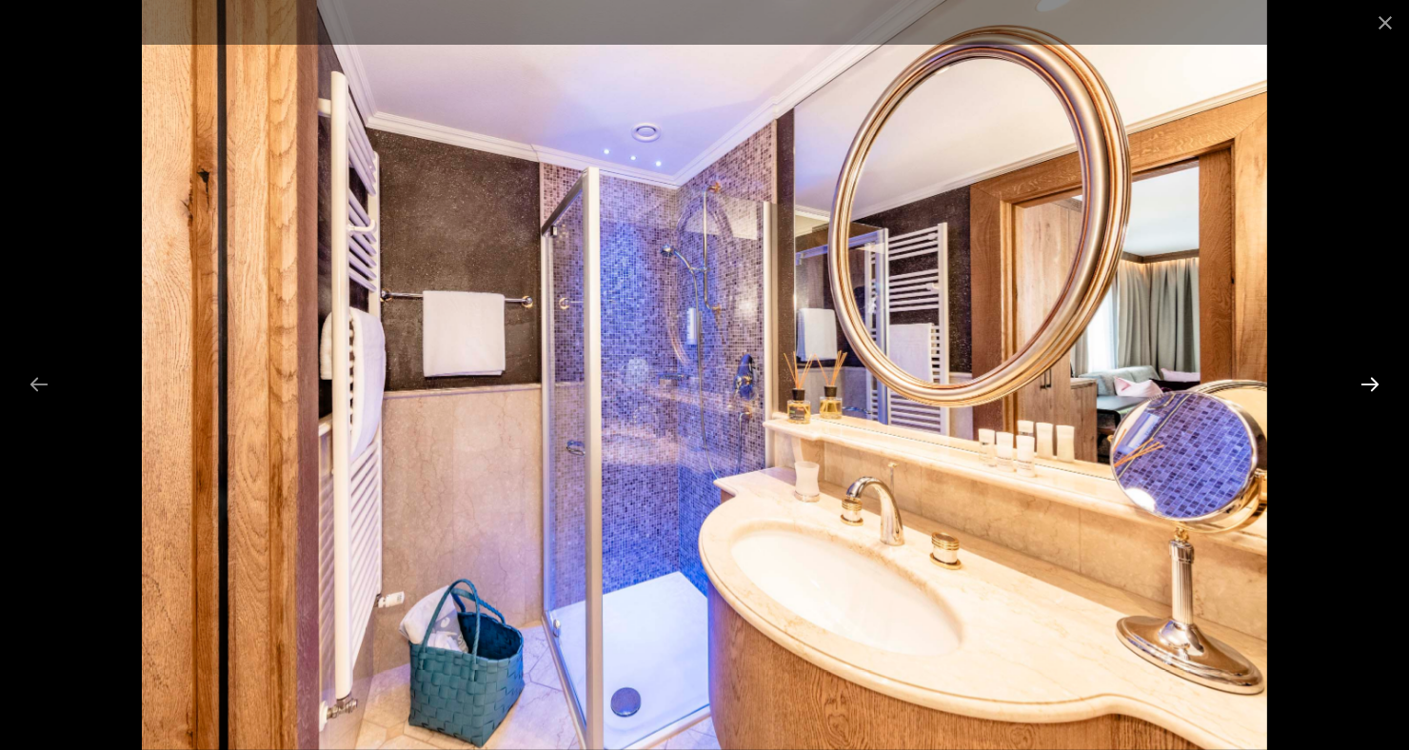
click at [1378, 383] on button "Next slide" at bounding box center [1370, 384] width 40 height 37
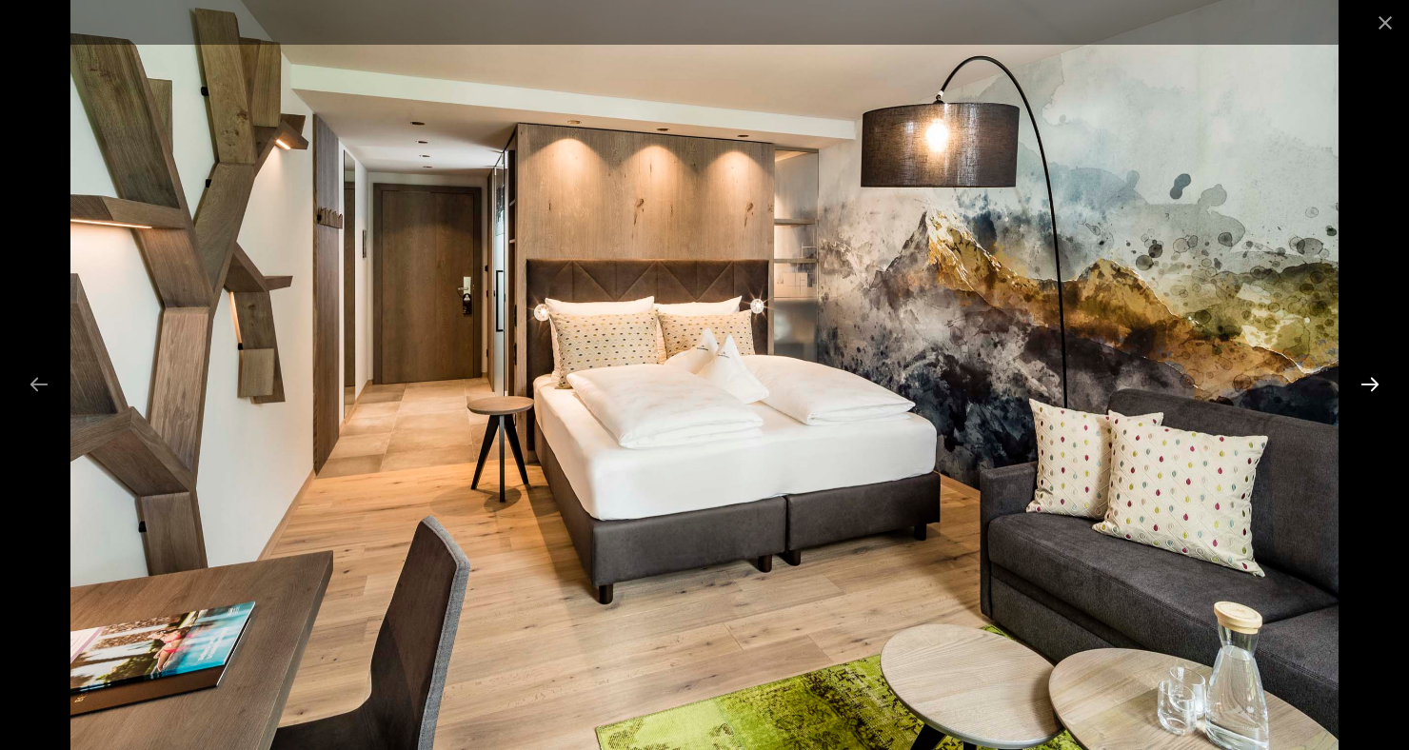
click at [1369, 389] on button "Next slide" at bounding box center [1370, 384] width 40 height 37
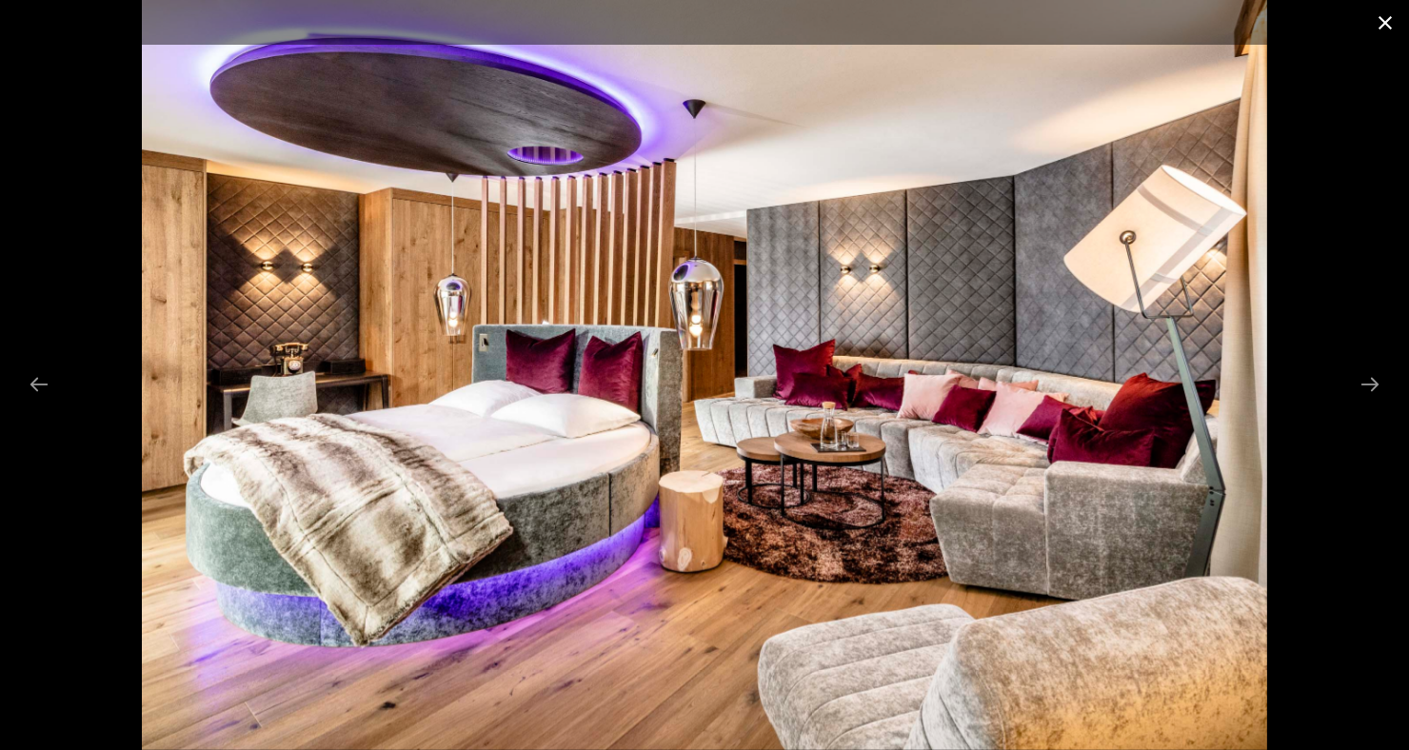
click at [1388, 29] on button "Close gallery" at bounding box center [1386, 22] width 48 height 45
